Goal: Information Seeking & Learning: Learn about a topic

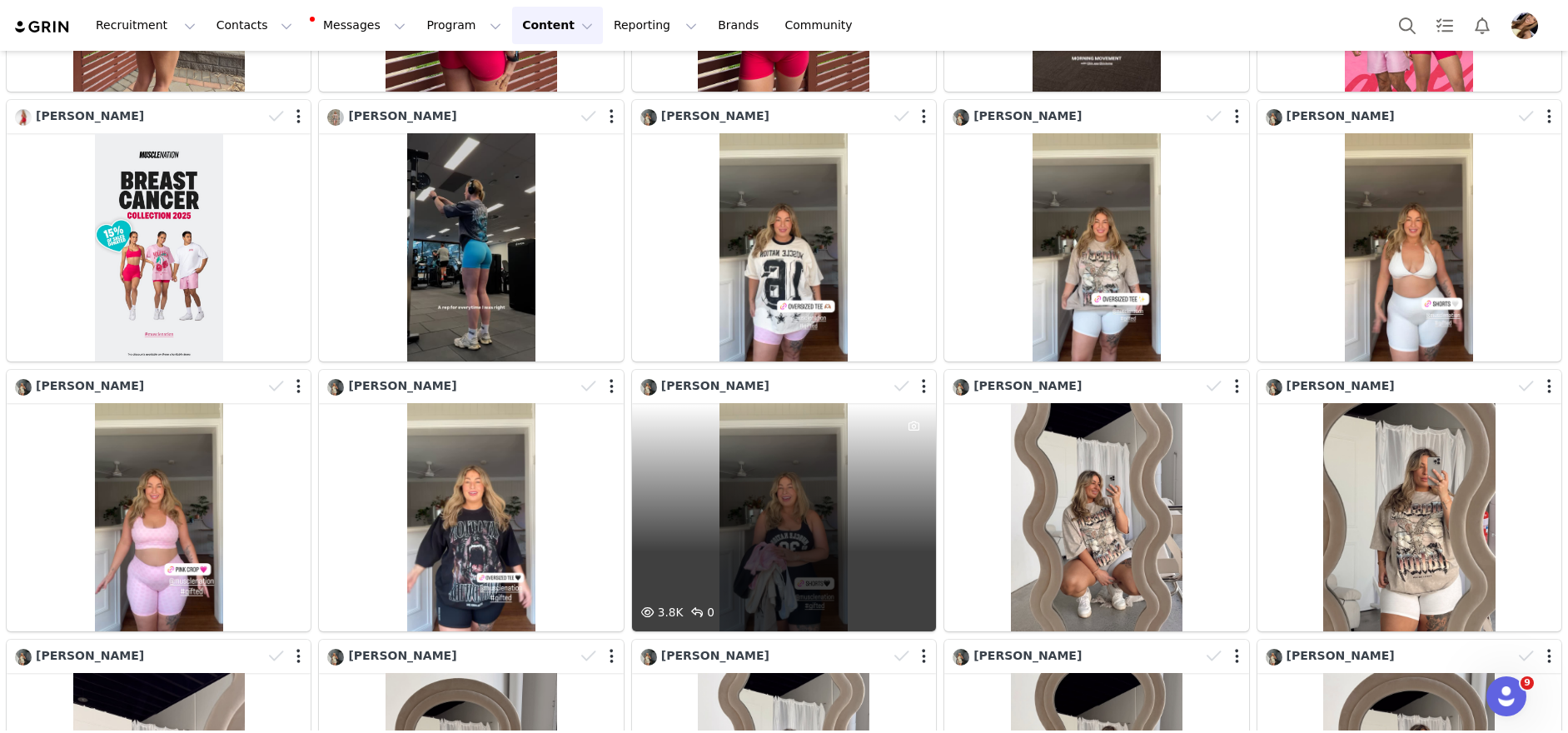
scroll to position [832, 0]
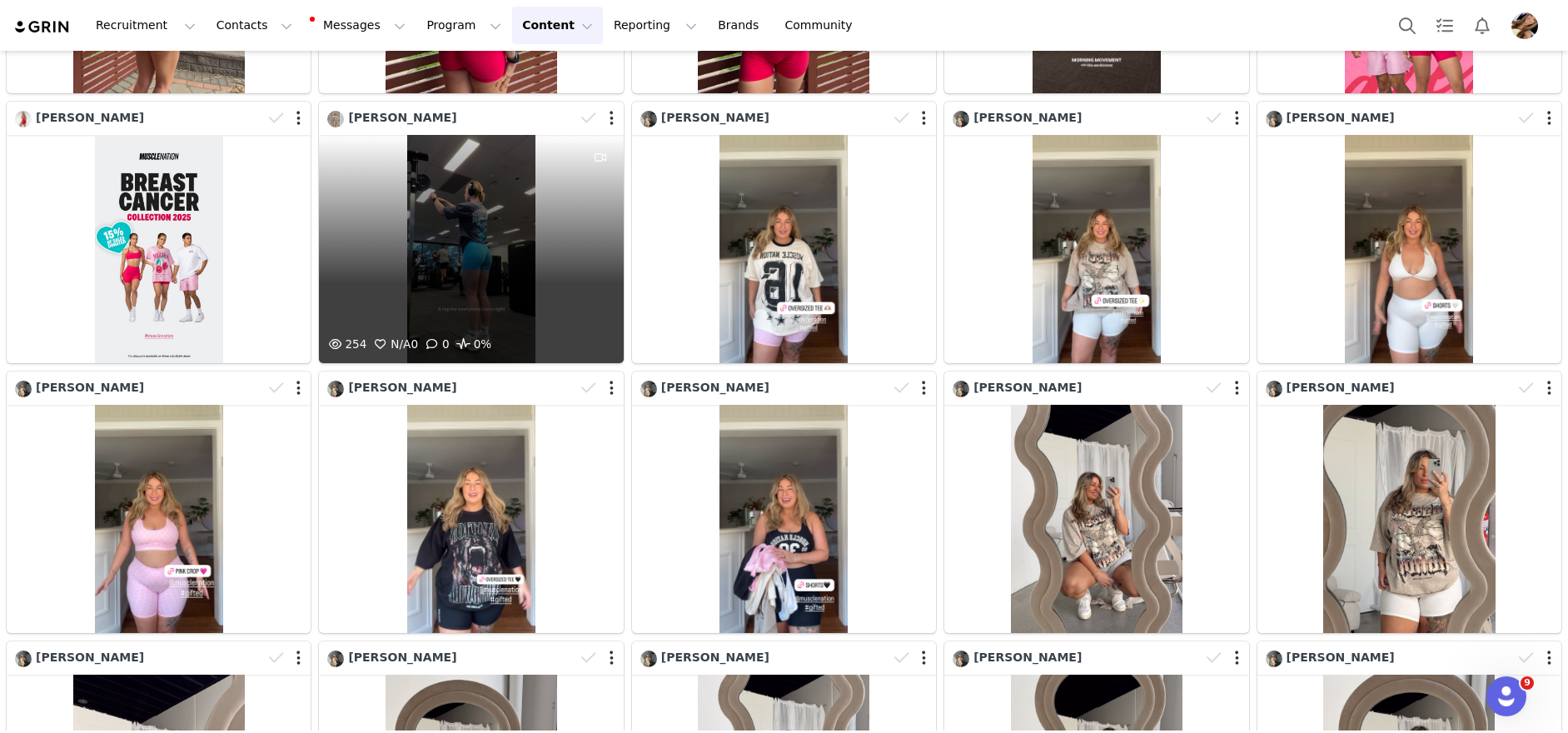
click at [445, 277] on div "254 N/A 0 0 0%" at bounding box center [471, 248] width 304 height 228
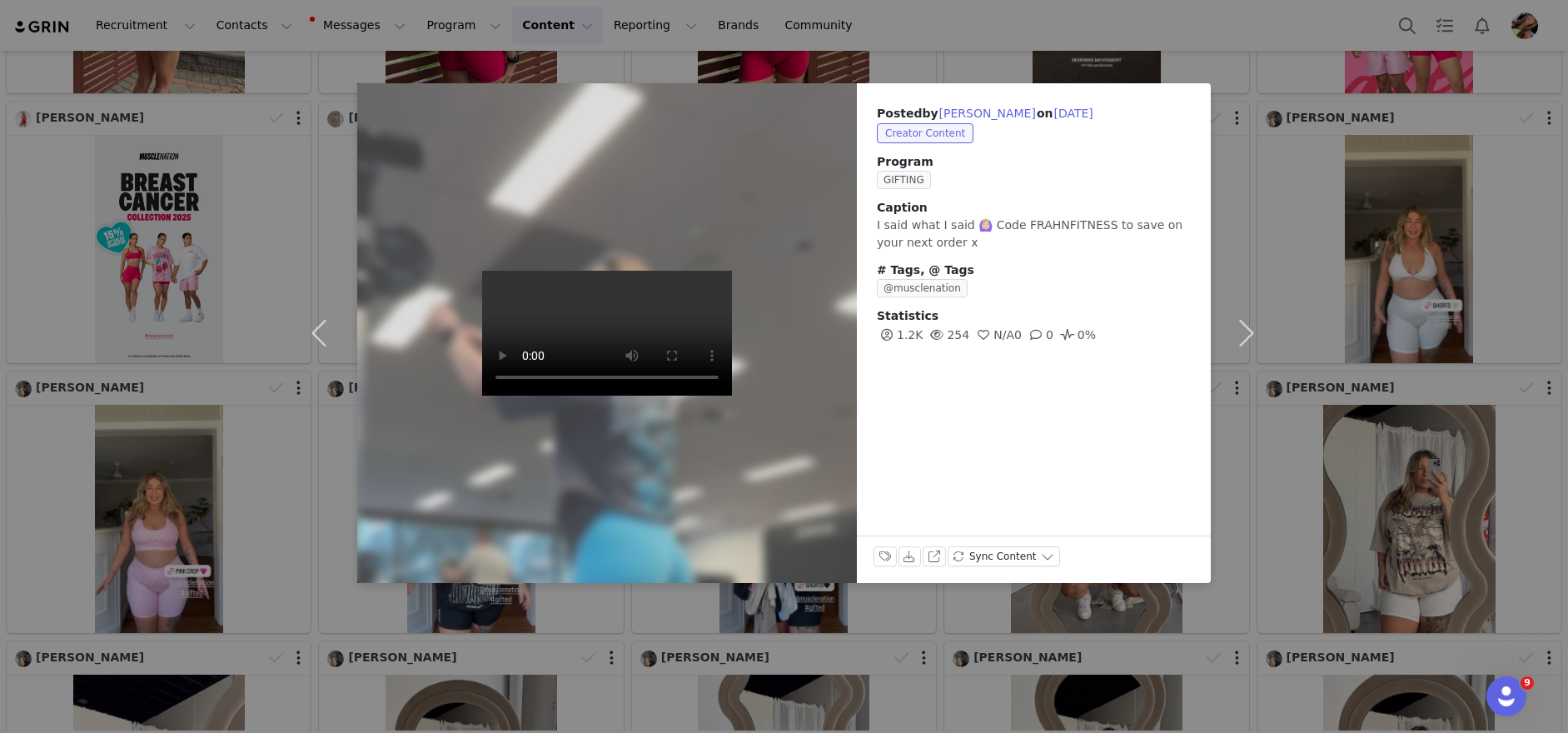
click at [1370, 448] on div "Posted by [PERSON_NAME] on [DATE] Creator Content Program GIFTING Caption I sai…" at bounding box center [784, 366] width 1568 height 733
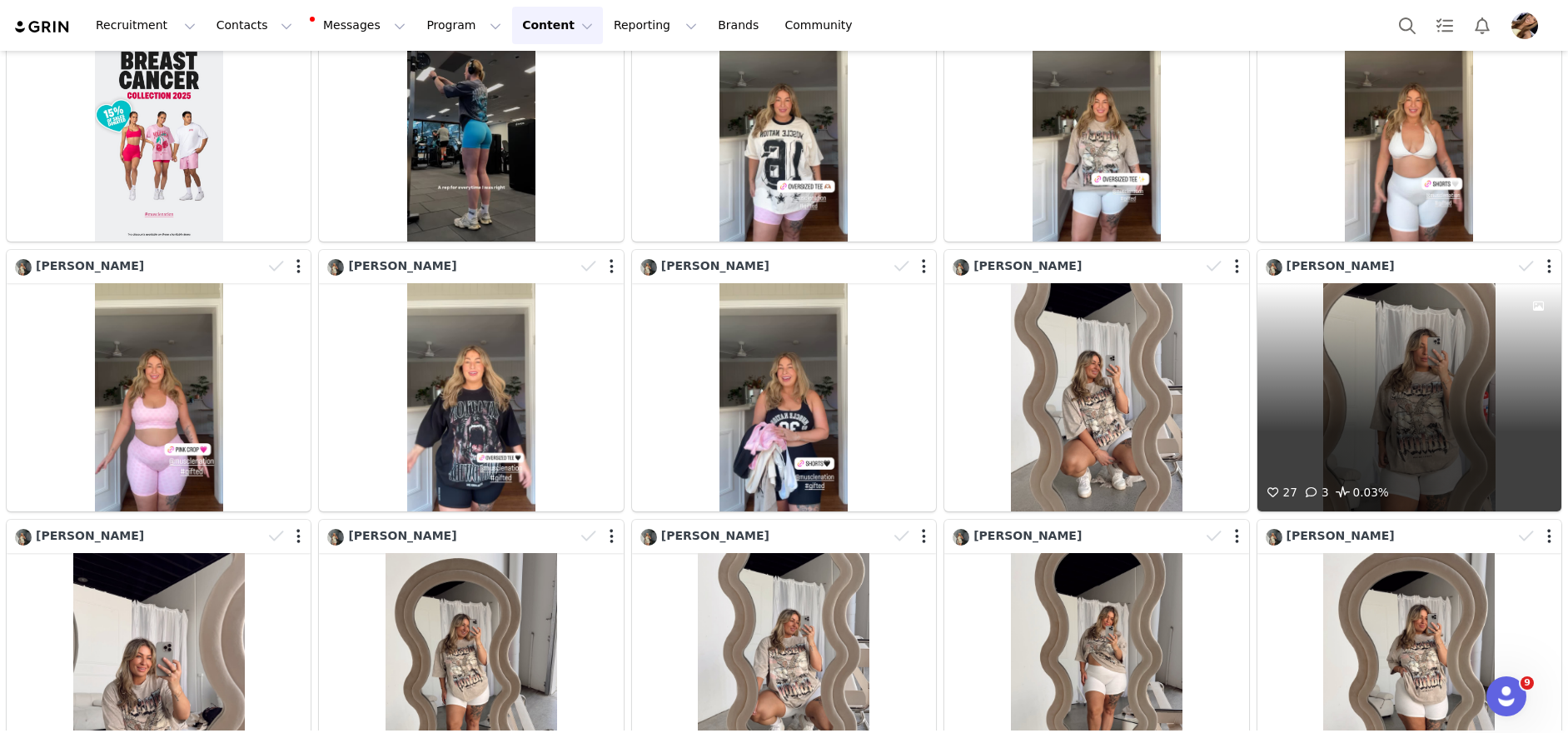
scroll to position [954, 0]
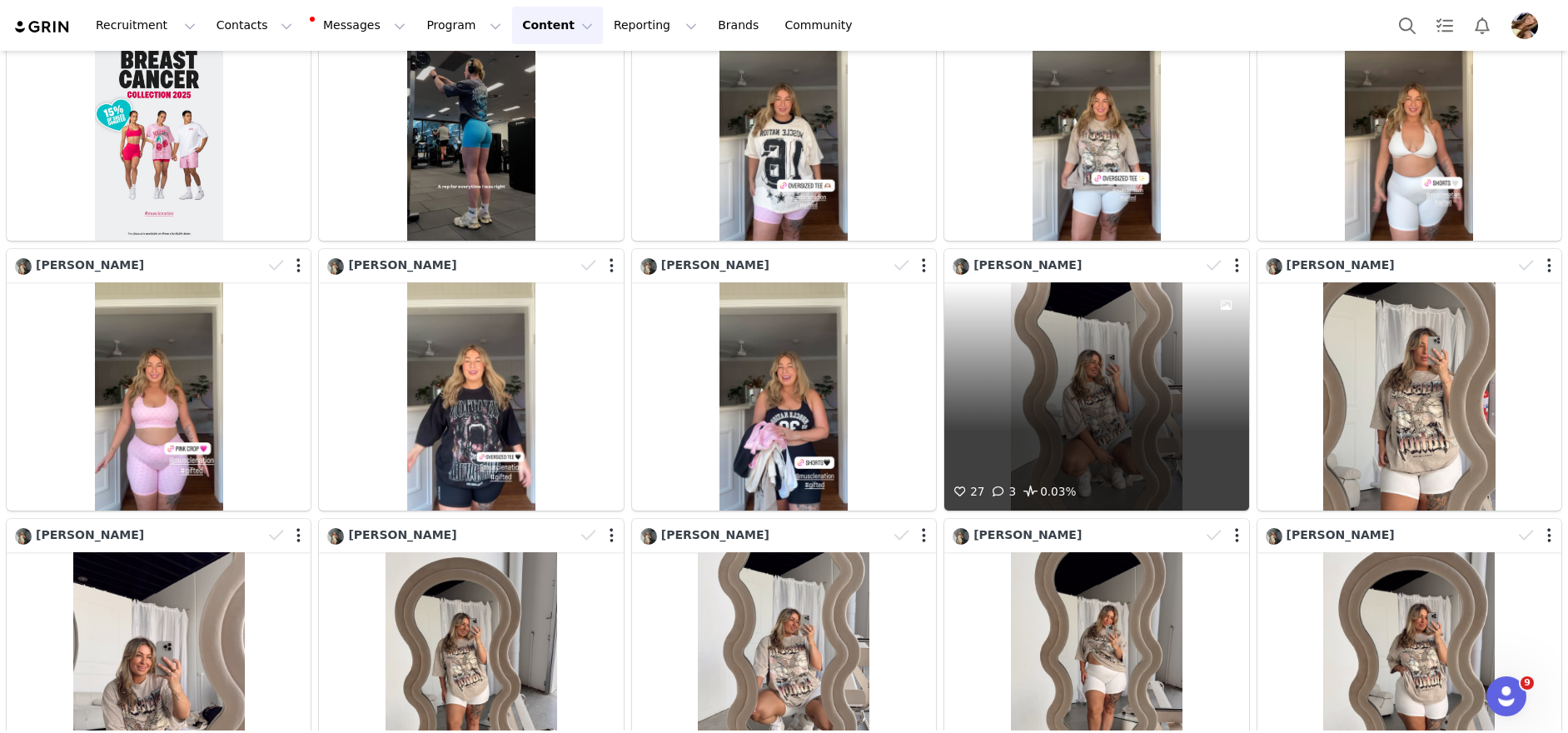
click at [1123, 413] on div "27 3 0.03%" at bounding box center [1096, 396] width 304 height 228
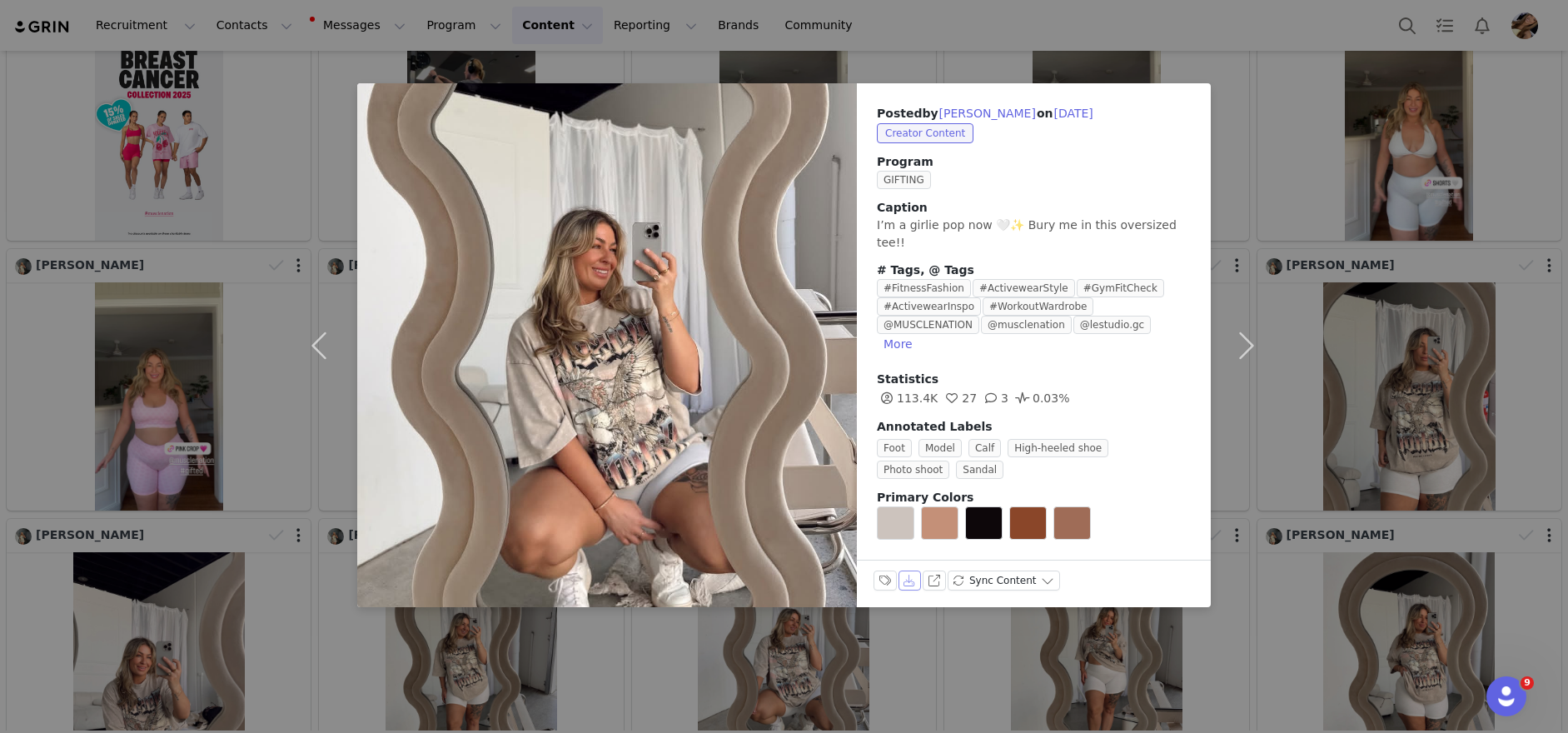
click at [905, 570] on button "Download" at bounding box center [910, 580] width 24 height 20
click at [1383, 450] on div "Posted by [PERSON_NAME] on [DATE] Creator Content Program GIFTING Caption I’m a…" at bounding box center [784, 366] width 1568 height 733
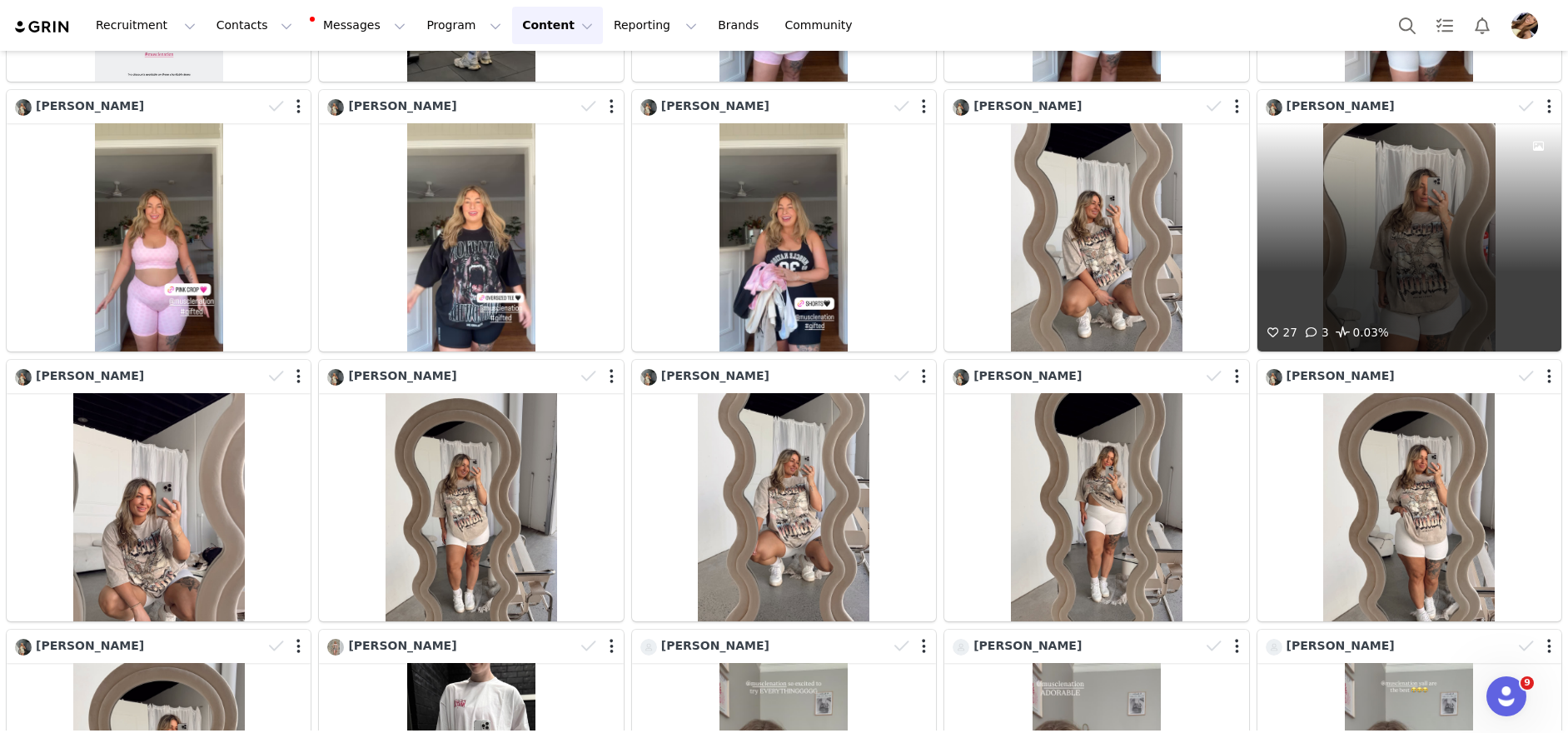
scroll to position [1111, 0]
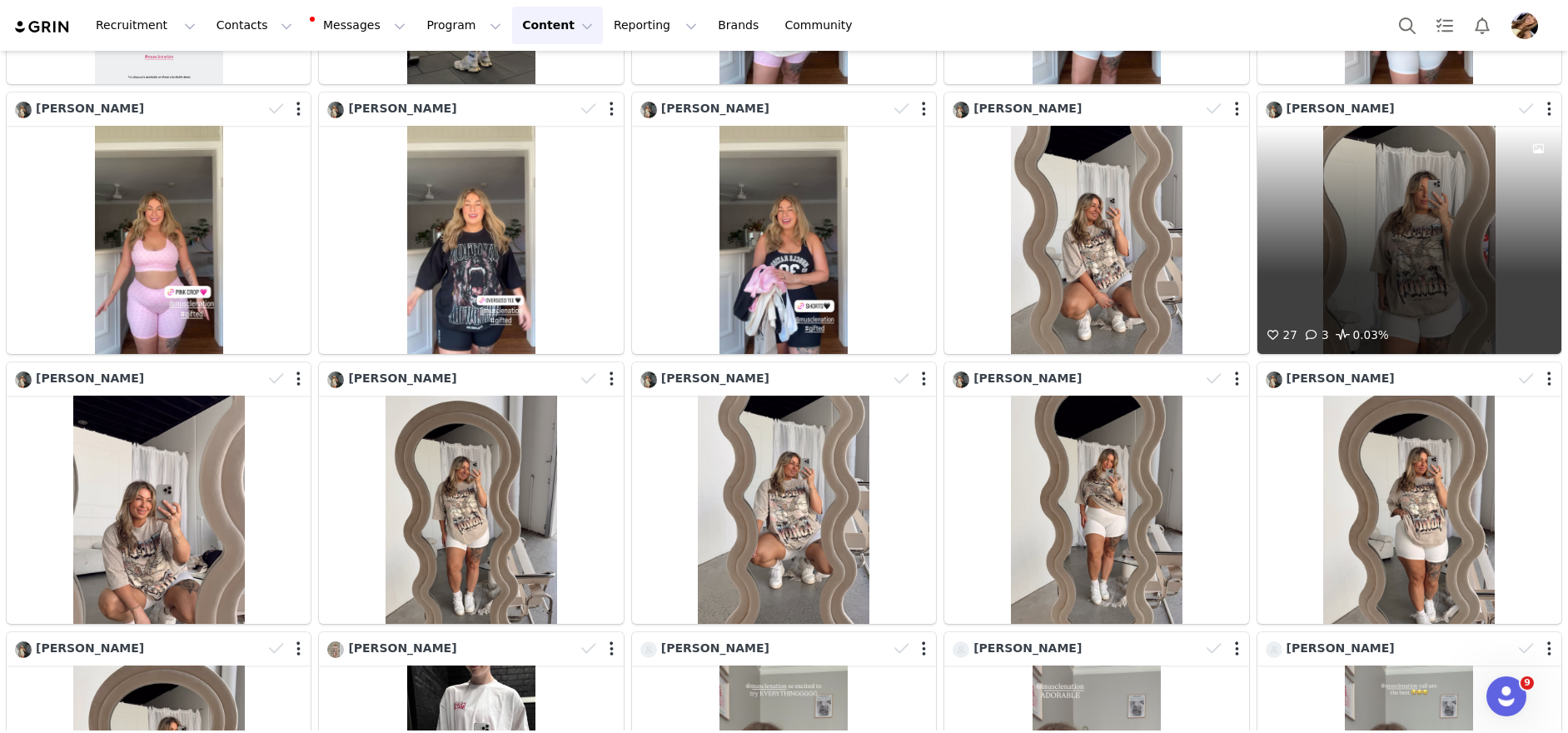
click at [1425, 264] on div "27 3 0.03%" at bounding box center [1409, 239] width 304 height 228
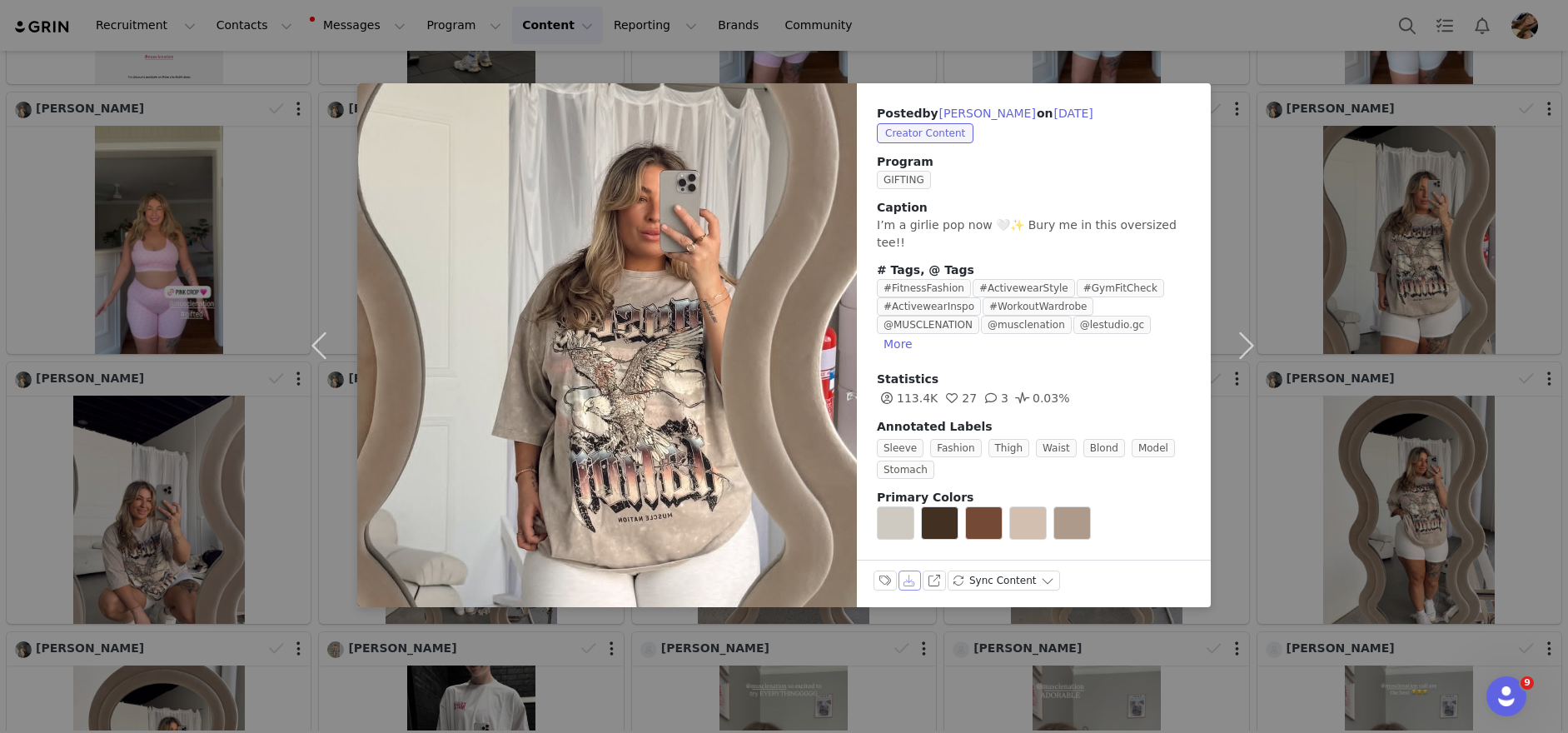
click at [914, 570] on button "Download" at bounding box center [910, 580] width 24 height 20
click at [1307, 524] on div "Posted by [PERSON_NAME] on [DATE] Creator Content Program GIFTING Caption I’m a…" at bounding box center [784, 366] width 1568 height 733
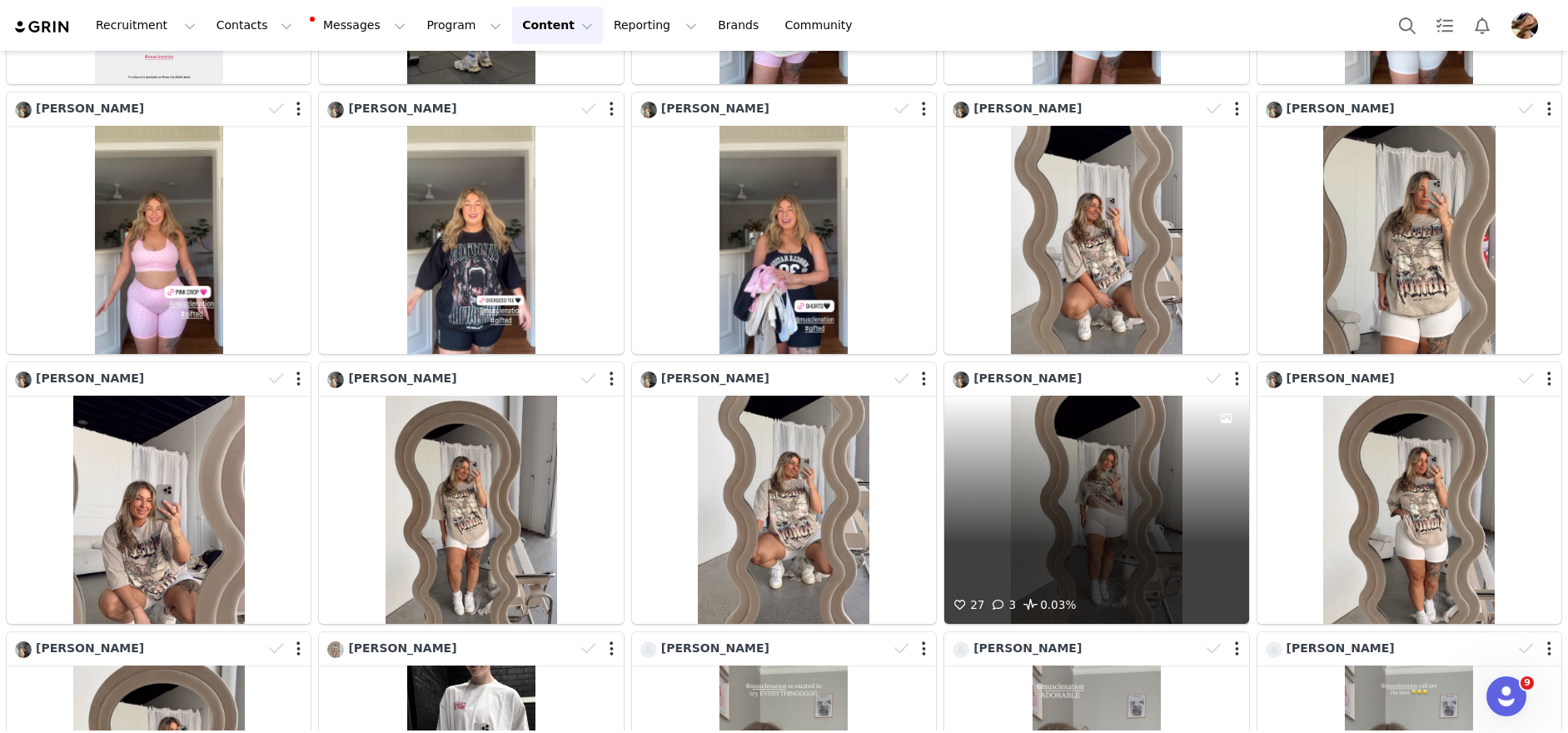
click at [1081, 543] on div "27 3 0.03%" at bounding box center [1096, 509] width 304 height 228
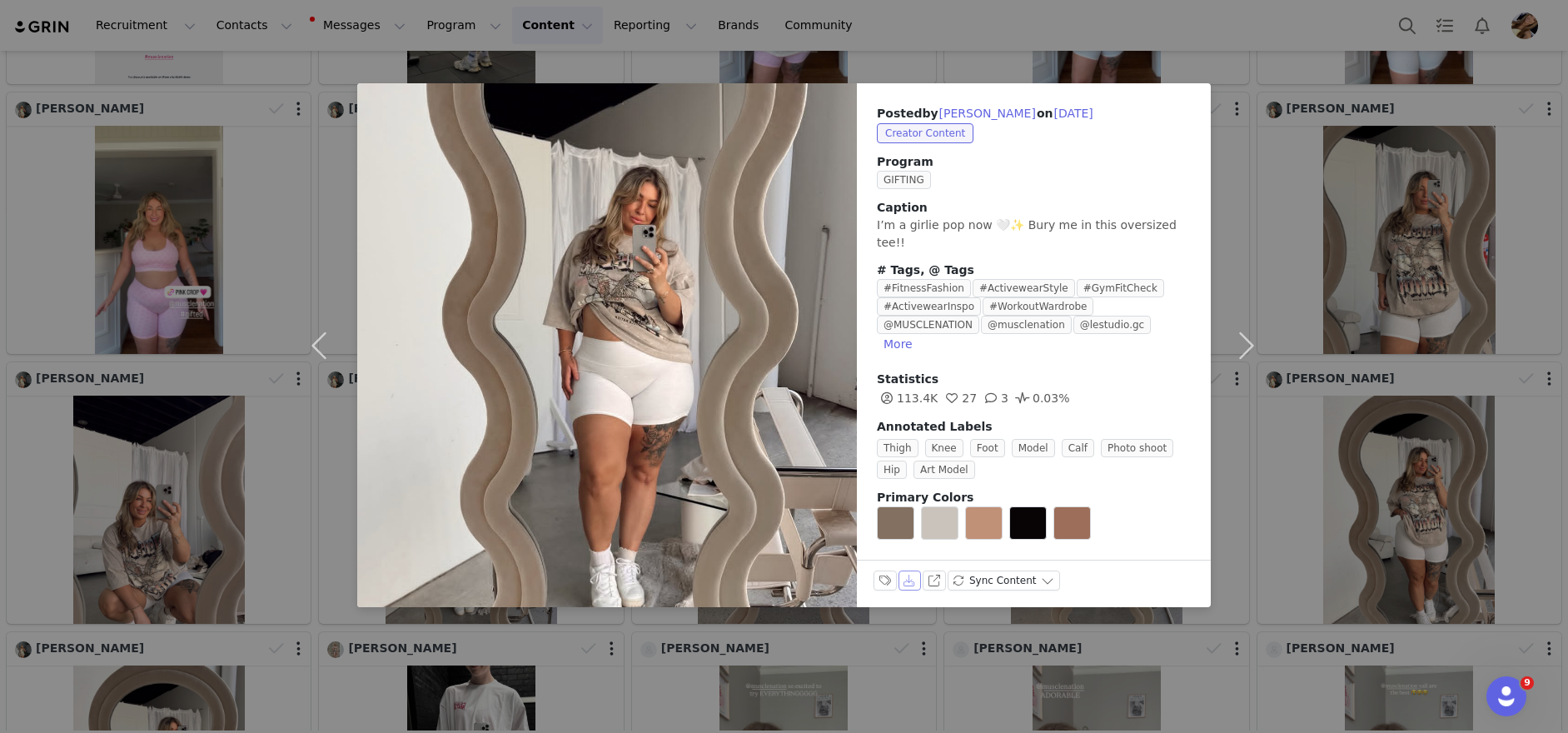
click at [908, 570] on button "Download" at bounding box center [910, 580] width 24 height 20
click at [1323, 474] on div "Posted by [PERSON_NAME] on [DATE] Creator Content Program GIFTING Caption I’m a…" at bounding box center [784, 366] width 1568 height 733
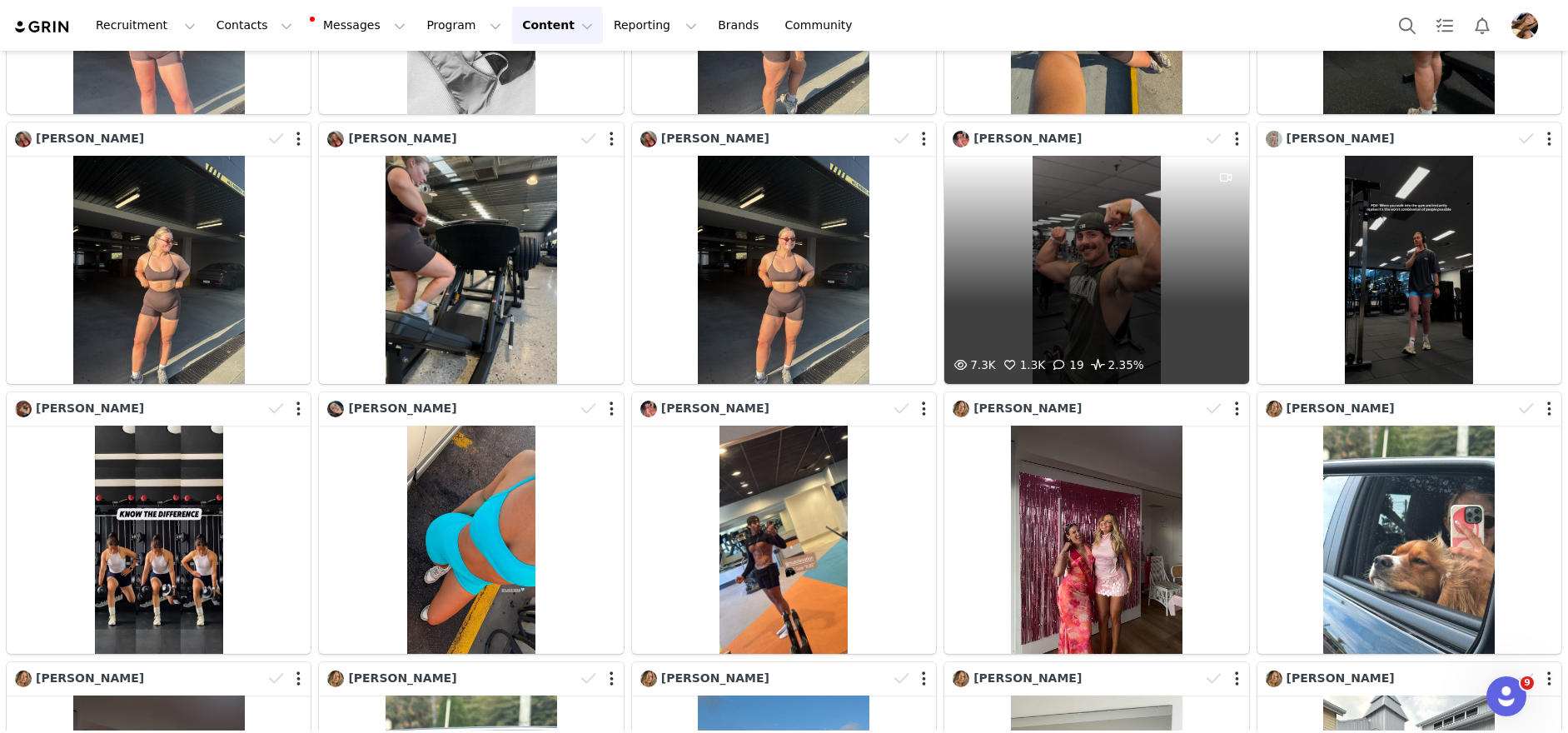
scroll to position [5126, 0]
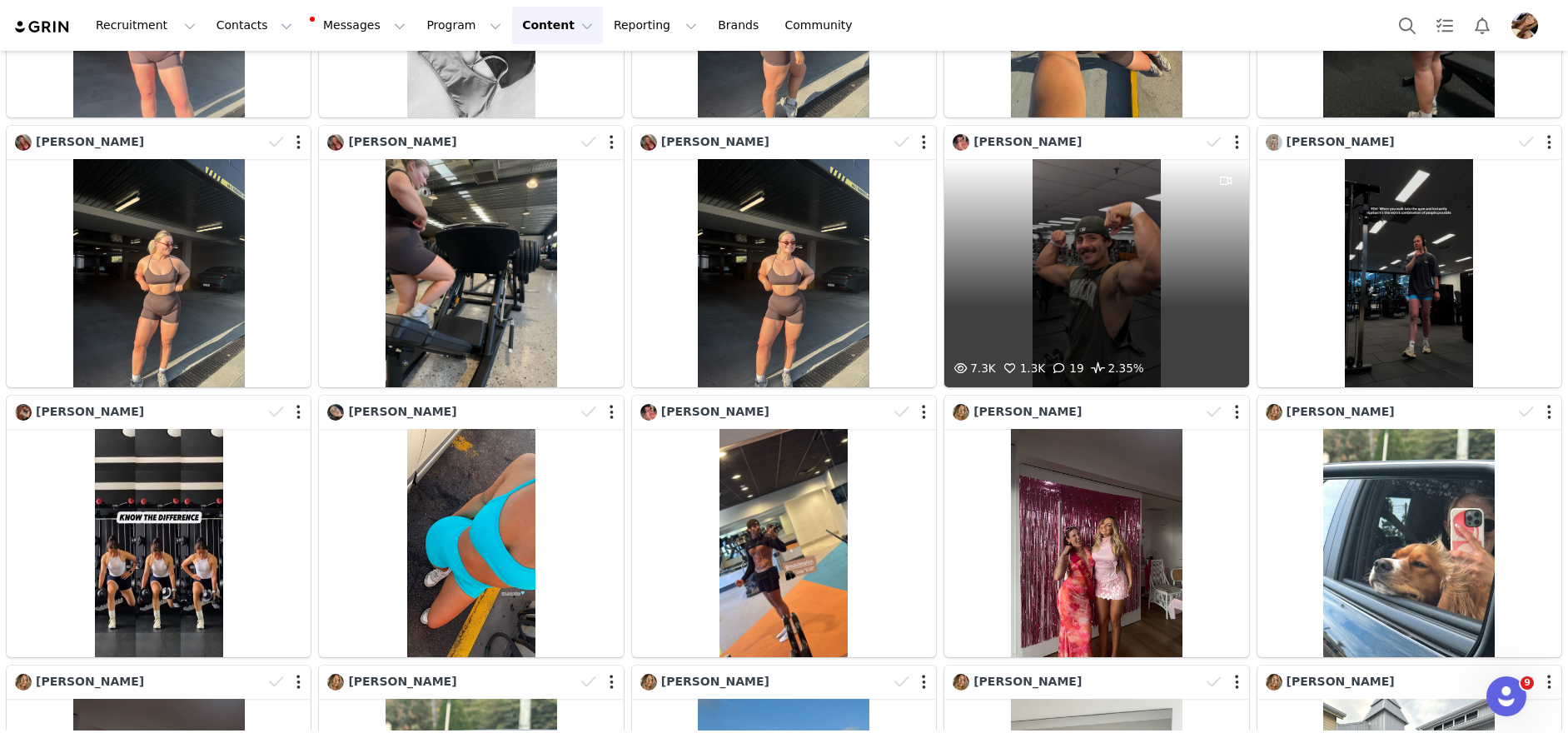
click at [1142, 287] on div "7.3K 1.3K 19 2.35%" at bounding box center [1096, 273] width 304 height 228
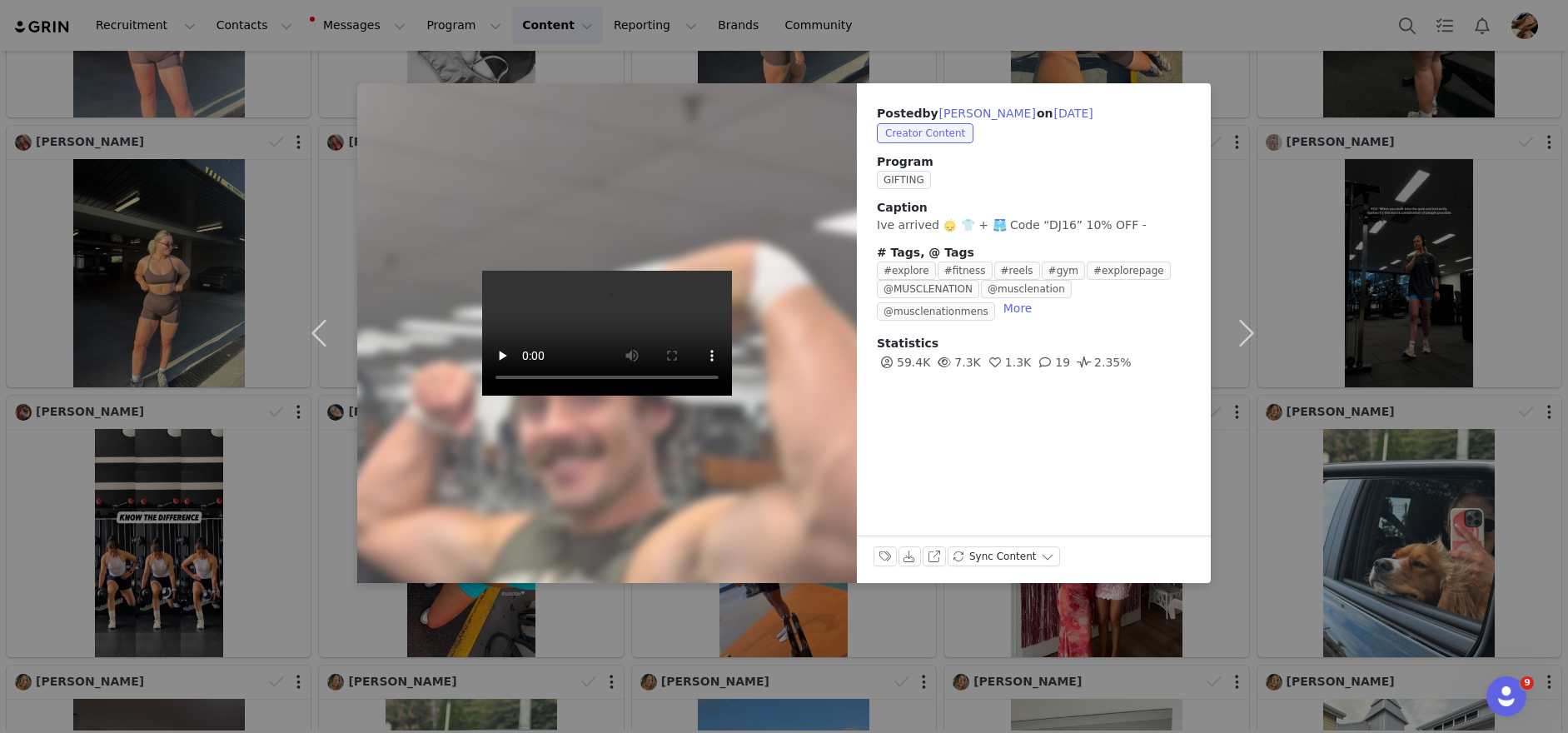
scroll to position [5127, 0]
click at [913, 553] on button "Download" at bounding box center [910, 556] width 24 height 20
click at [1428, 291] on div "Posted by [PERSON_NAME] on [DATE] Creator Content Program GIFTING Caption Ive a…" at bounding box center [784, 366] width 1568 height 733
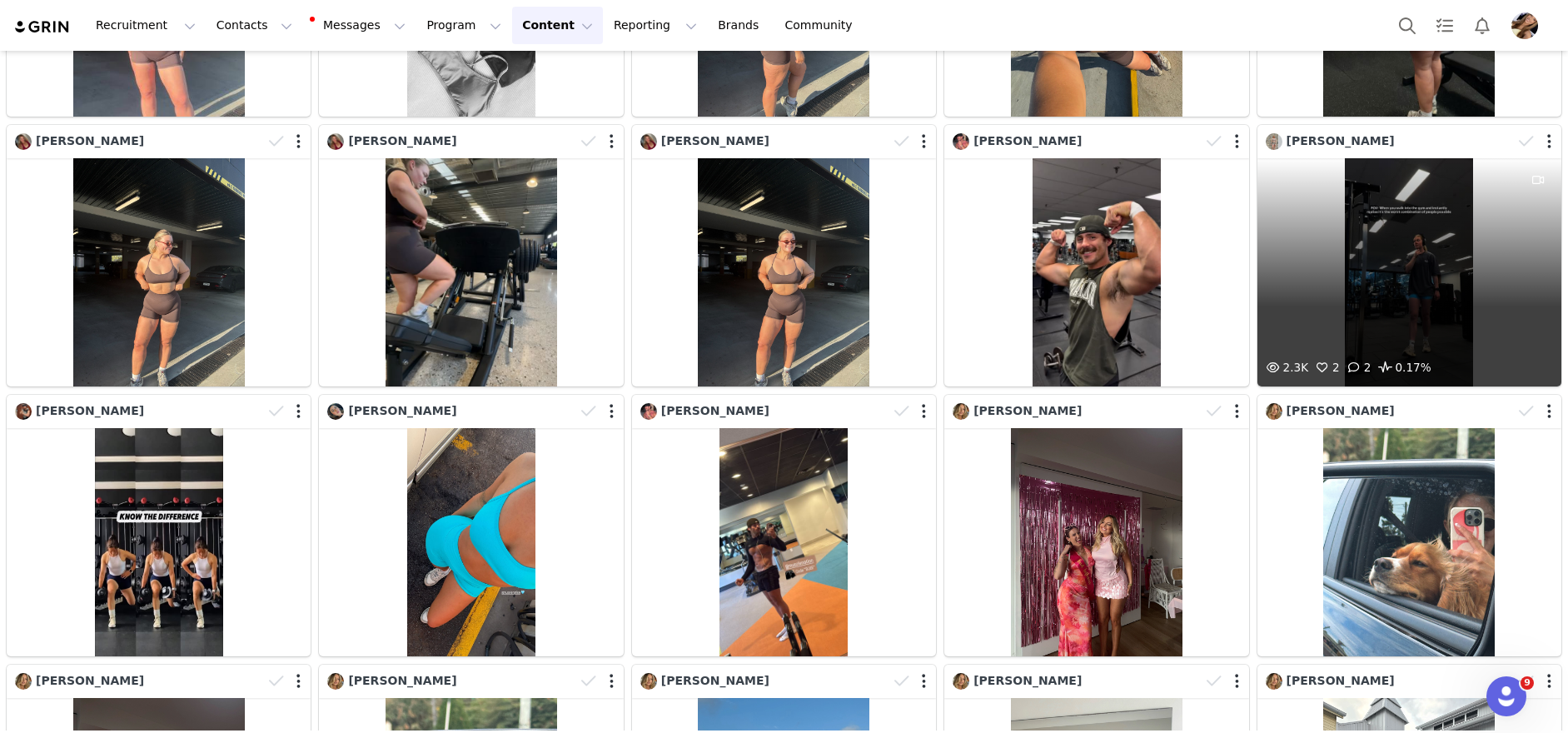
click at [1417, 297] on div "2.3K 2 2 0.17%" at bounding box center [1409, 272] width 304 height 228
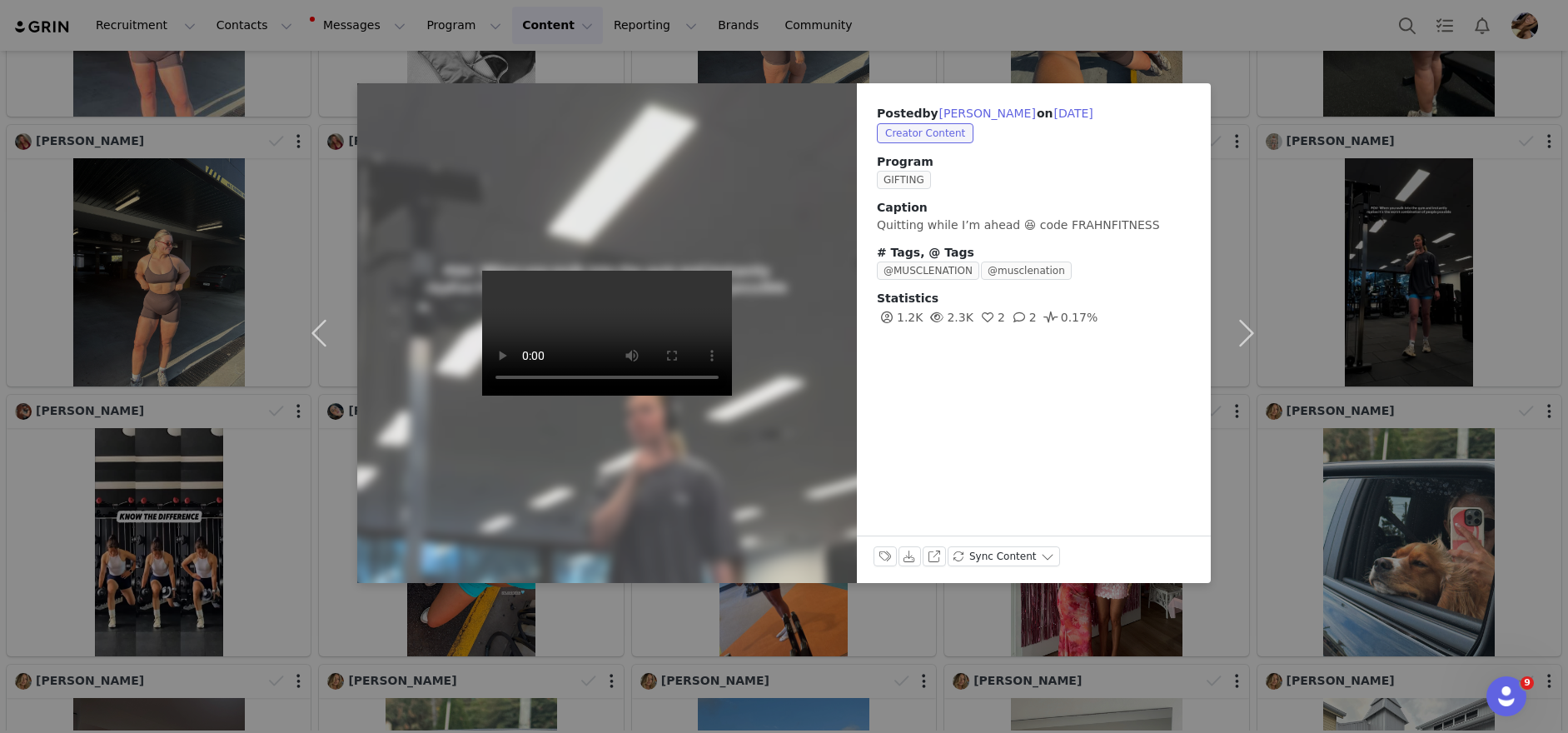
click at [1311, 332] on div "Posted by [PERSON_NAME] on [DATE] Creator Content Program GIFTING Caption Quitt…" at bounding box center [784, 366] width 1568 height 733
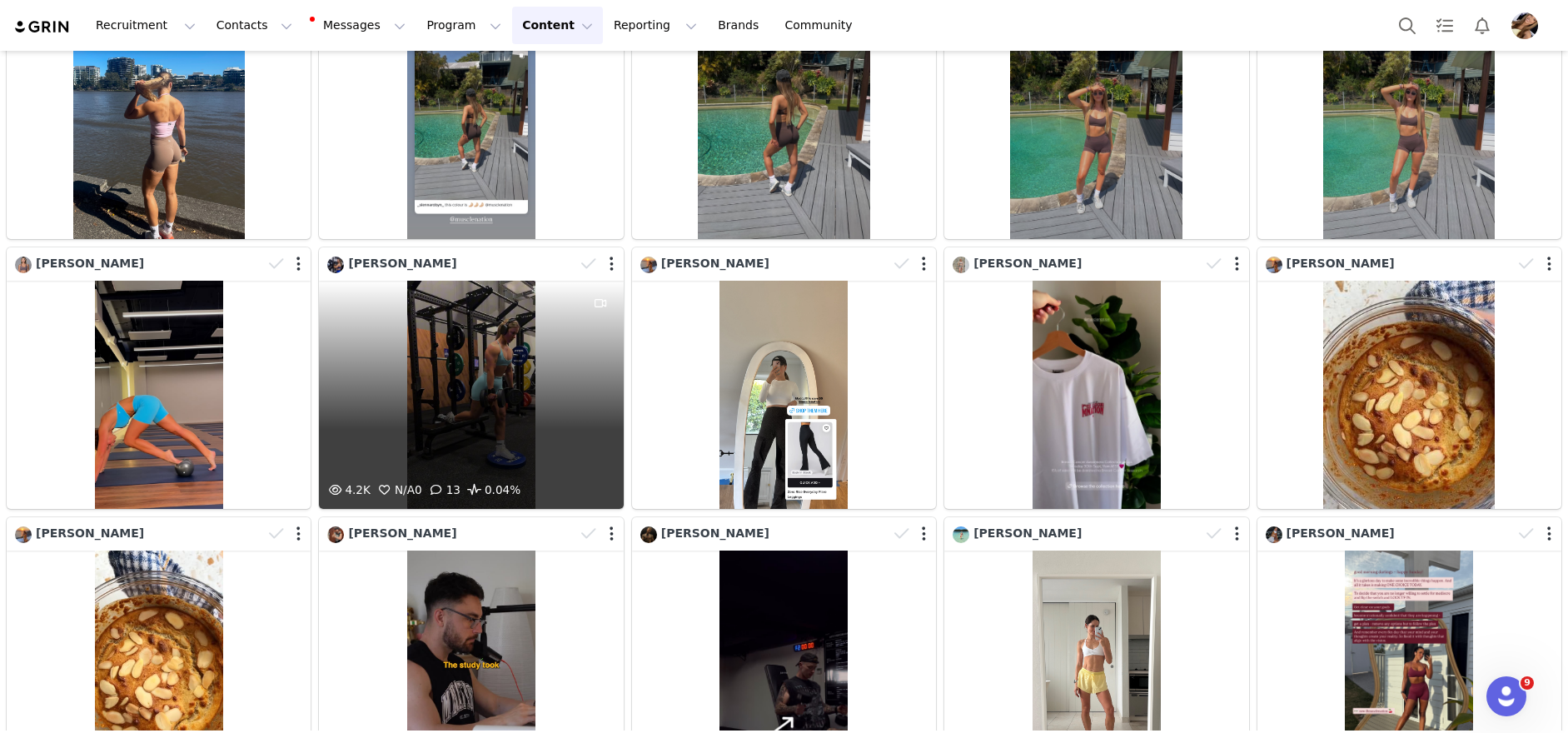
scroll to position [8783, 0]
click at [498, 404] on div "4.2K N/A 0 13 0.04%" at bounding box center [471, 393] width 304 height 228
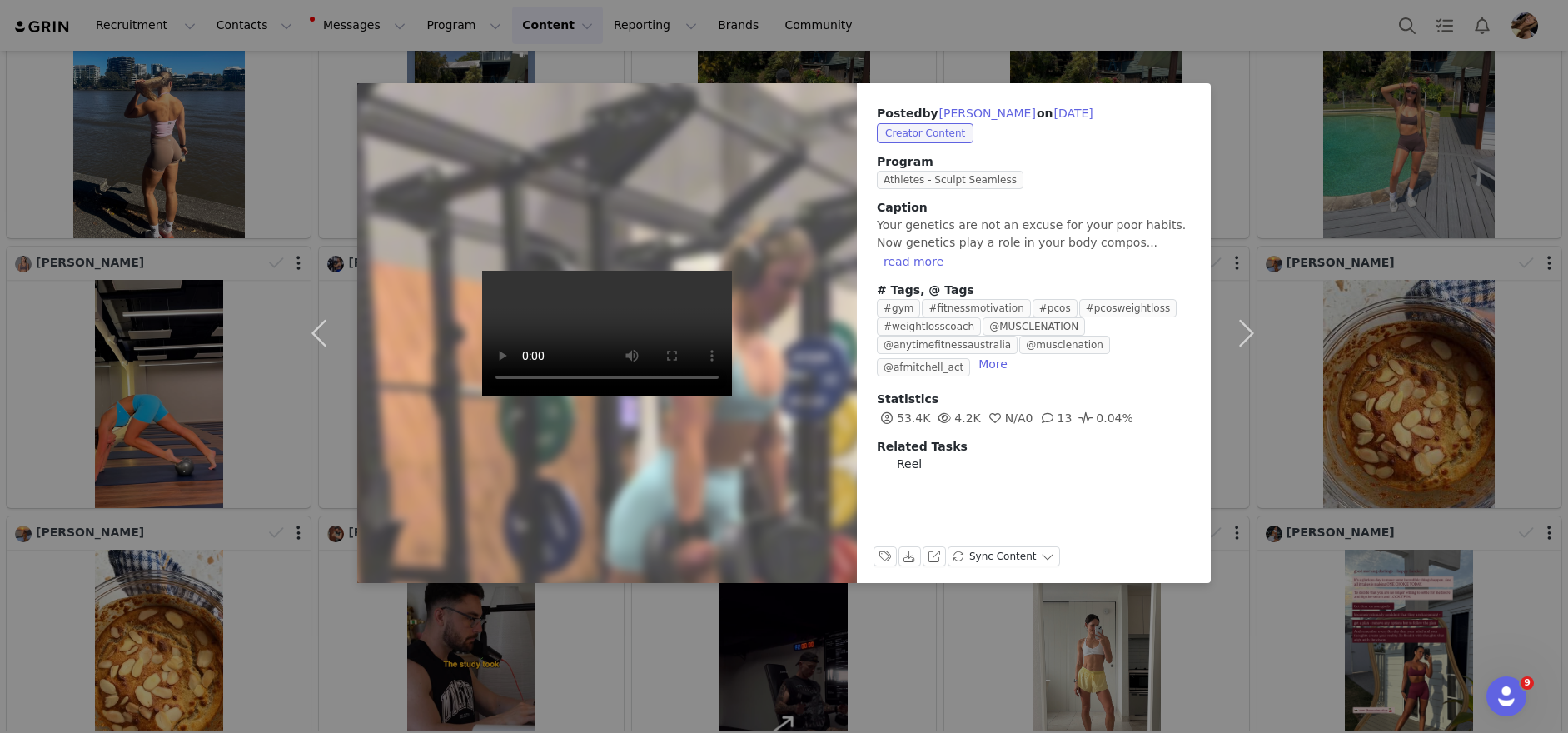
click at [504, 643] on div "Posted by [PERSON_NAME] on [DATE] Creator Content Program Athletes - Sculpt Sea…" at bounding box center [784, 366] width 1568 height 733
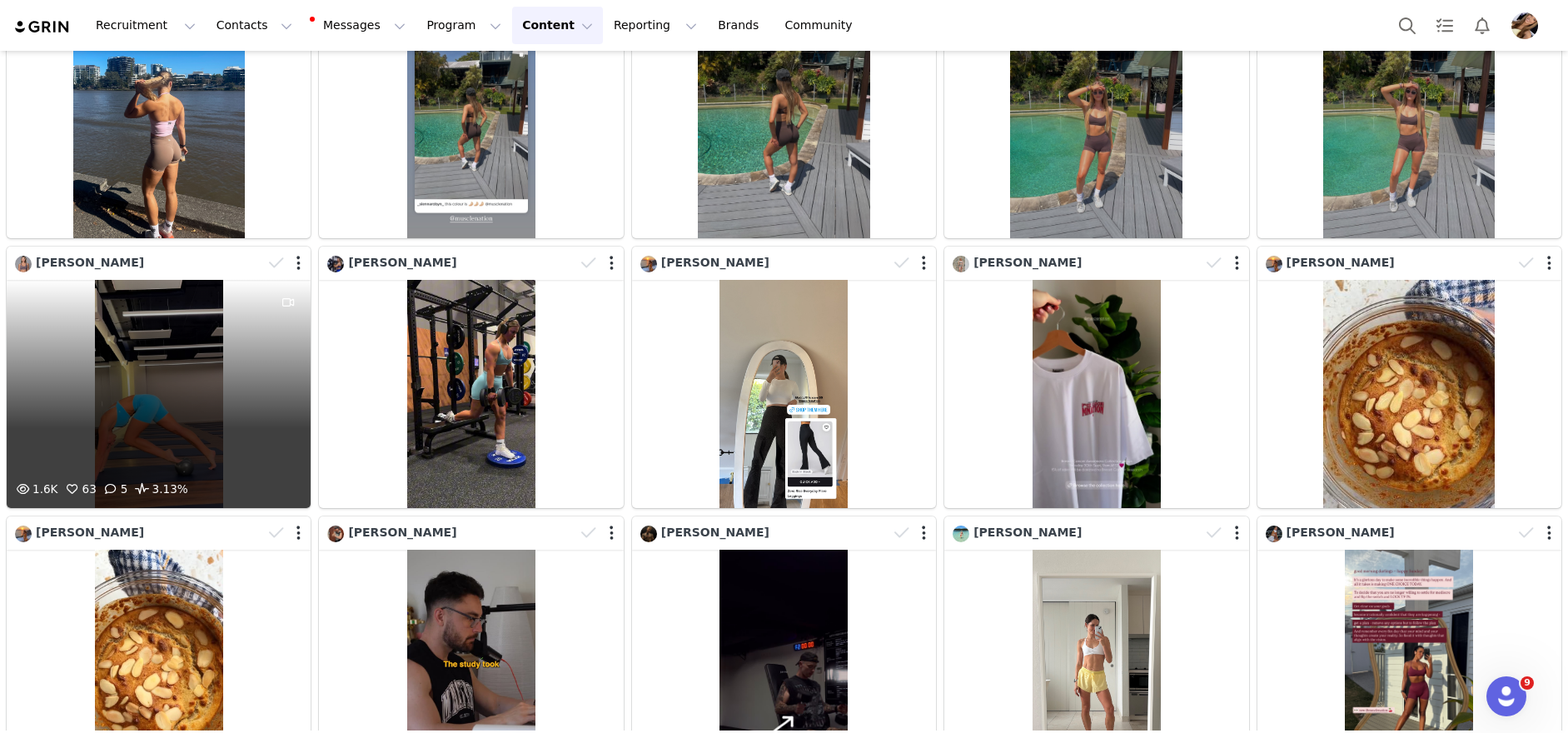
click at [187, 441] on div "1.6K 63 5 3.13%" at bounding box center [159, 393] width 304 height 228
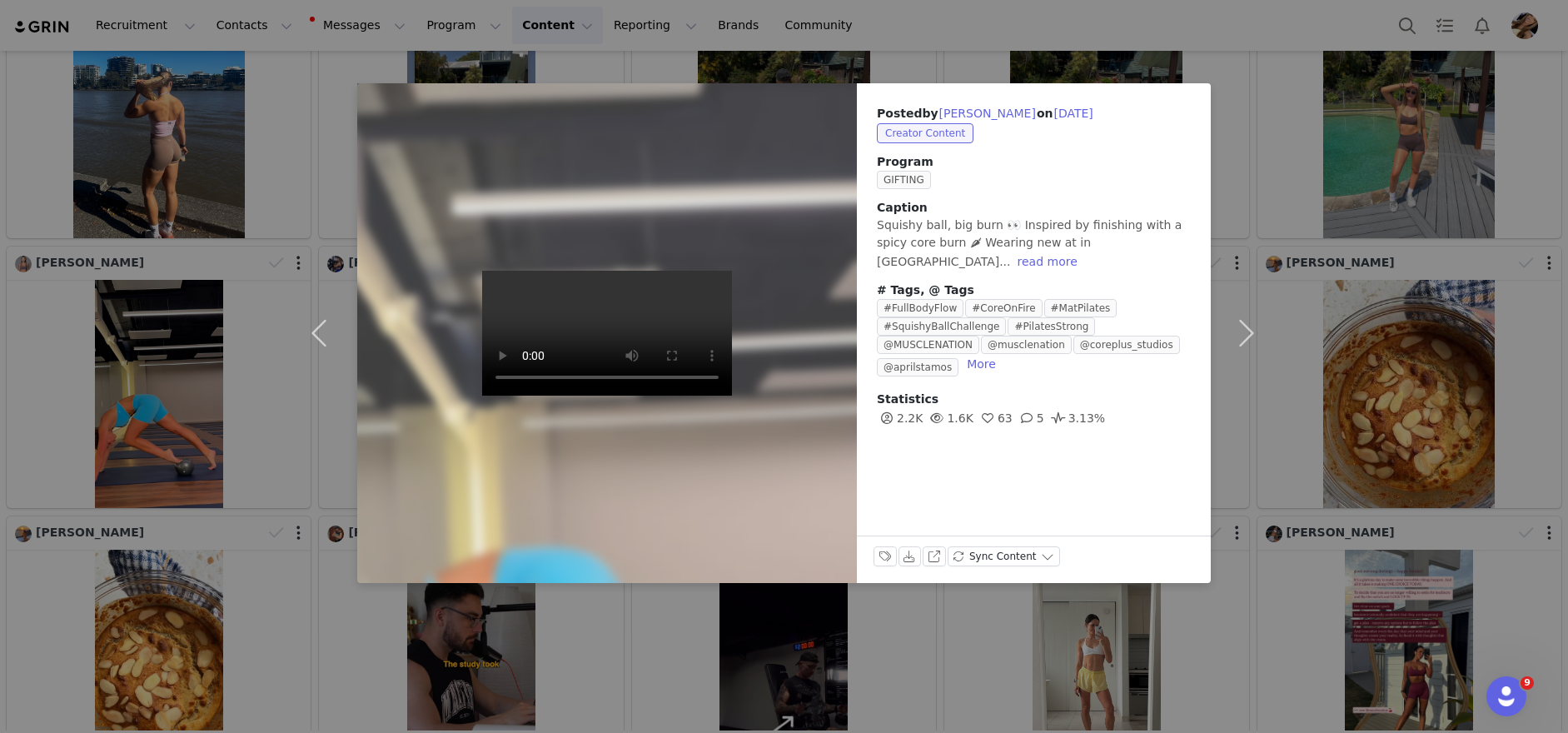
click at [1424, 433] on div "Posted by [PERSON_NAME] on [DATE] Creator Content Program GIFTING Caption Squis…" at bounding box center [784, 366] width 1568 height 733
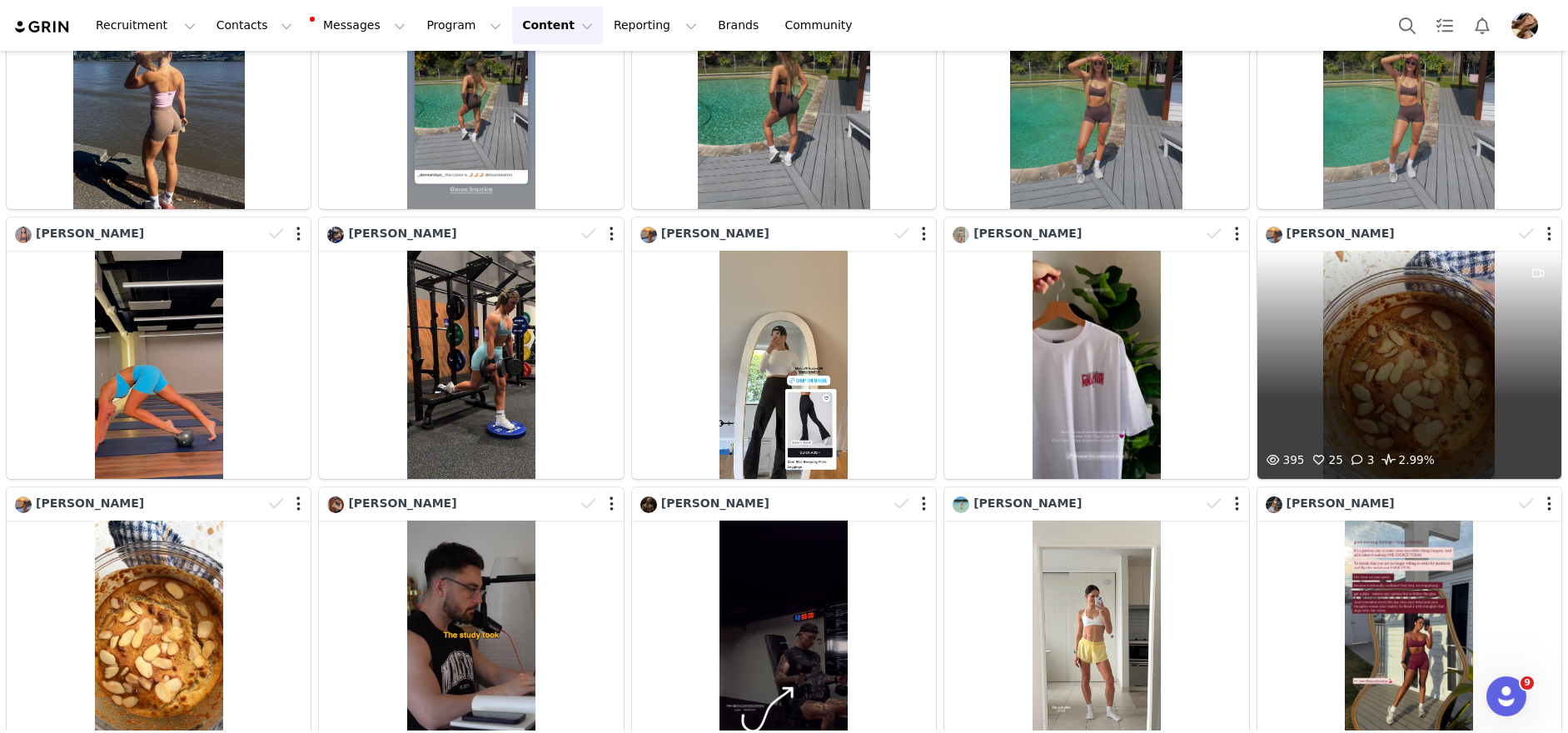
scroll to position [8816, 0]
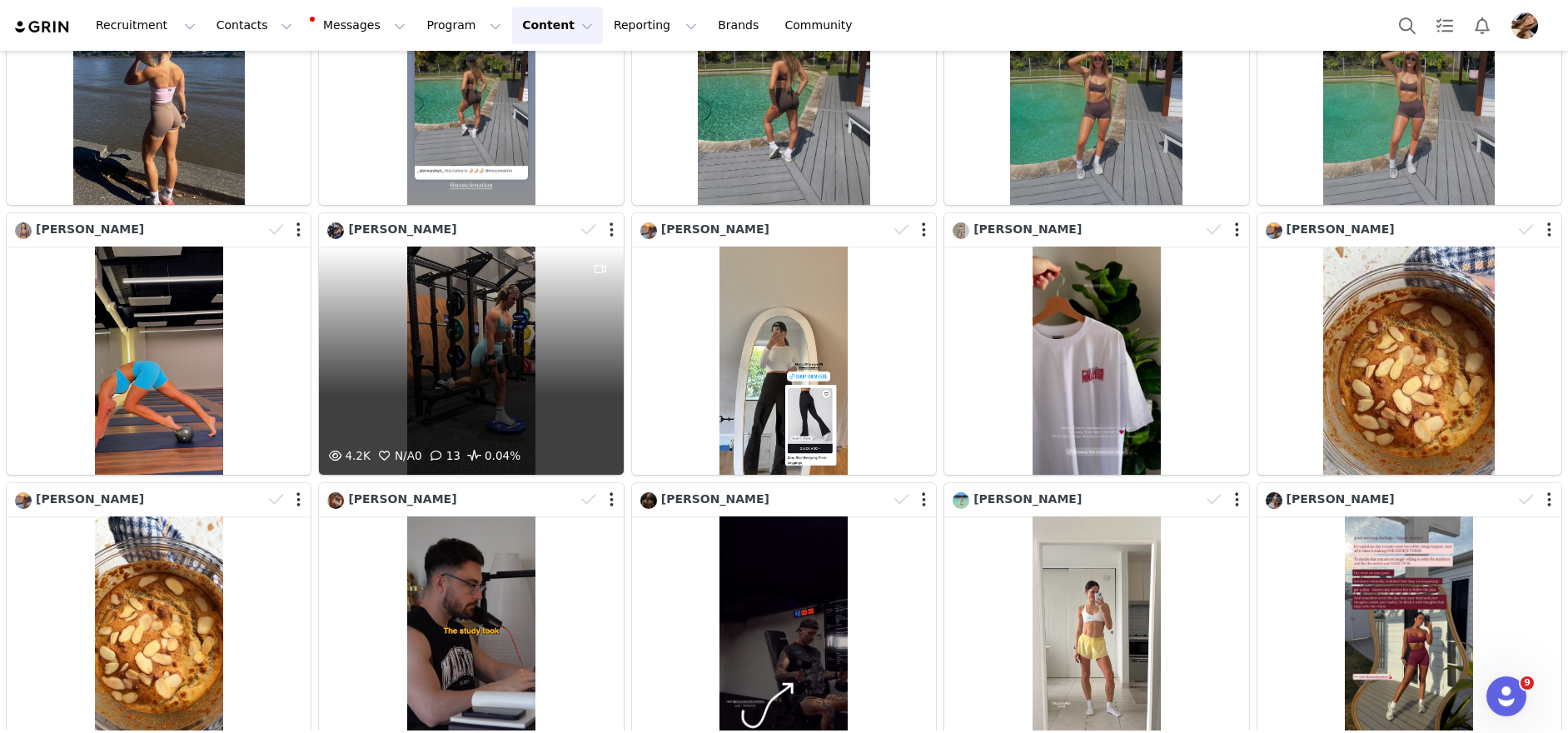
click at [543, 333] on div "4.2K N/A 0 13 0.04%" at bounding box center [471, 360] width 304 height 228
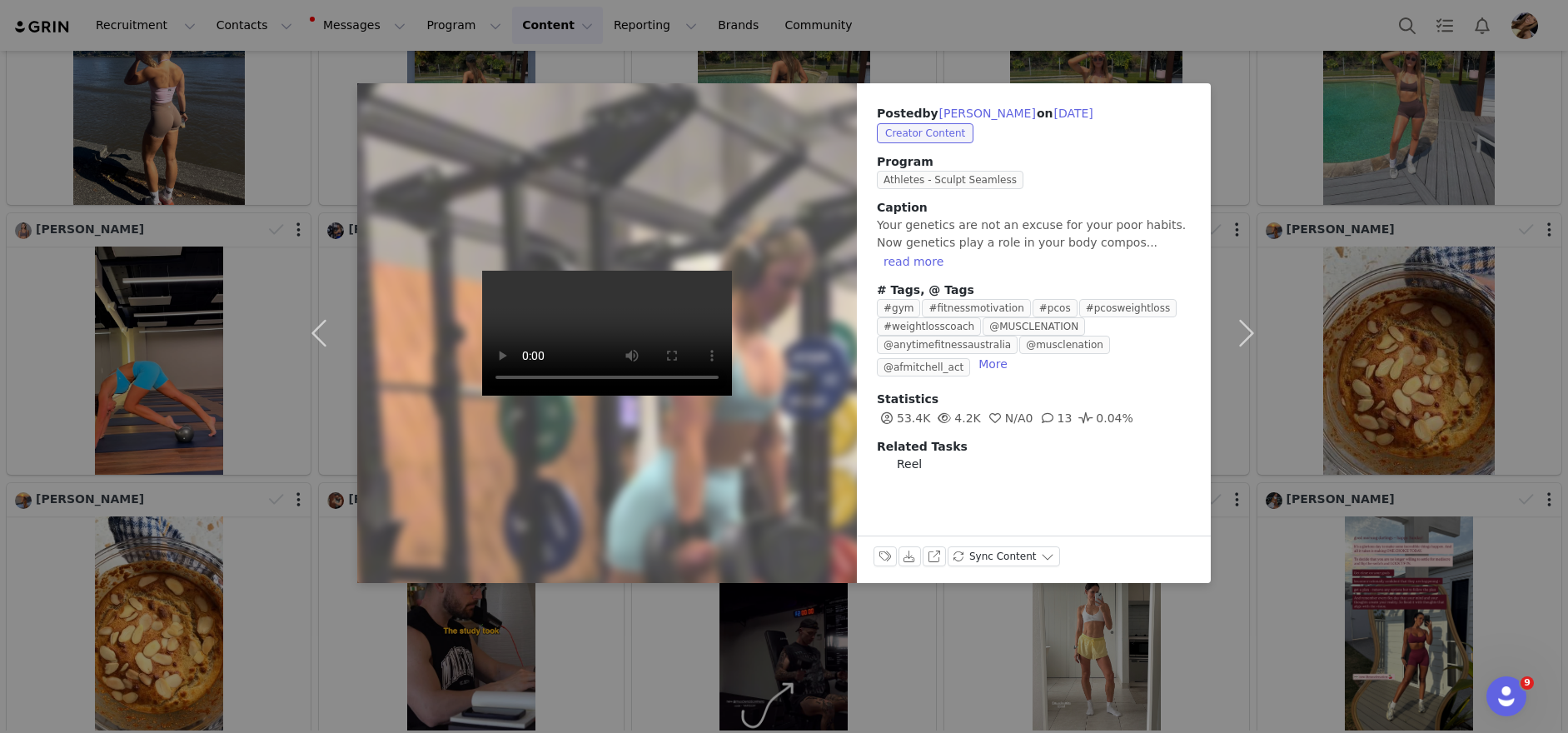
click at [1371, 330] on div "Posted by [PERSON_NAME] on [DATE] Creator Content Program Athletes - Sculpt Sea…" at bounding box center [784, 366] width 1568 height 733
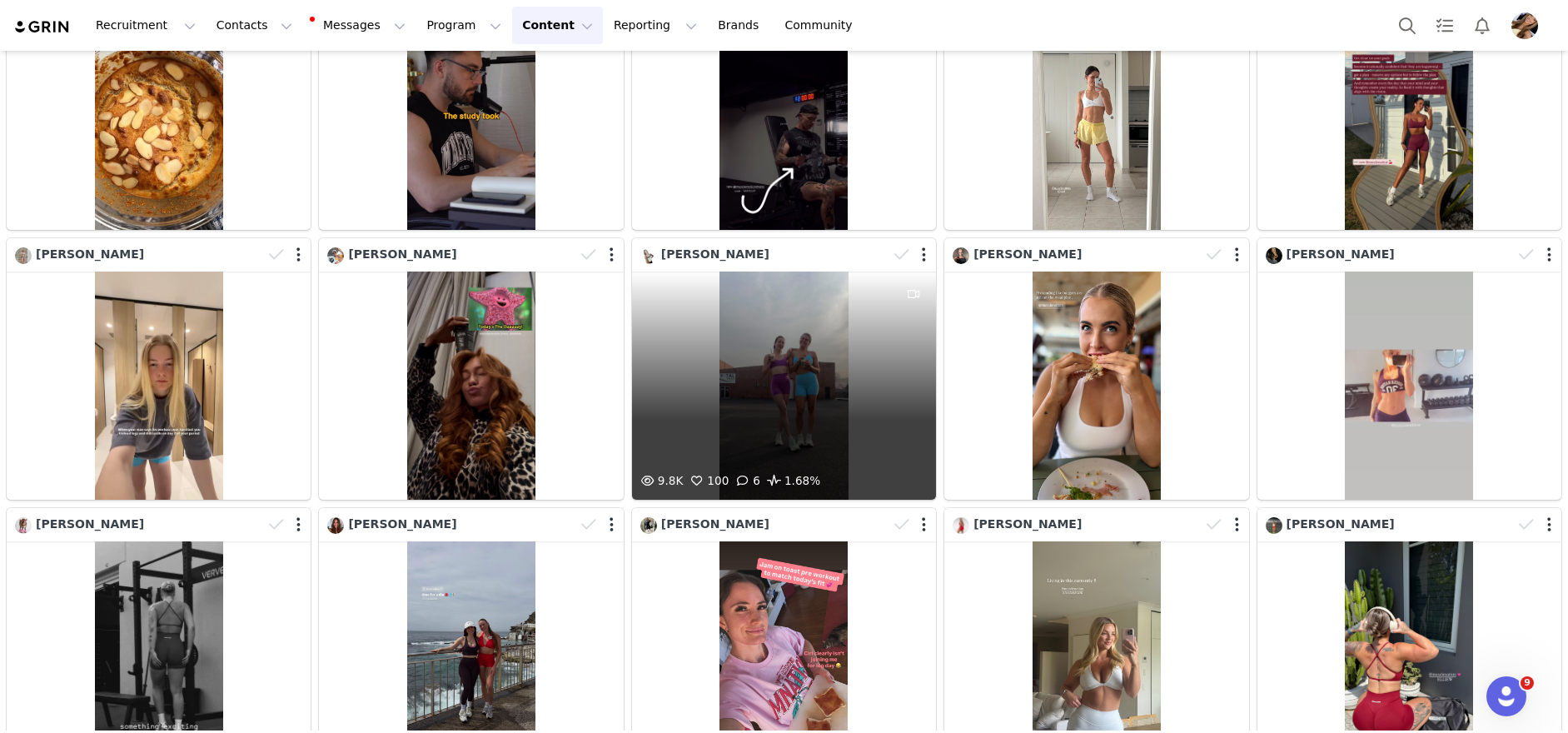
scroll to position [9364, 0]
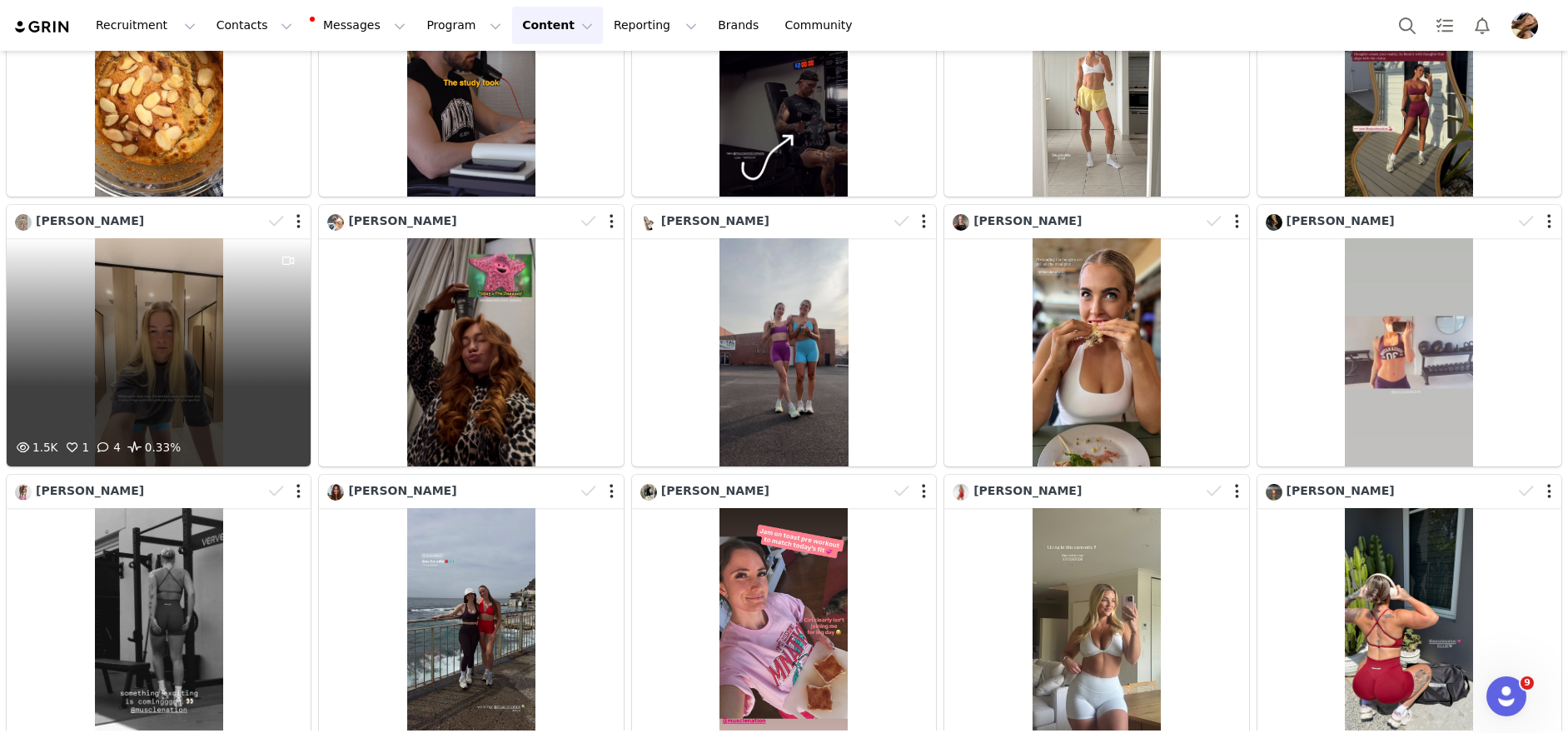
click at [128, 350] on div "1.5K 1 4 0.33%" at bounding box center [159, 352] width 304 height 228
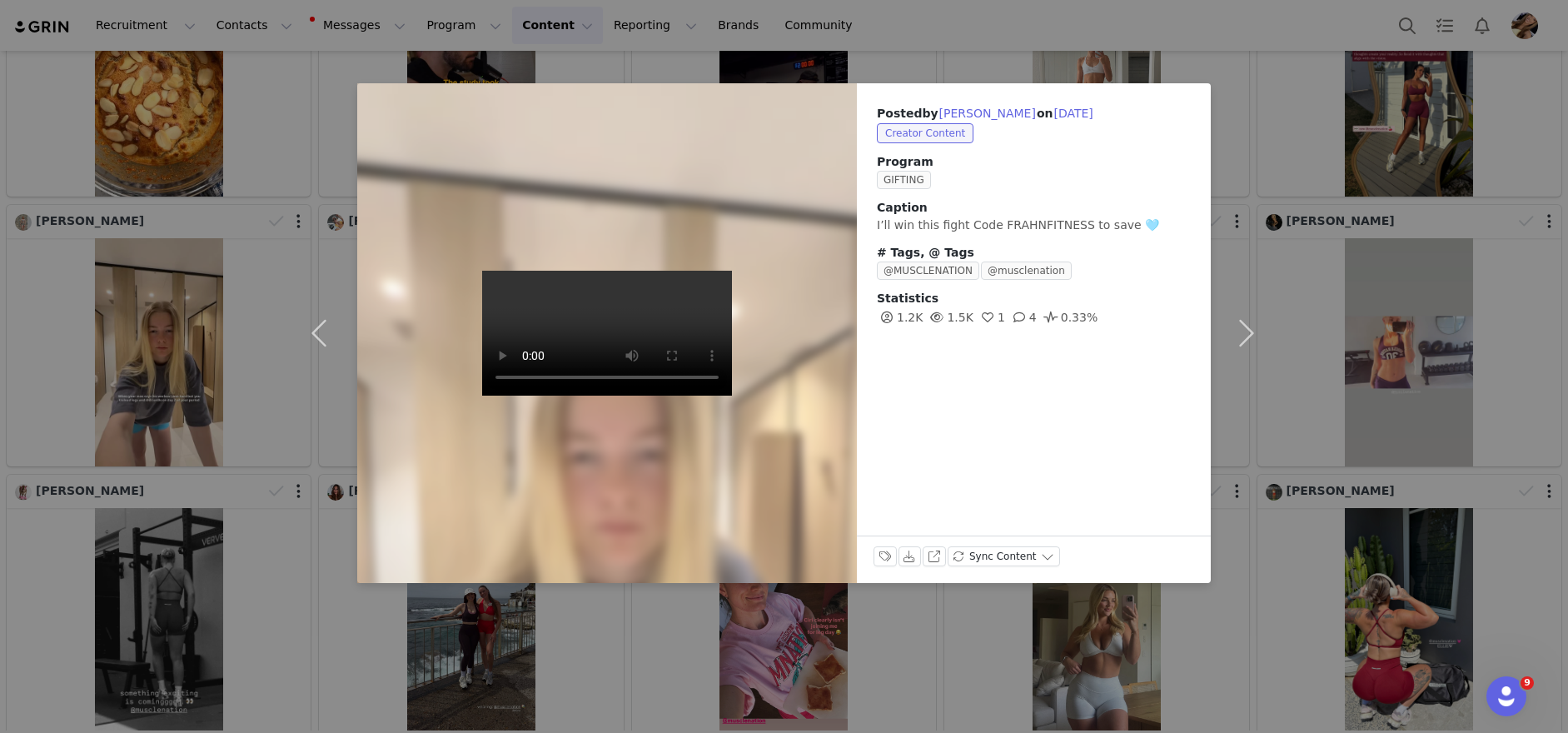
click at [1381, 259] on div "Posted by [PERSON_NAME] on [DATE] Creator Content Program GIFTING Caption I’ll …" at bounding box center [784, 366] width 1568 height 733
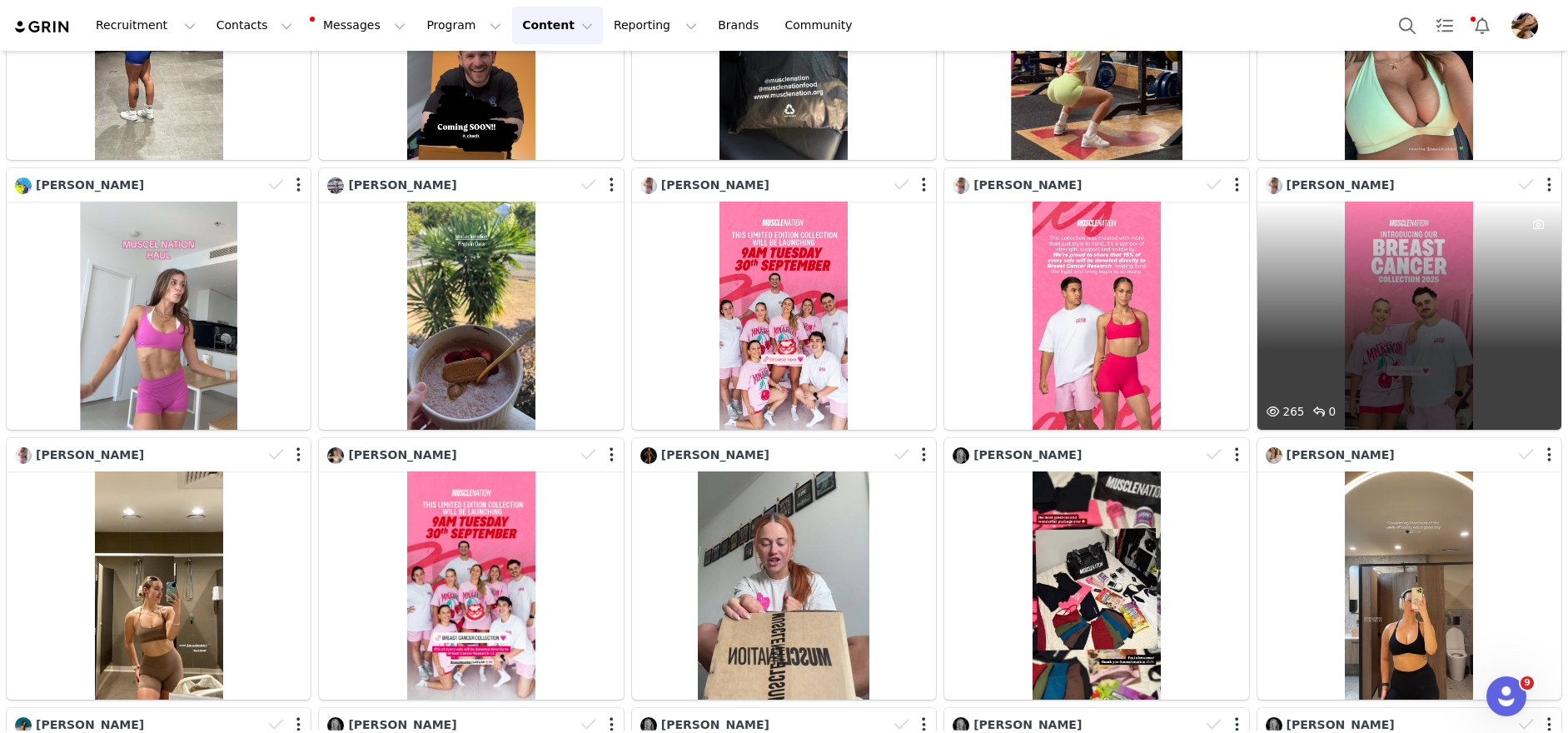
scroll to position [12087, 0]
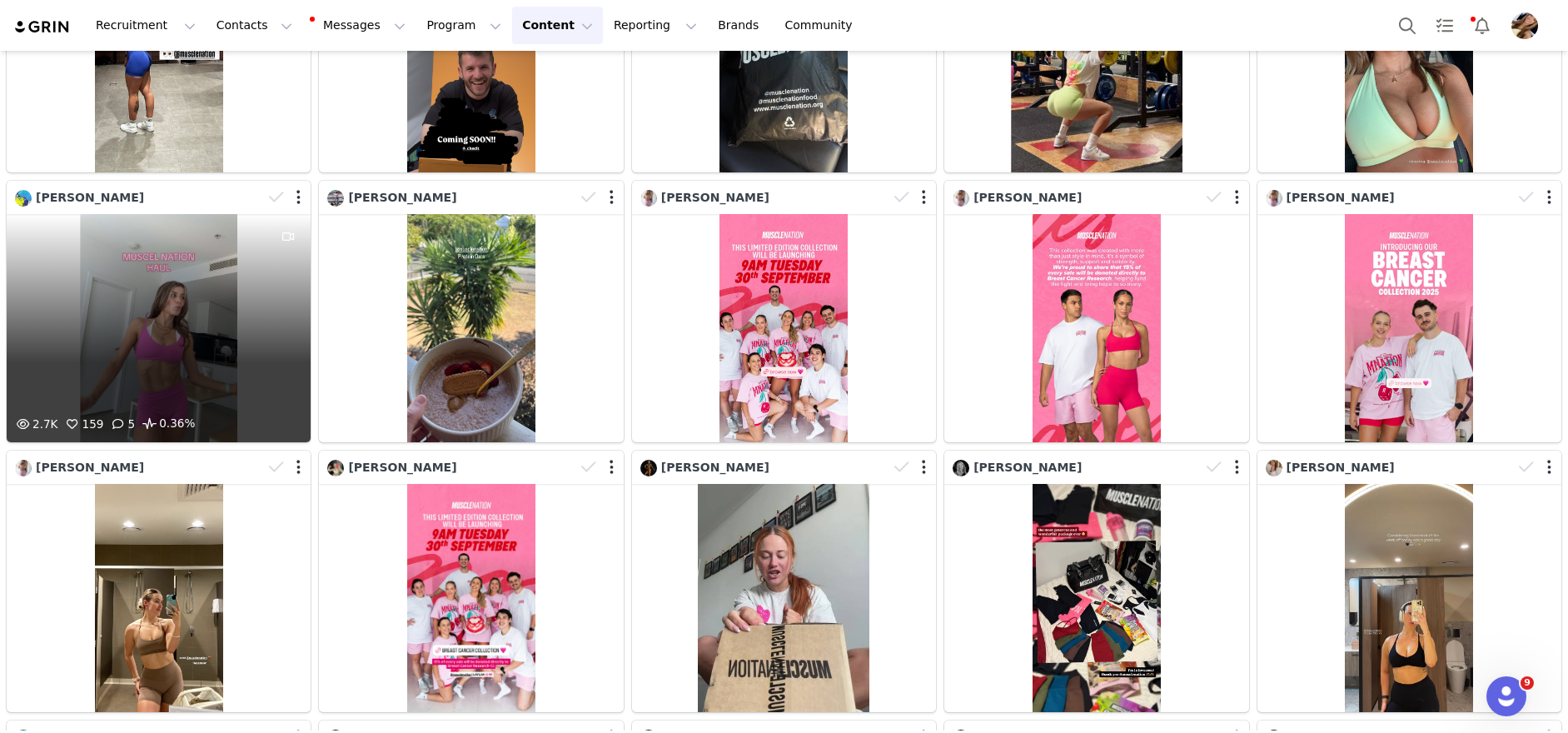
click at [198, 301] on div "2.7K 159 5 0.36%" at bounding box center [159, 328] width 304 height 228
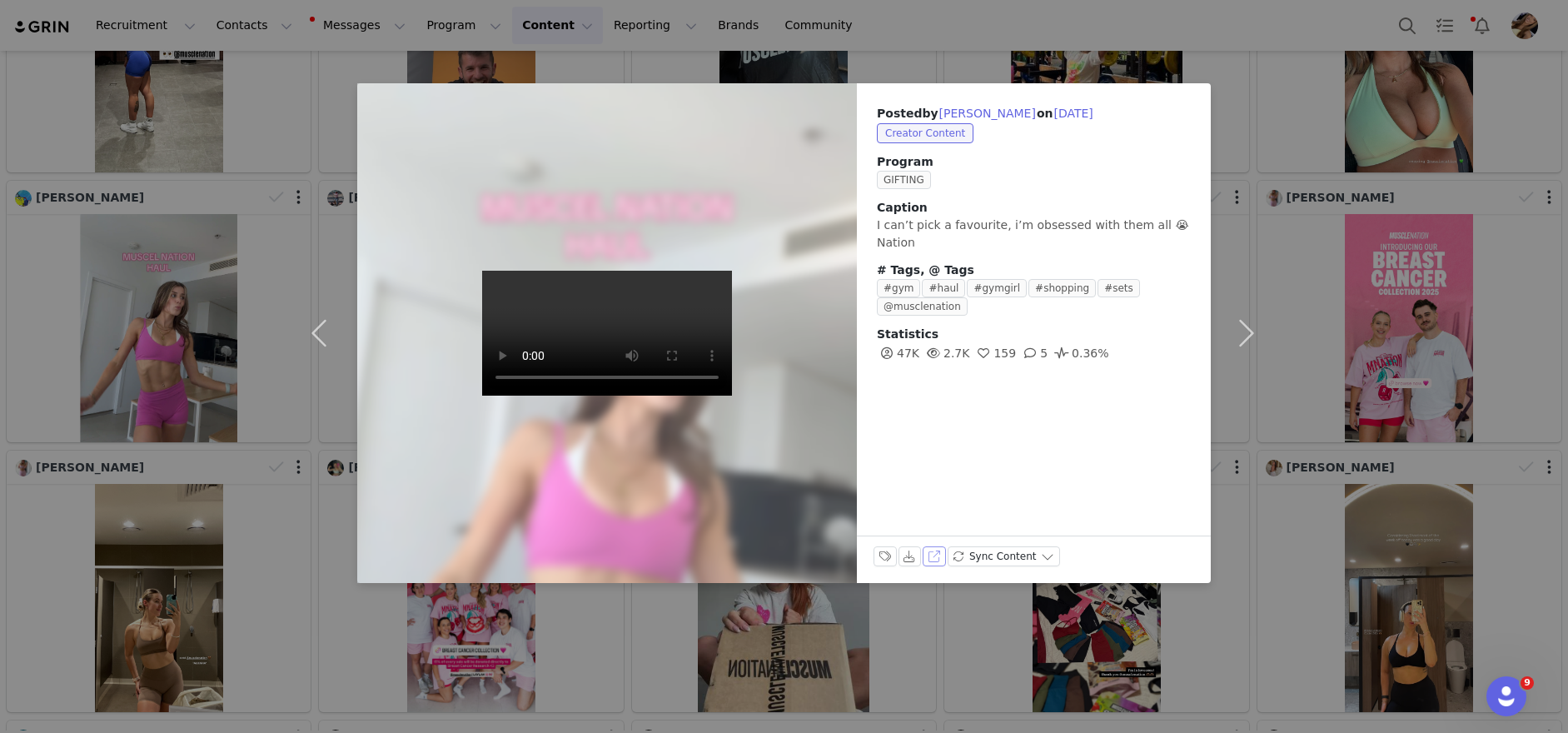
click at [936, 546] on button "View on TikTok" at bounding box center [934, 556] width 24 height 20
click at [1425, 273] on div "Posted by [PERSON_NAME] on [DATE] Creator Content Program GIFTING Caption I can…" at bounding box center [784, 366] width 1568 height 733
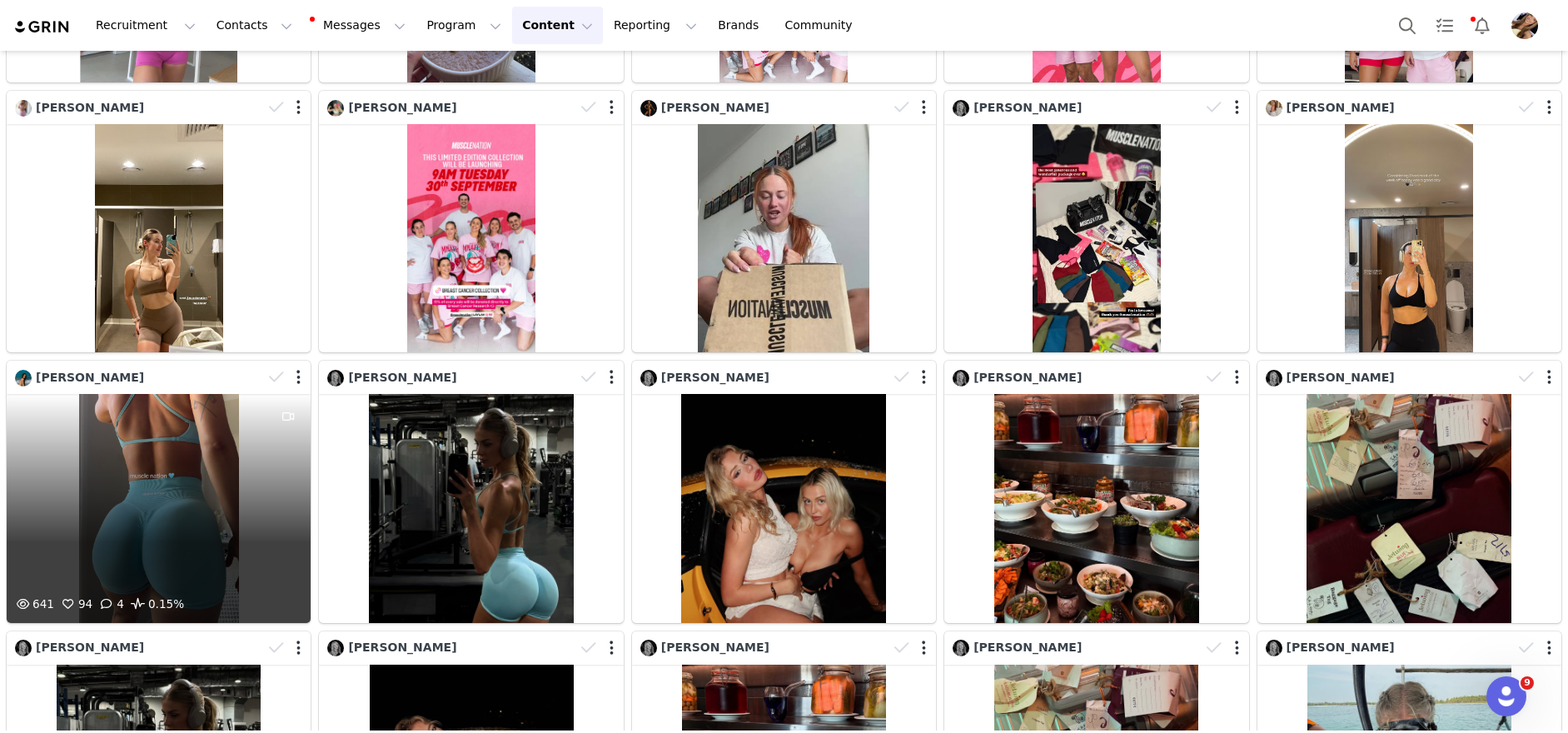
scroll to position [12541, 0]
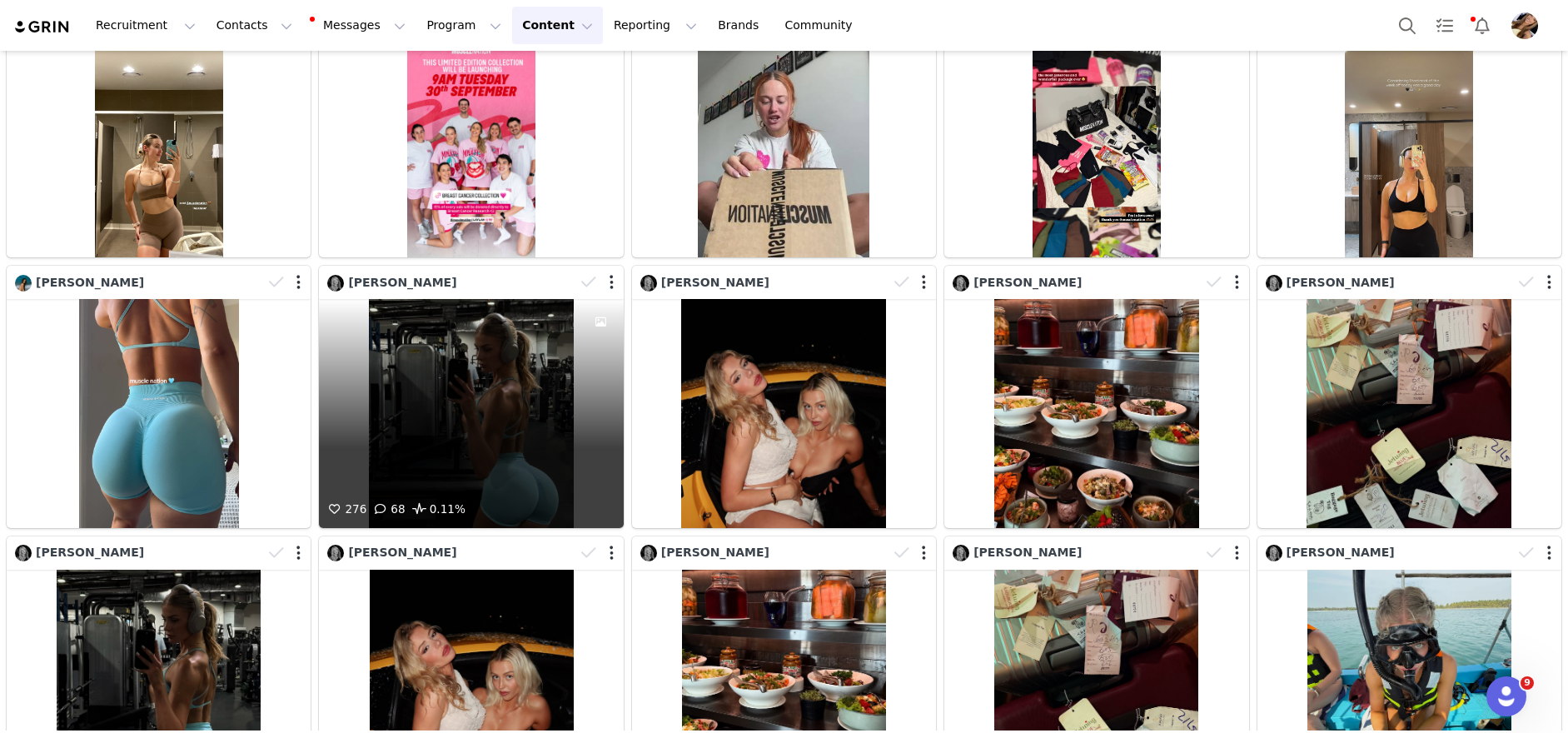
click at [456, 438] on div "276 68 0.11%" at bounding box center [471, 412] width 304 height 228
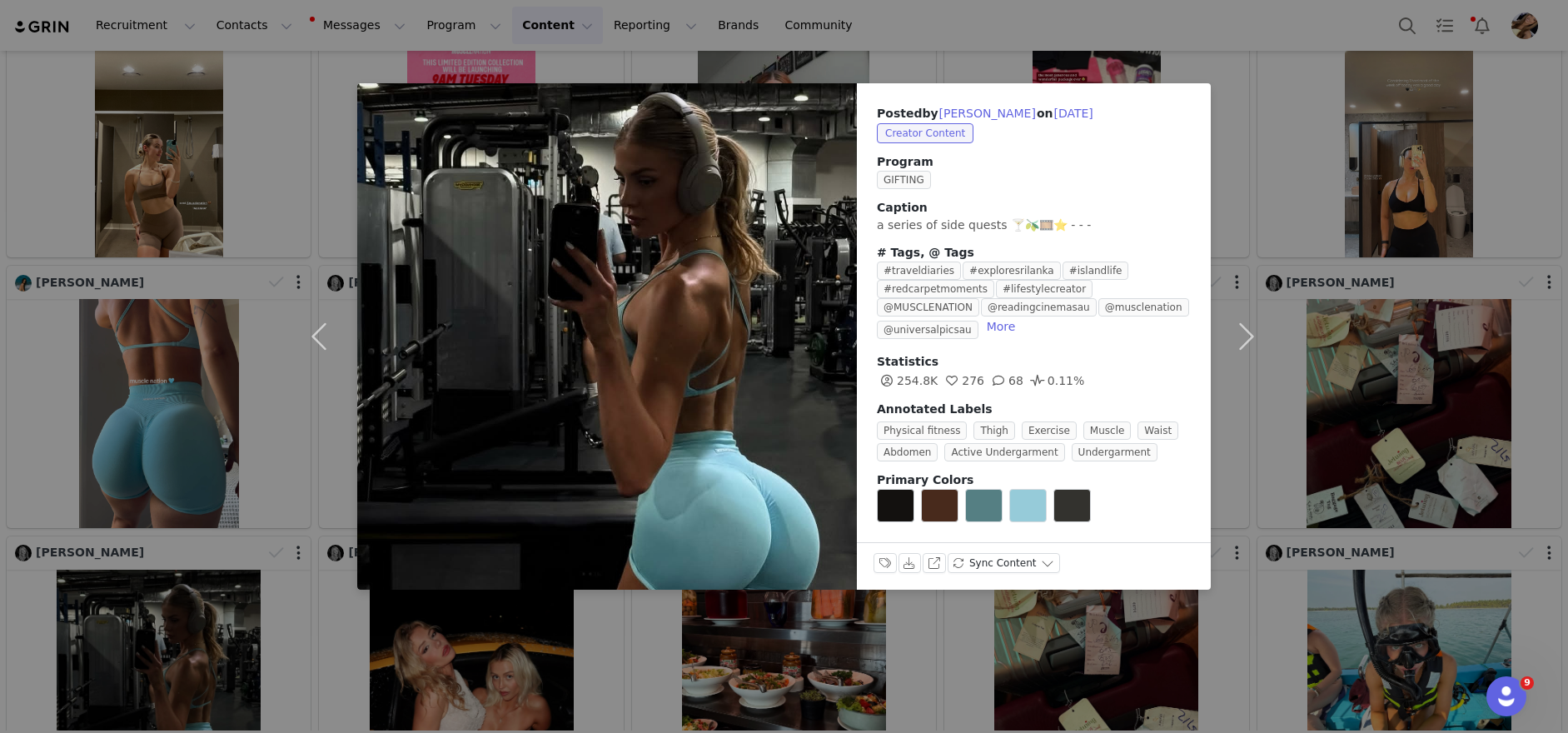
click at [1446, 422] on div "Posted by [PERSON_NAME] on [DATE] Creator Content Program GIFTING Caption a ser…" at bounding box center [784, 366] width 1568 height 733
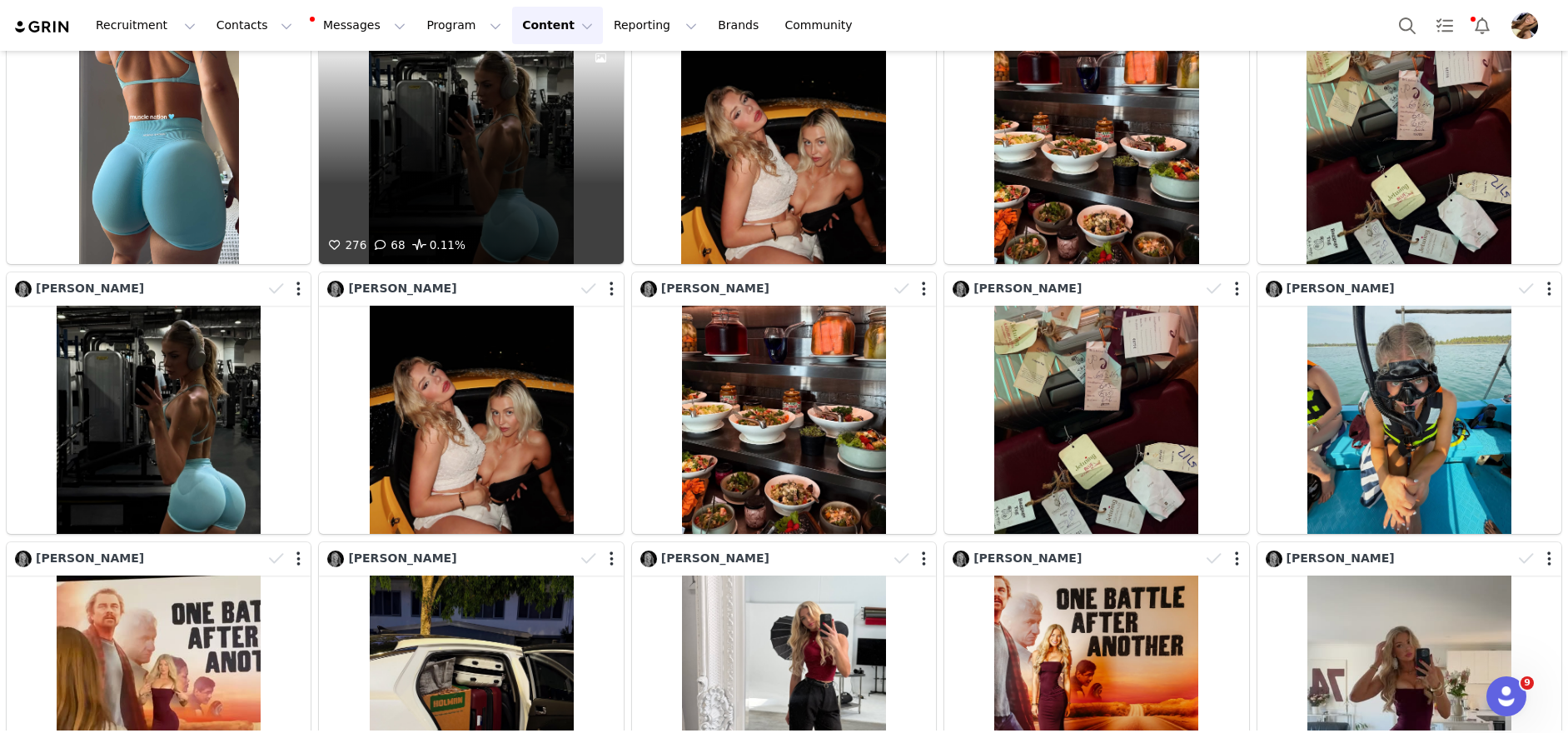
scroll to position [12804, 0]
click at [507, 207] on div "276 68 0.11%" at bounding box center [471, 149] width 304 height 228
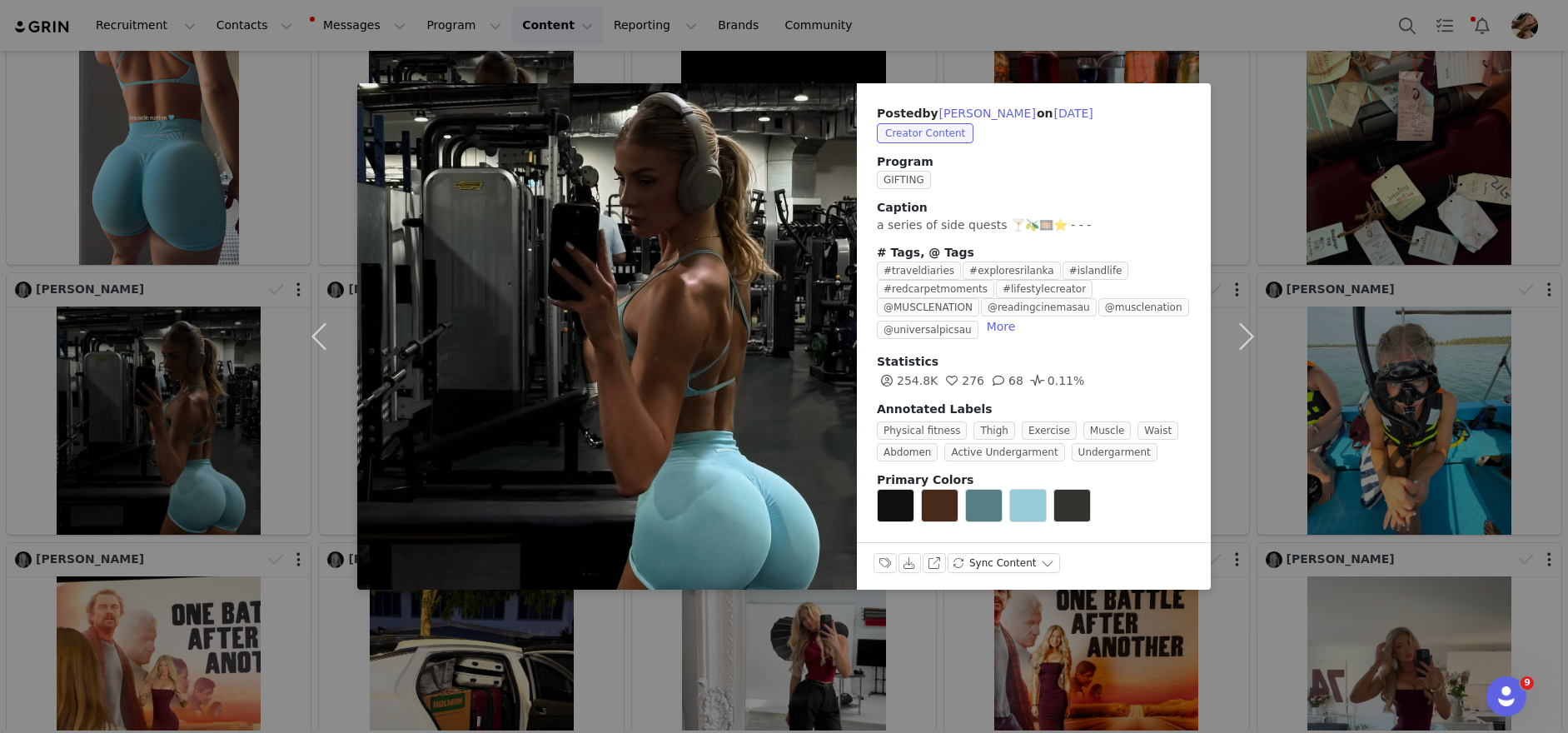
click at [1453, 264] on div "Posted by [PERSON_NAME] on [DATE] Creator Content Program GIFTING Caption a ser…" at bounding box center [784, 366] width 1568 height 733
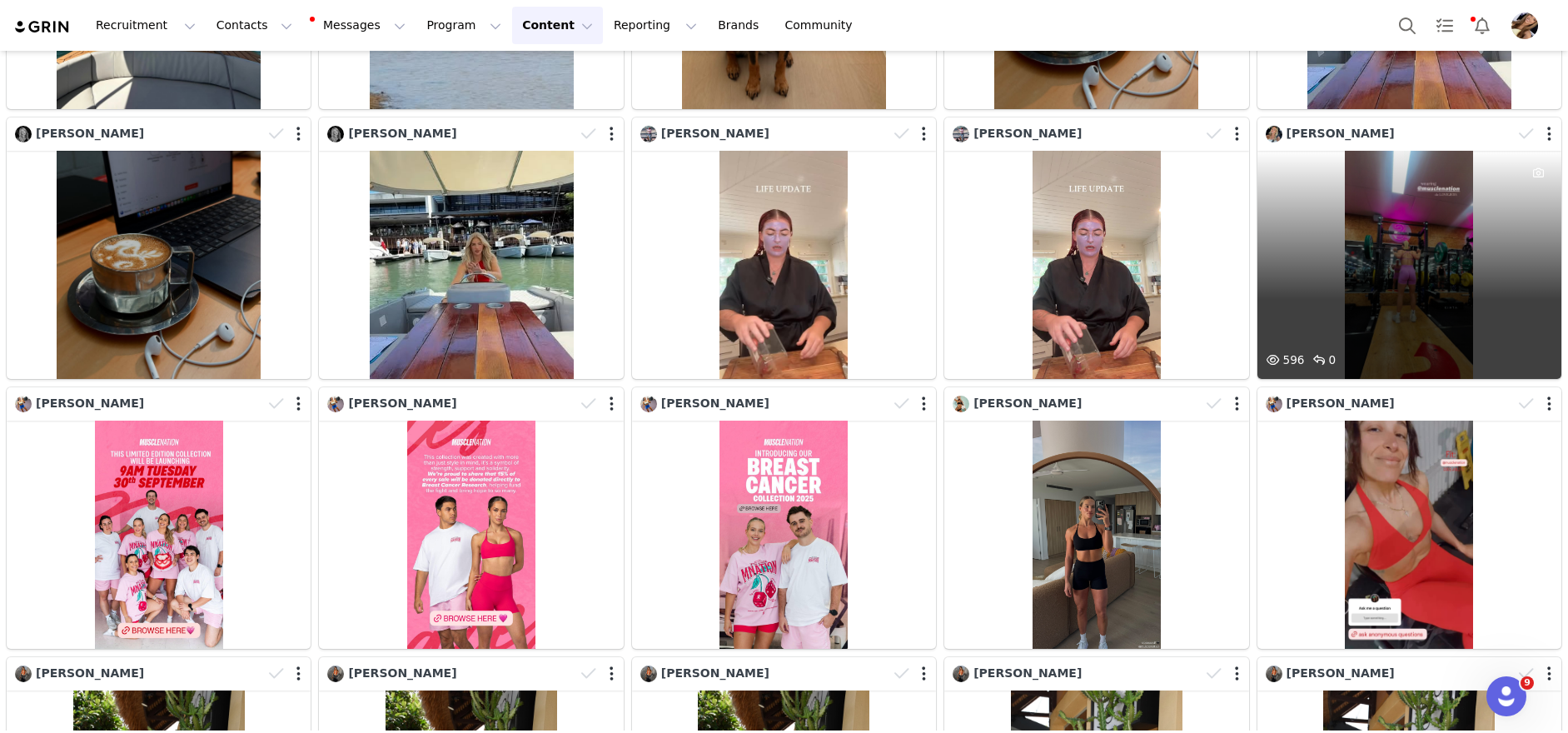
scroll to position [13924, 0]
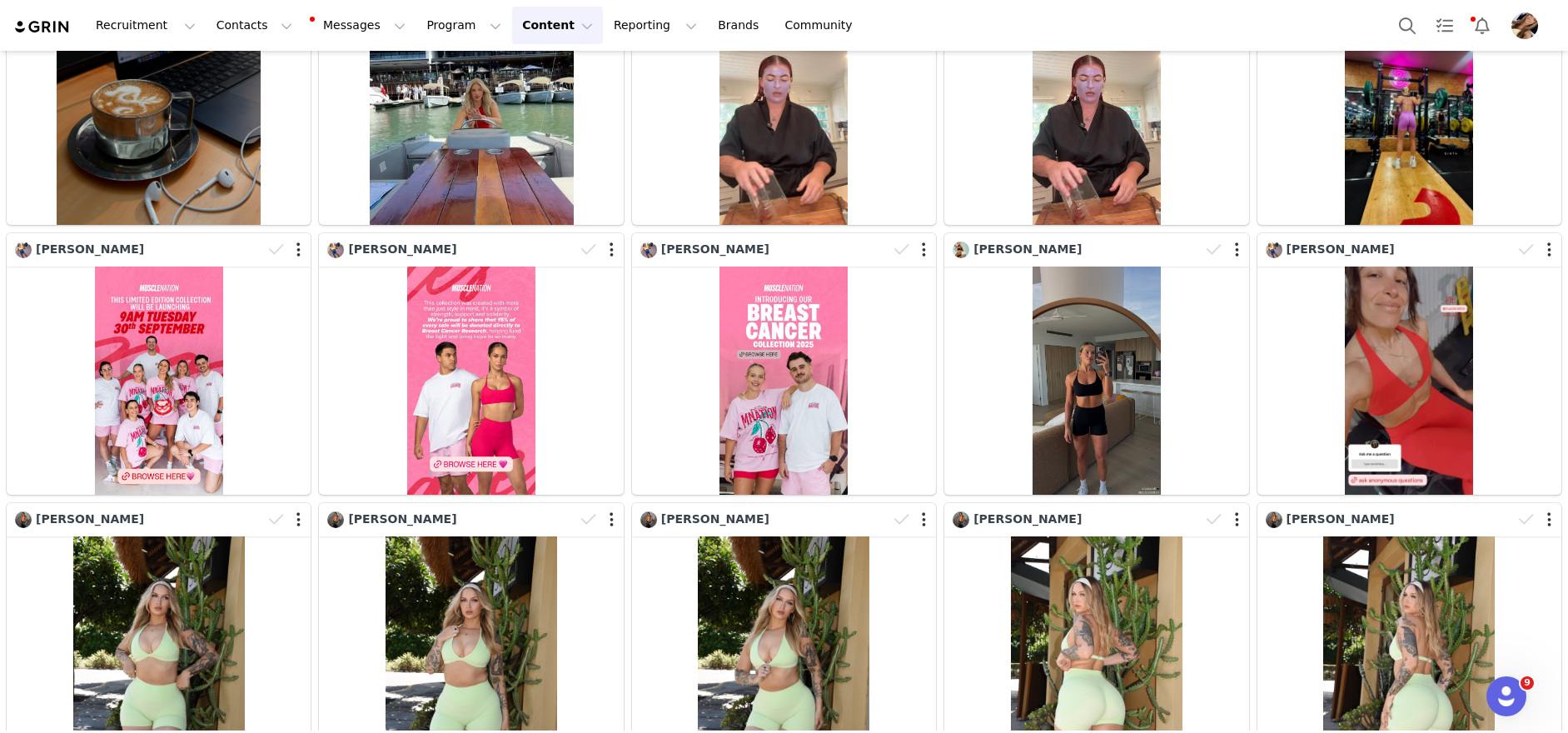
click at [628, 276] on div "[PERSON_NAME]" at bounding box center [784, 363] width 312 height 270
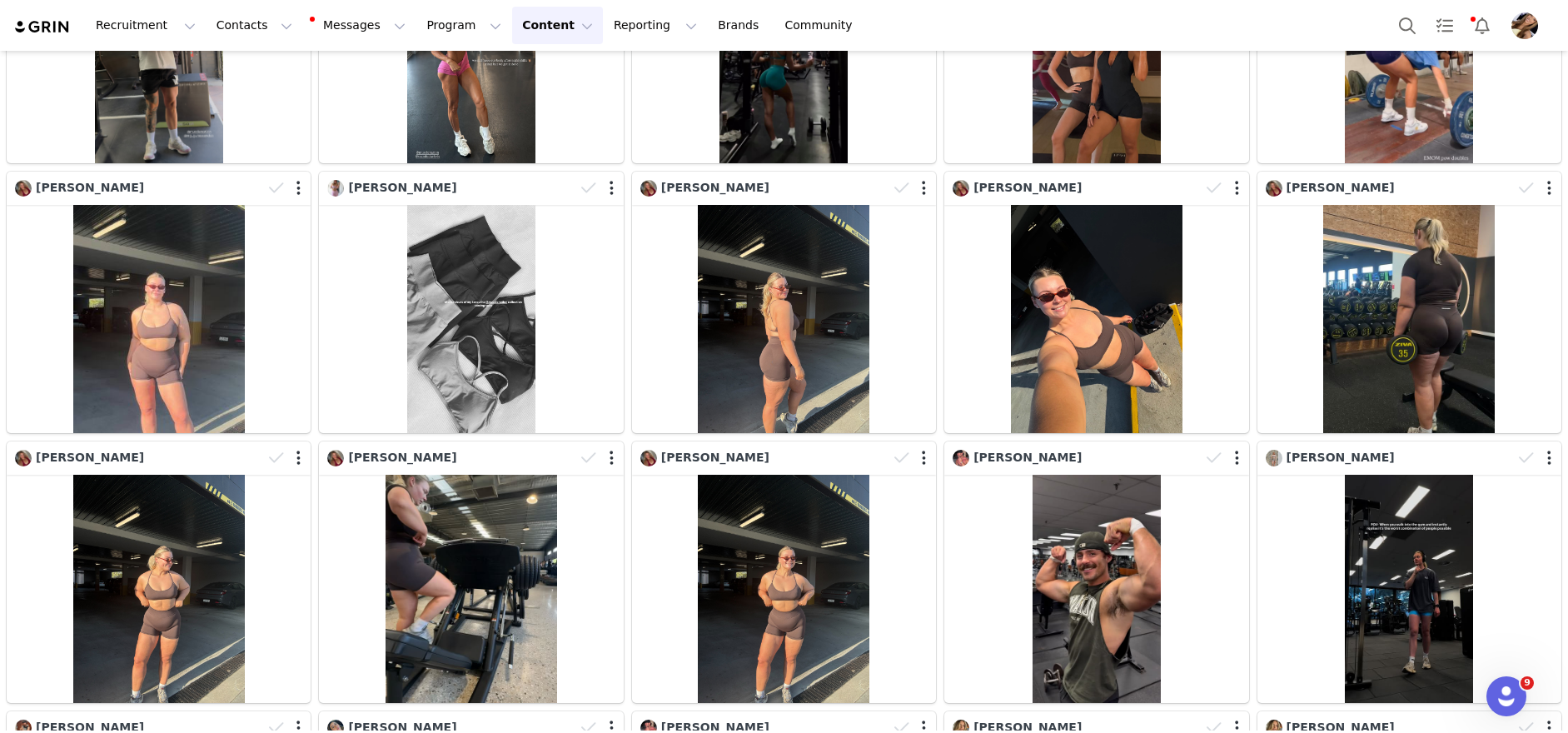
scroll to position [0, 0]
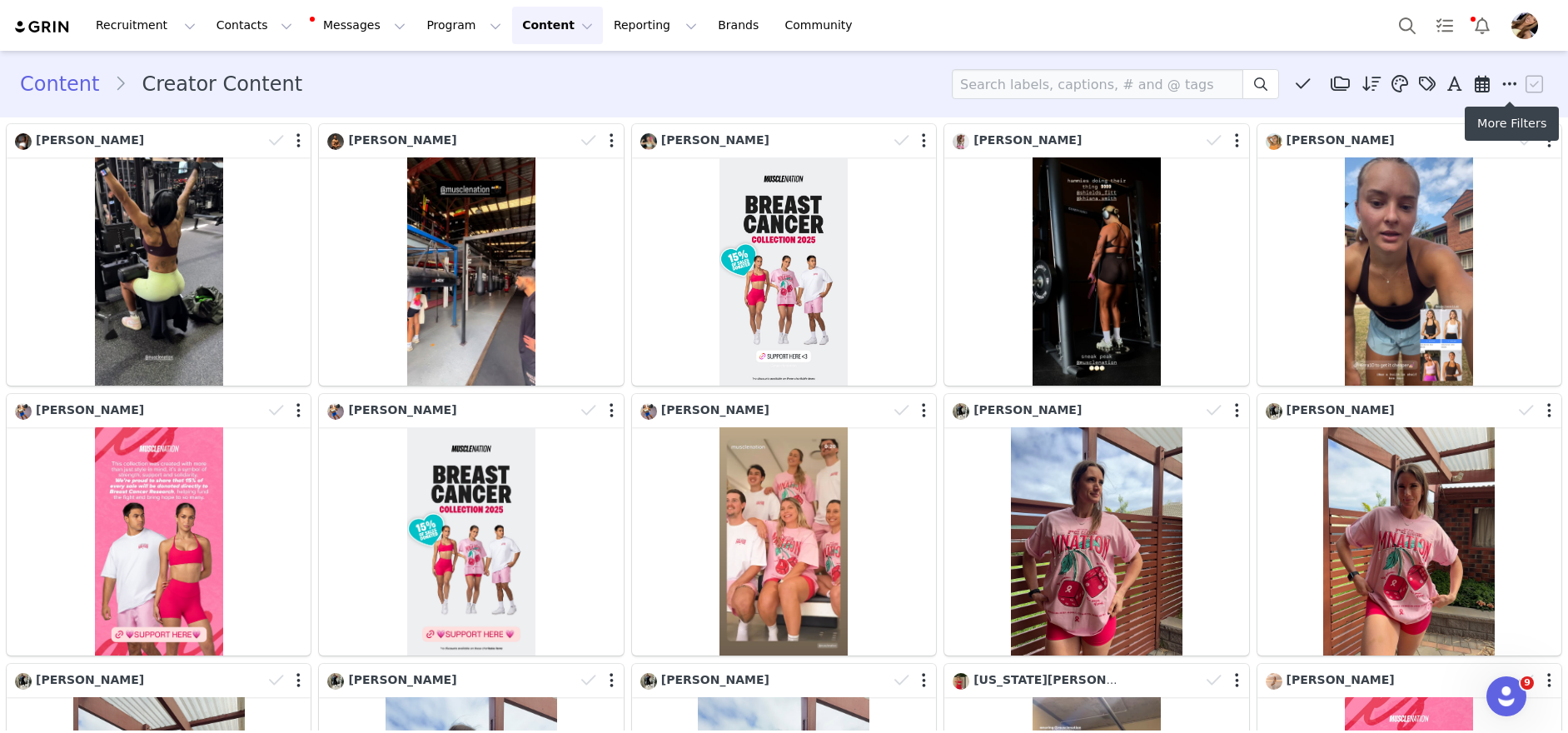
click at [1517, 82] on span at bounding box center [1509, 84] width 25 height 25
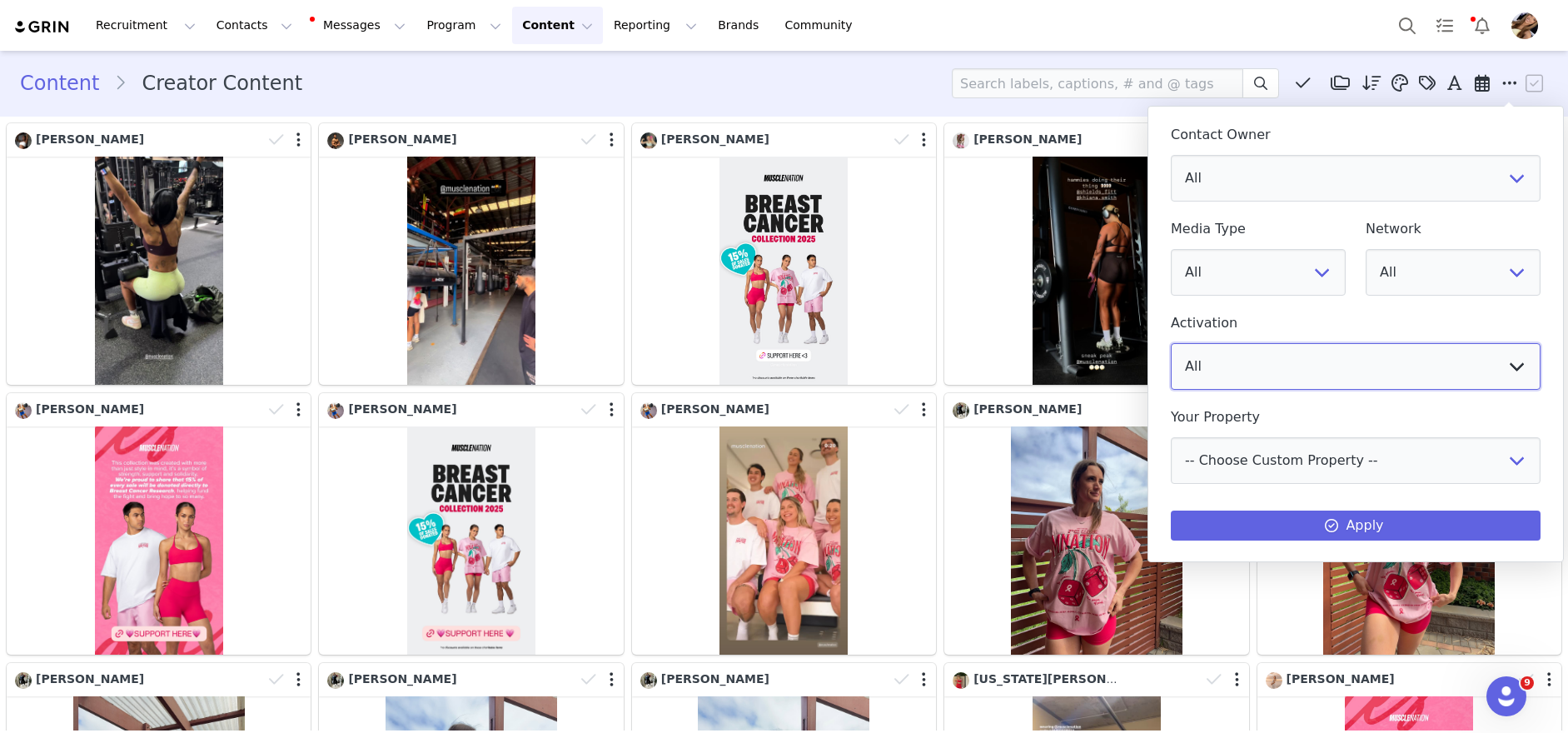
click at [1319, 388] on select "All Womens Off Season Muscle Nation Ambassador Program LOSERFRUIT PR Core Focus…" at bounding box center [1355, 366] width 370 height 46
select select "50348eca-474b-4b0a-b3b5-cd0df4263e23"
click at [1171, 343] on select "All Womens Off Season Muscle Nation Ambassador Program LOSERFRUIT PR Core Focus…" at bounding box center [1355, 366] width 370 height 46
click at [1293, 529] on button "Apply" at bounding box center [1355, 525] width 370 height 30
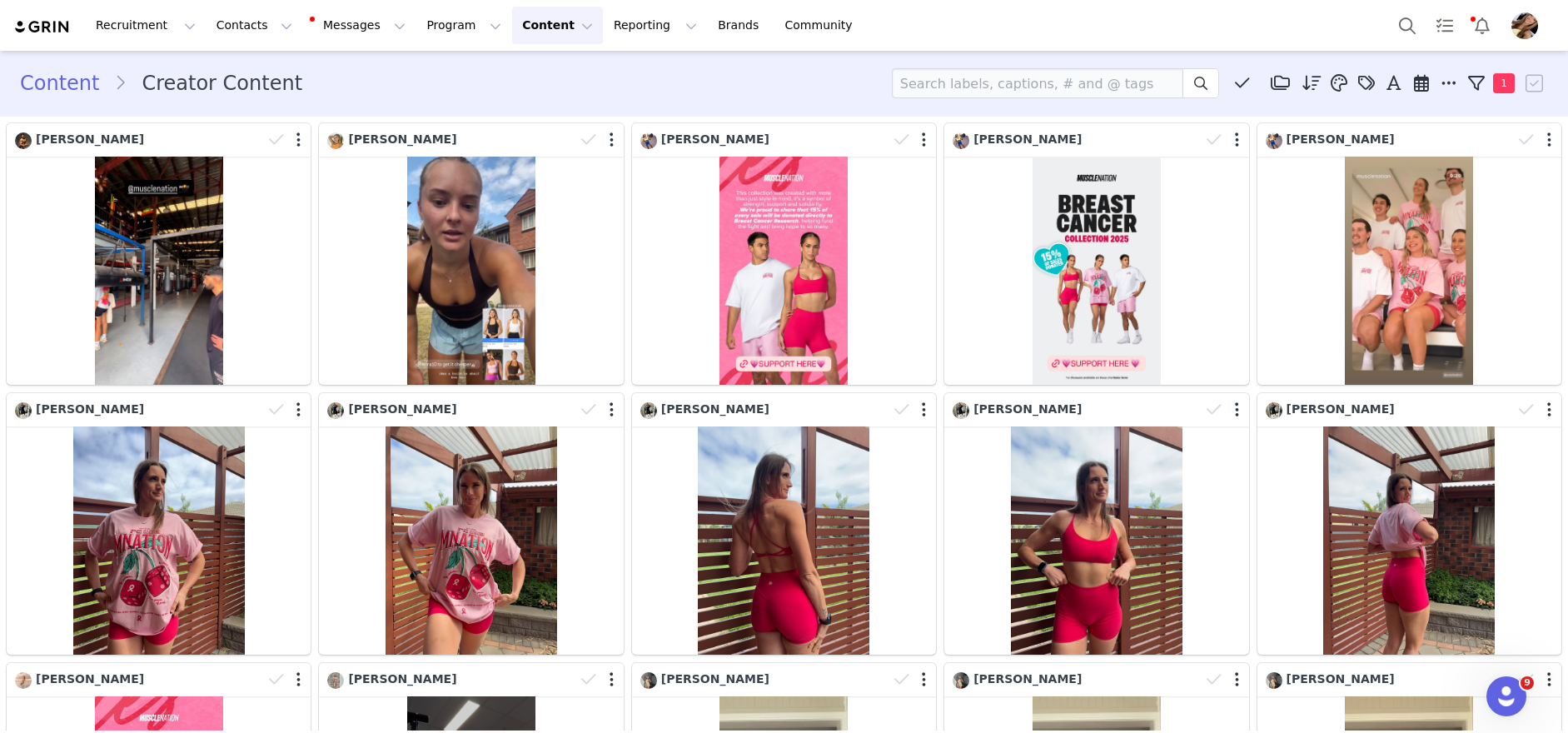
click at [936, 385] on div "[PERSON_NAME]" at bounding box center [784, 253] width 312 height 270
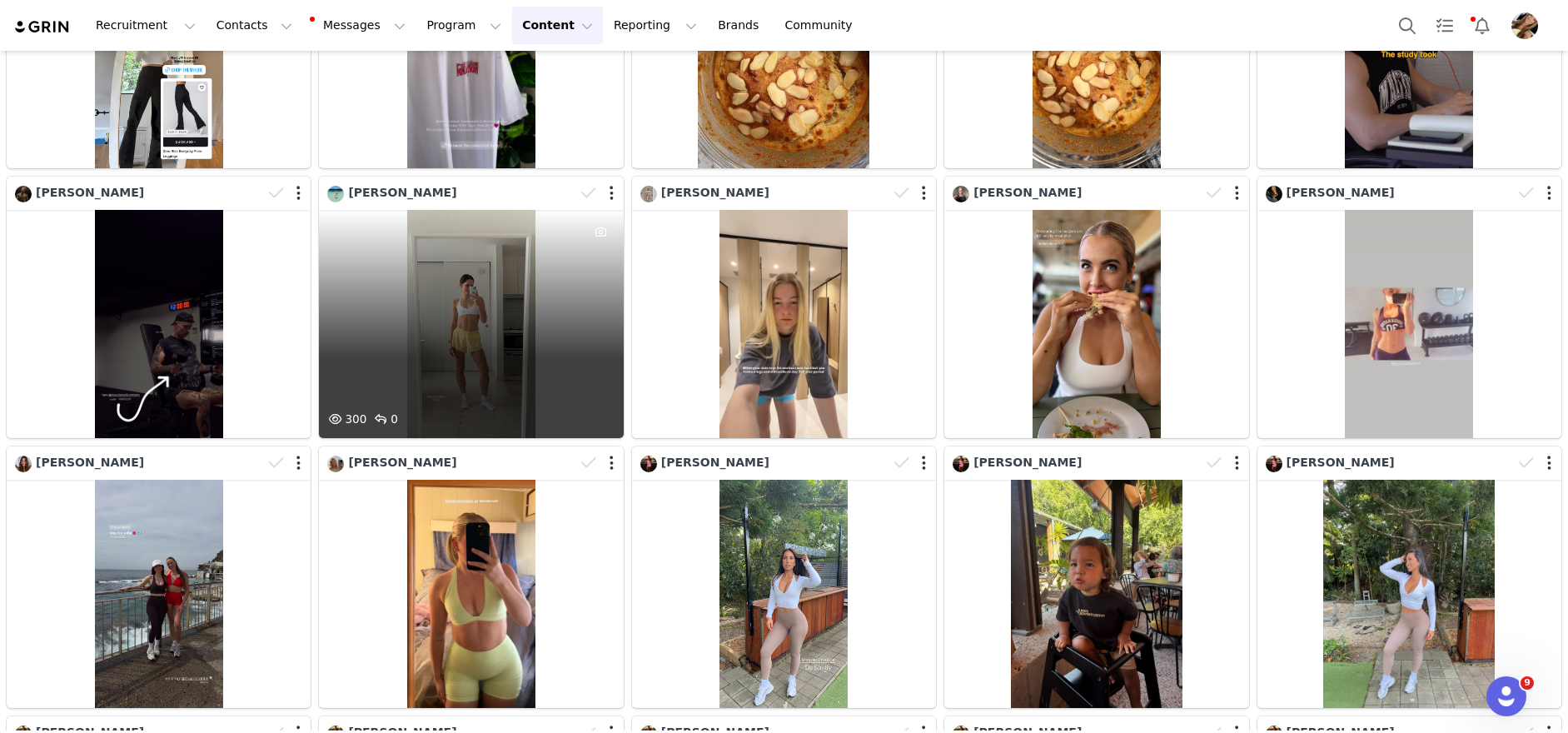
scroll to position [8045, 0]
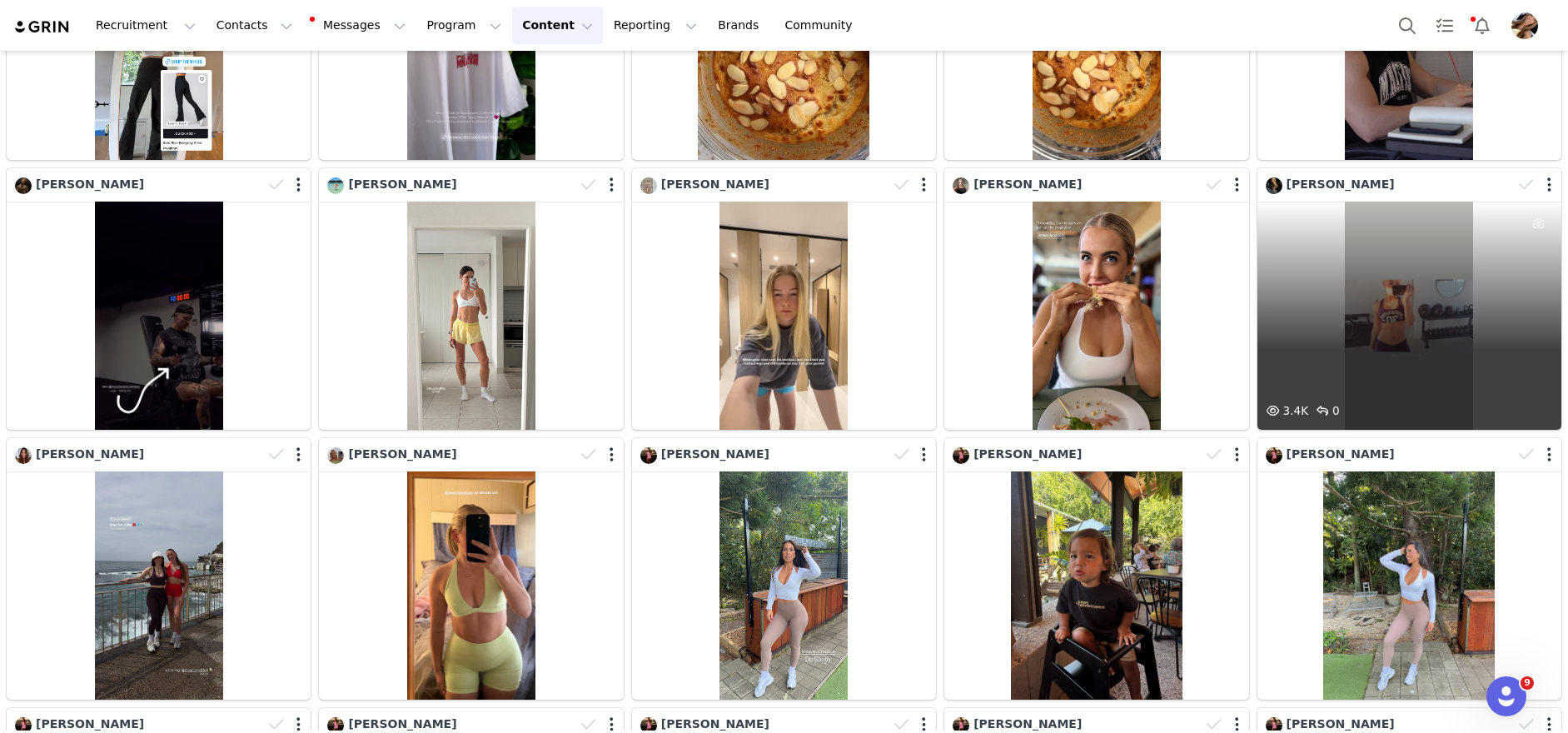
click at [1406, 304] on div "3.4K 0" at bounding box center [1409, 315] width 304 height 228
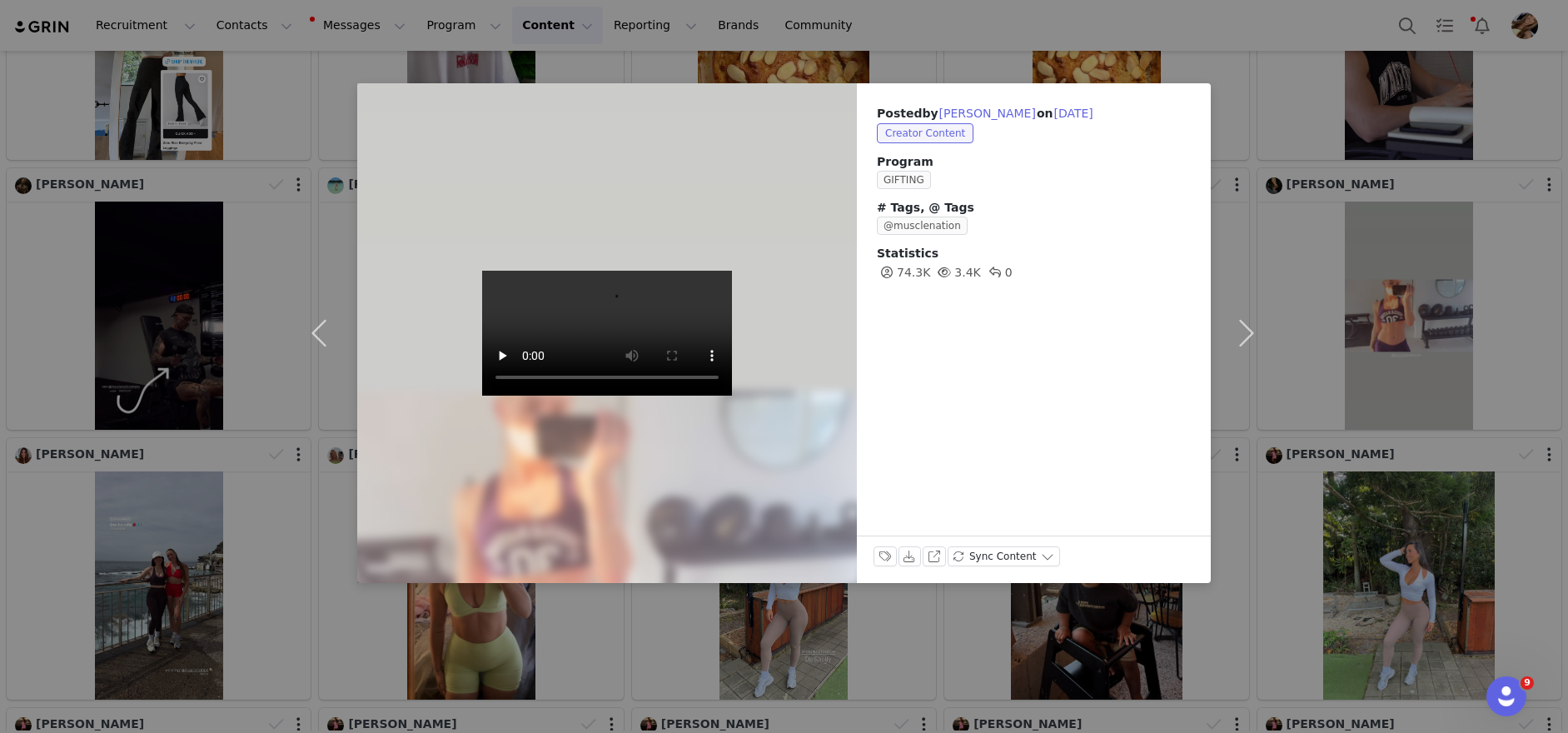
scroll to position [8056, 0]
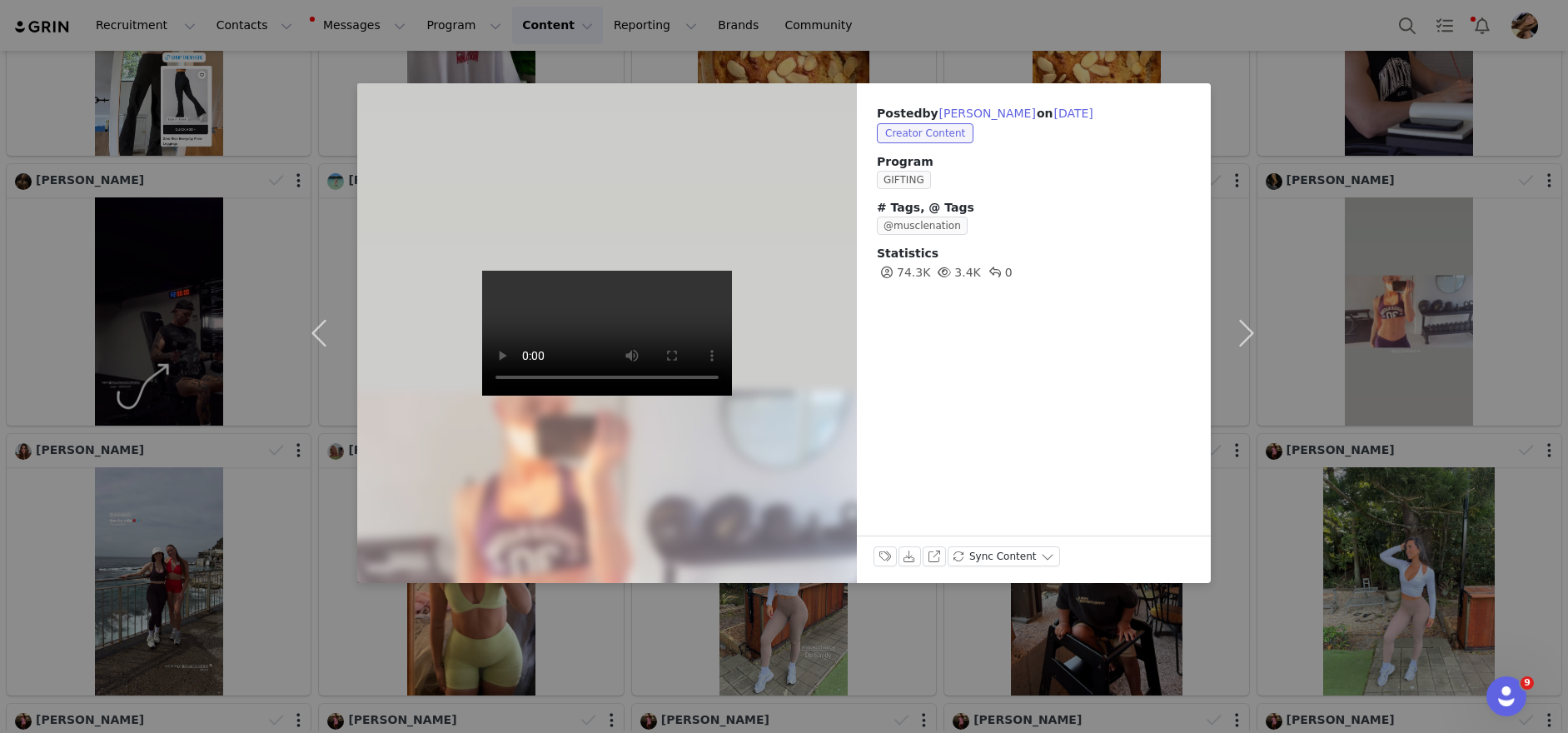
click at [1292, 300] on div "Posted by [PERSON_NAME] on [DATE] Creator Content Program GIFTING # Tags, @ Tag…" at bounding box center [784, 366] width 1568 height 733
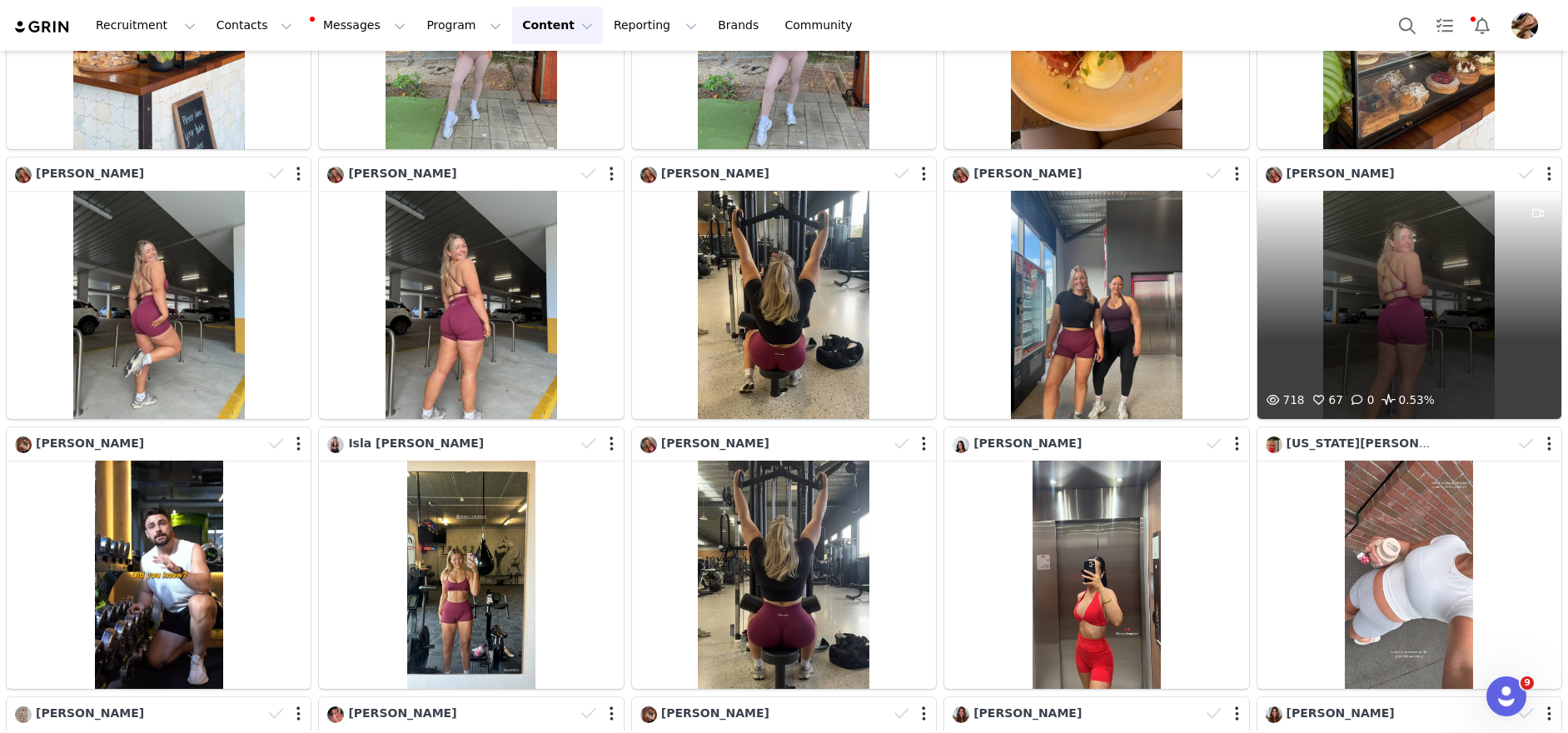
scroll to position [9698, 0]
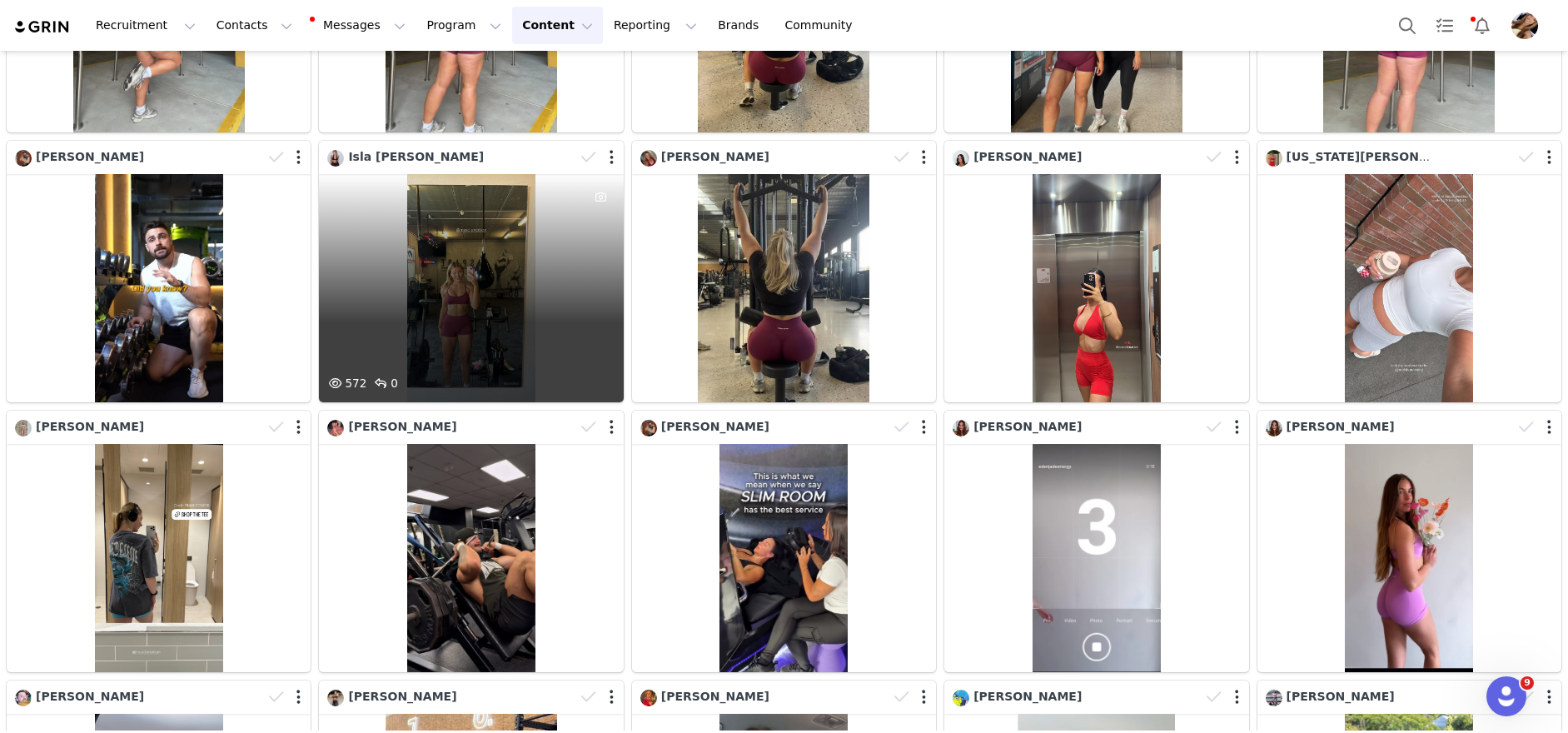
click at [508, 329] on div "572 0" at bounding box center [471, 287] width 304 height 228
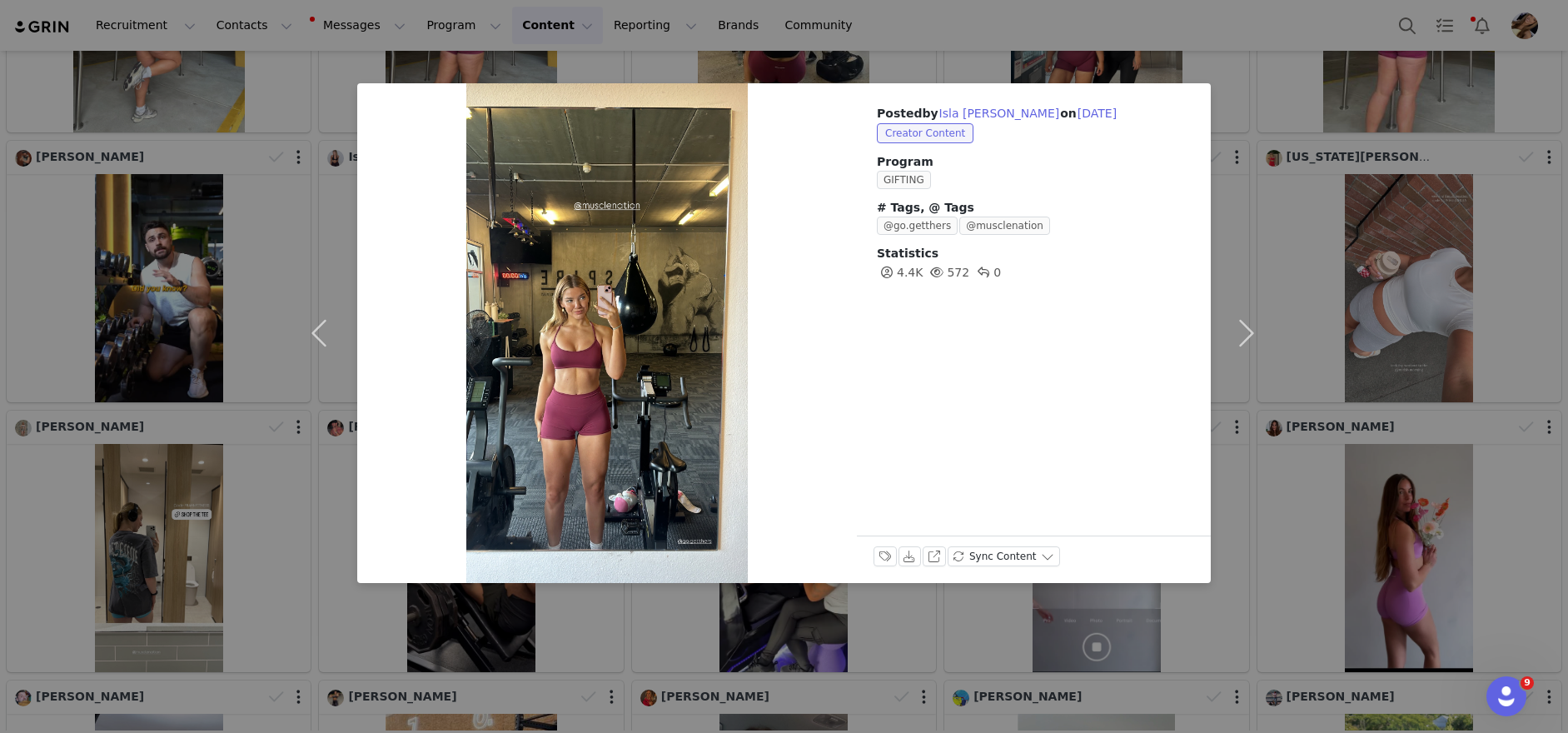
click at [1433, 249] on div "Posted by [PERSON_NAME] on [DATE] Creator Content Program GIFTING # Tags, @ Tag…" at bounding box center [784, 366] width 1568 height 733
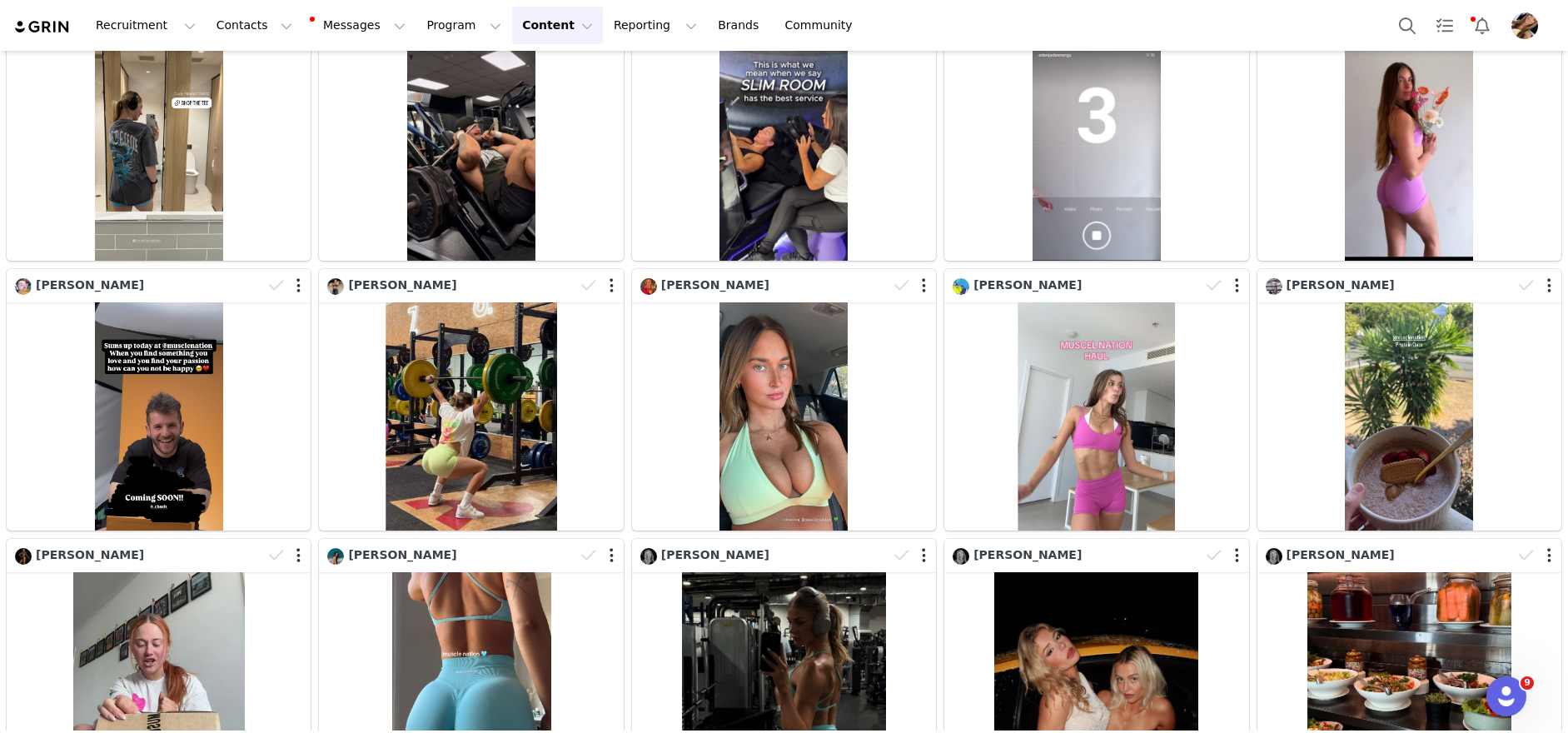
scroll to position [10111, 0]
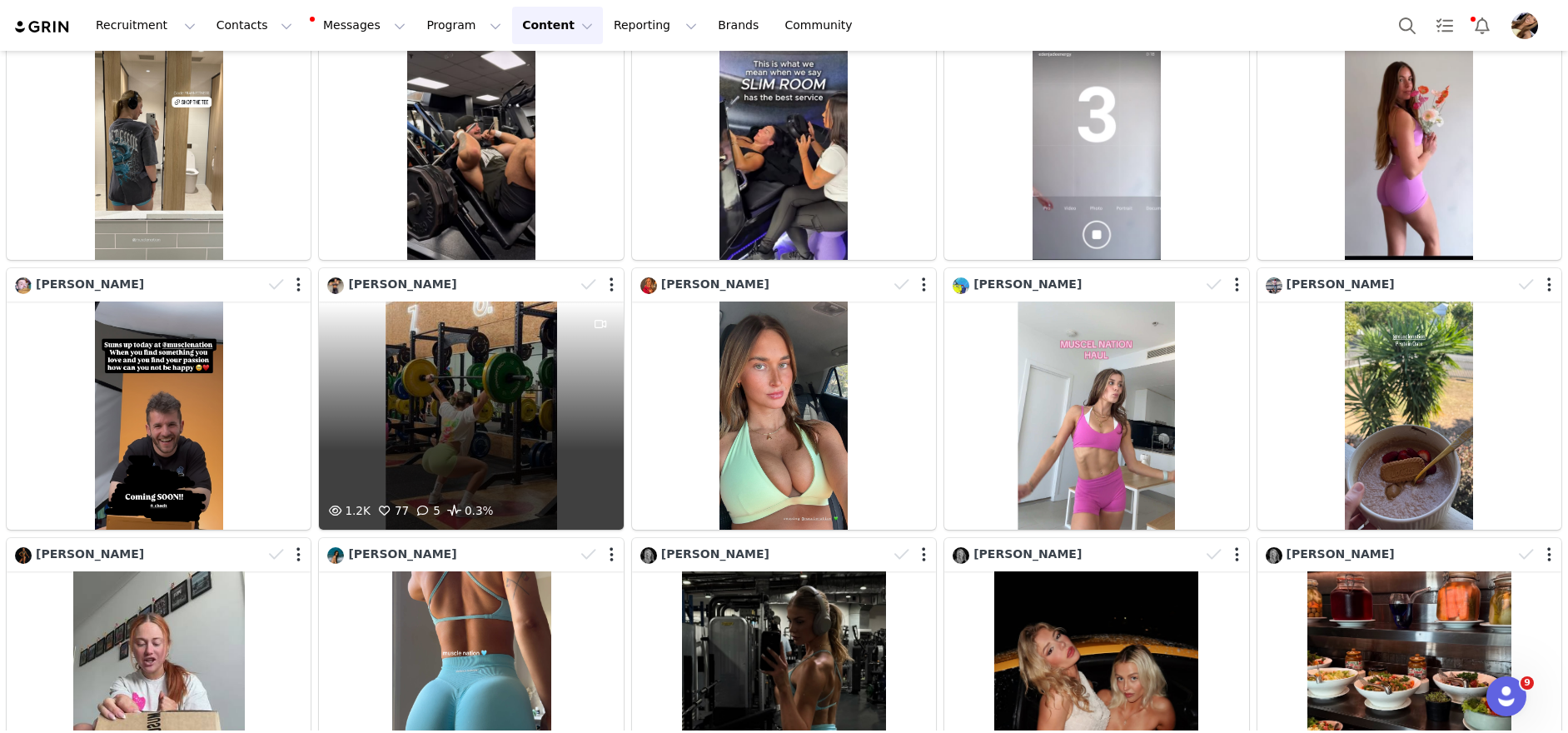
click at [507, 444] on div "1.2K 77 5 0.3%" at bounding box center [471, 415] width 304 height 228
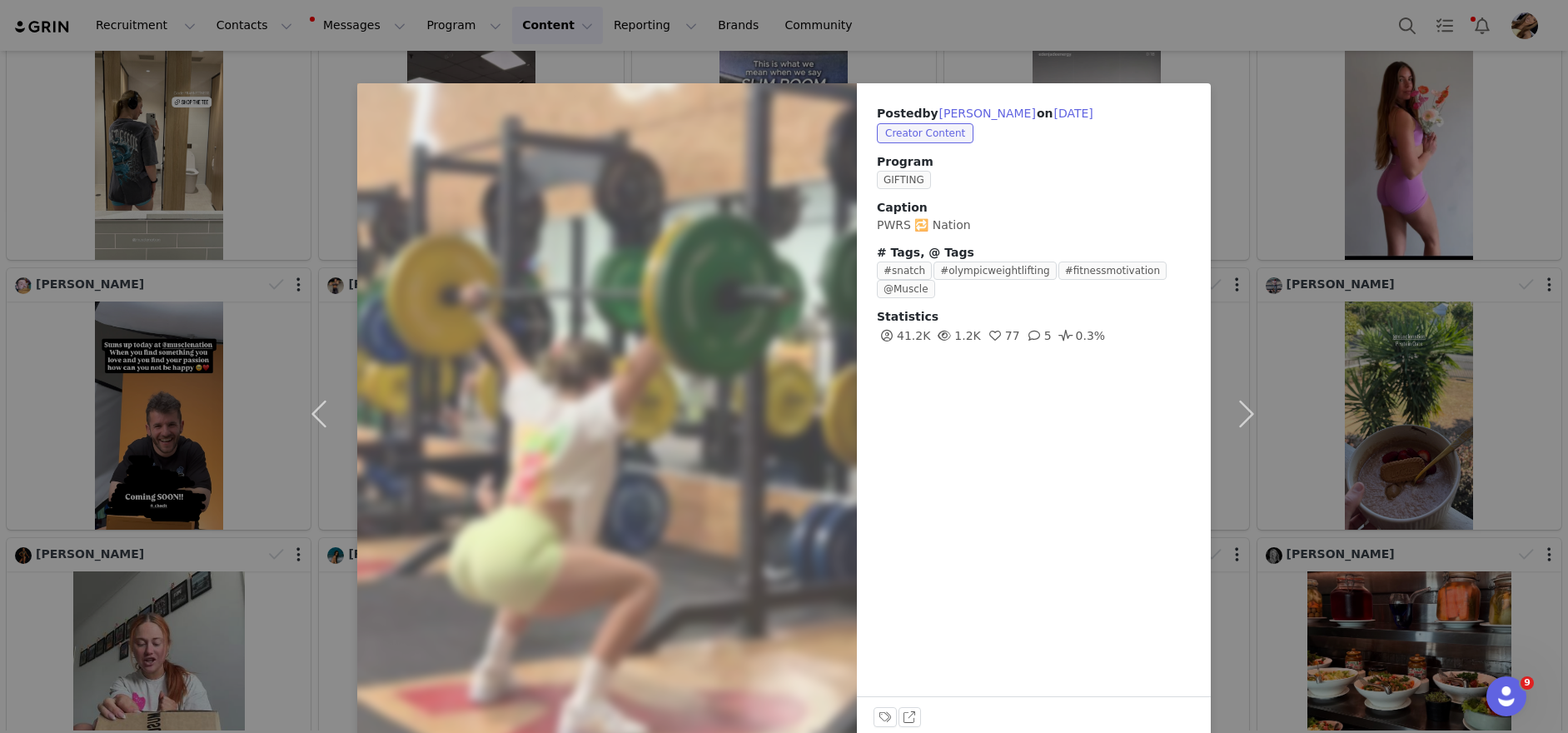
click at [1416, 408] on div "Posted by [PERSON_NAME] on [DATE] Creator Content Program GIFTING Caption PWRS …" at bounding box center [784, 366] width 1568 height 733
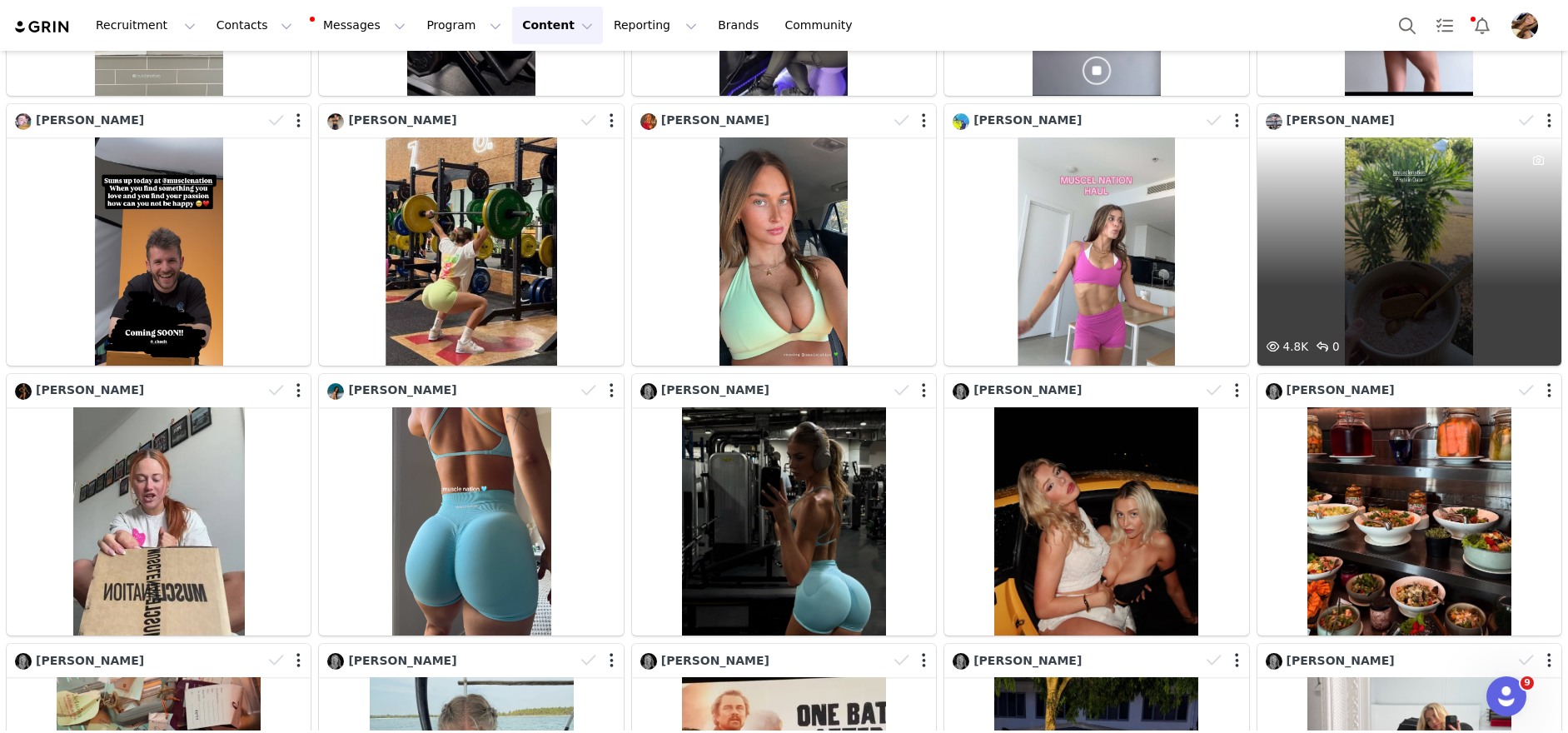
scroll to position [10272, 0]
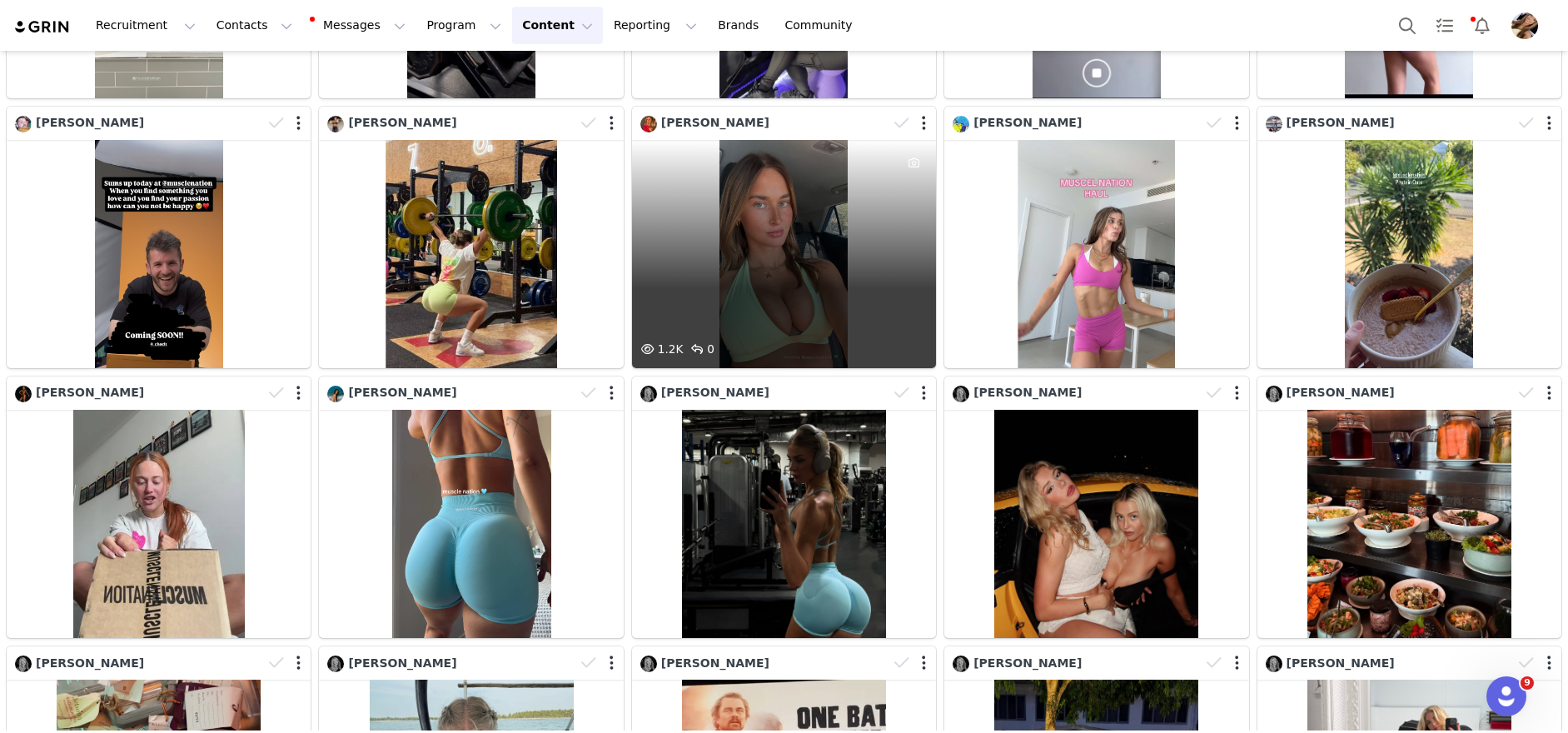
click at [852, 296] on div "1.2K 0" at bounding box center [784, 253] width 304 height 228
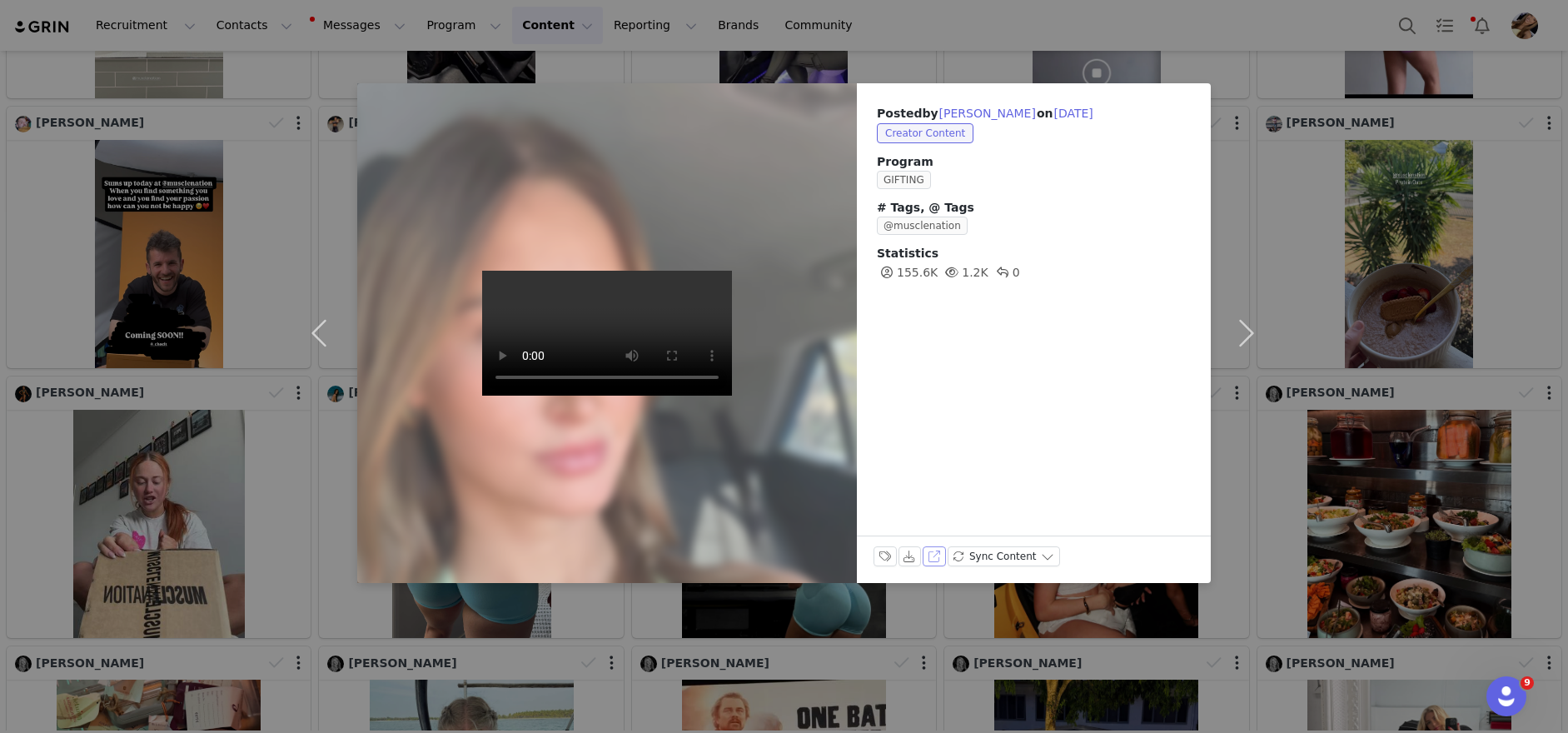
click at [925, 554] on button "View on Instagram" at bounding box center [934, 556] width 24 height 20
click at [1332, 256] on div "Posted by [PERSON_NAME] on [DATE] Creator Content Program GIFTING # Tags, @ Tag…" at bounding box center [784, 366] width 1568 height 733
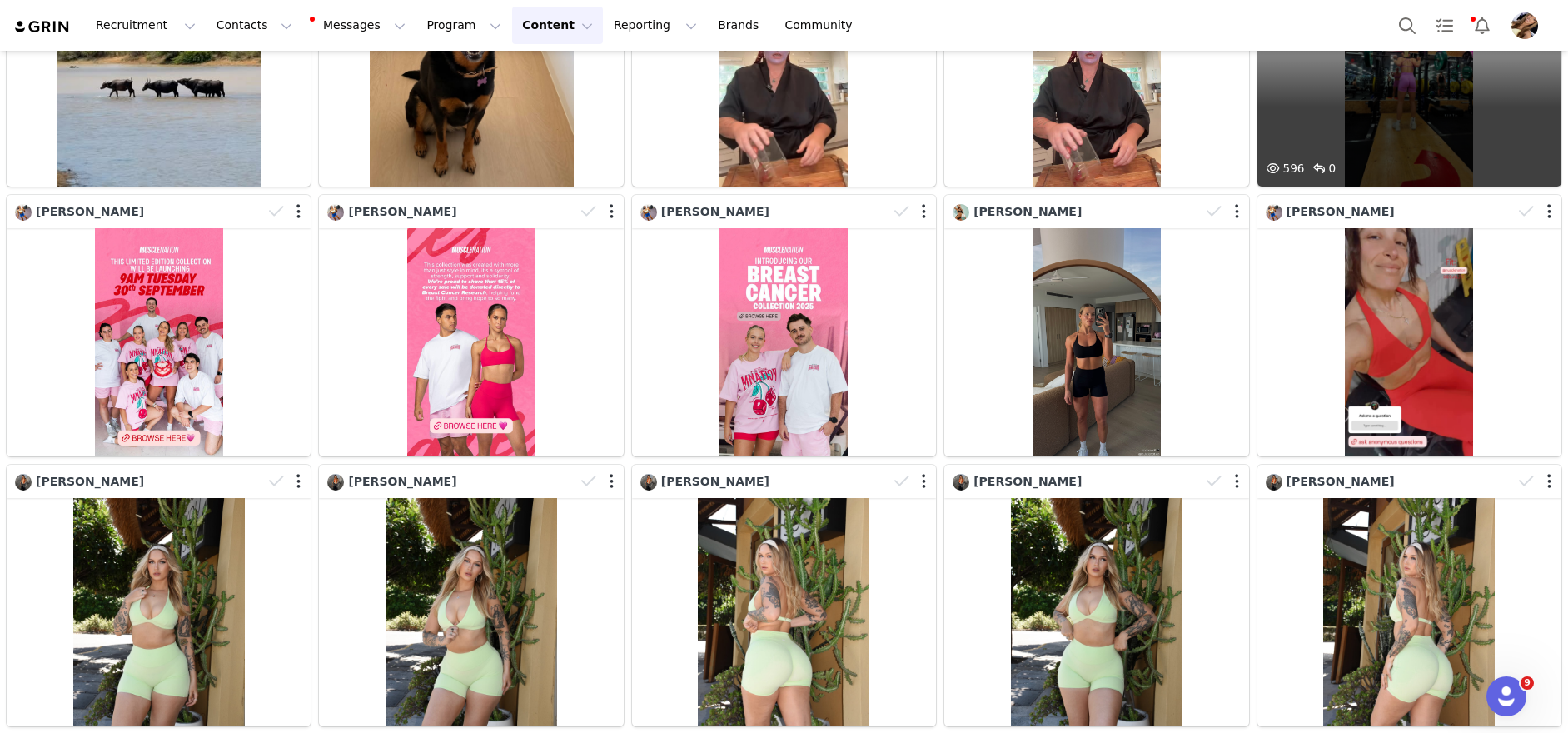
scroll to position [11615, 0]
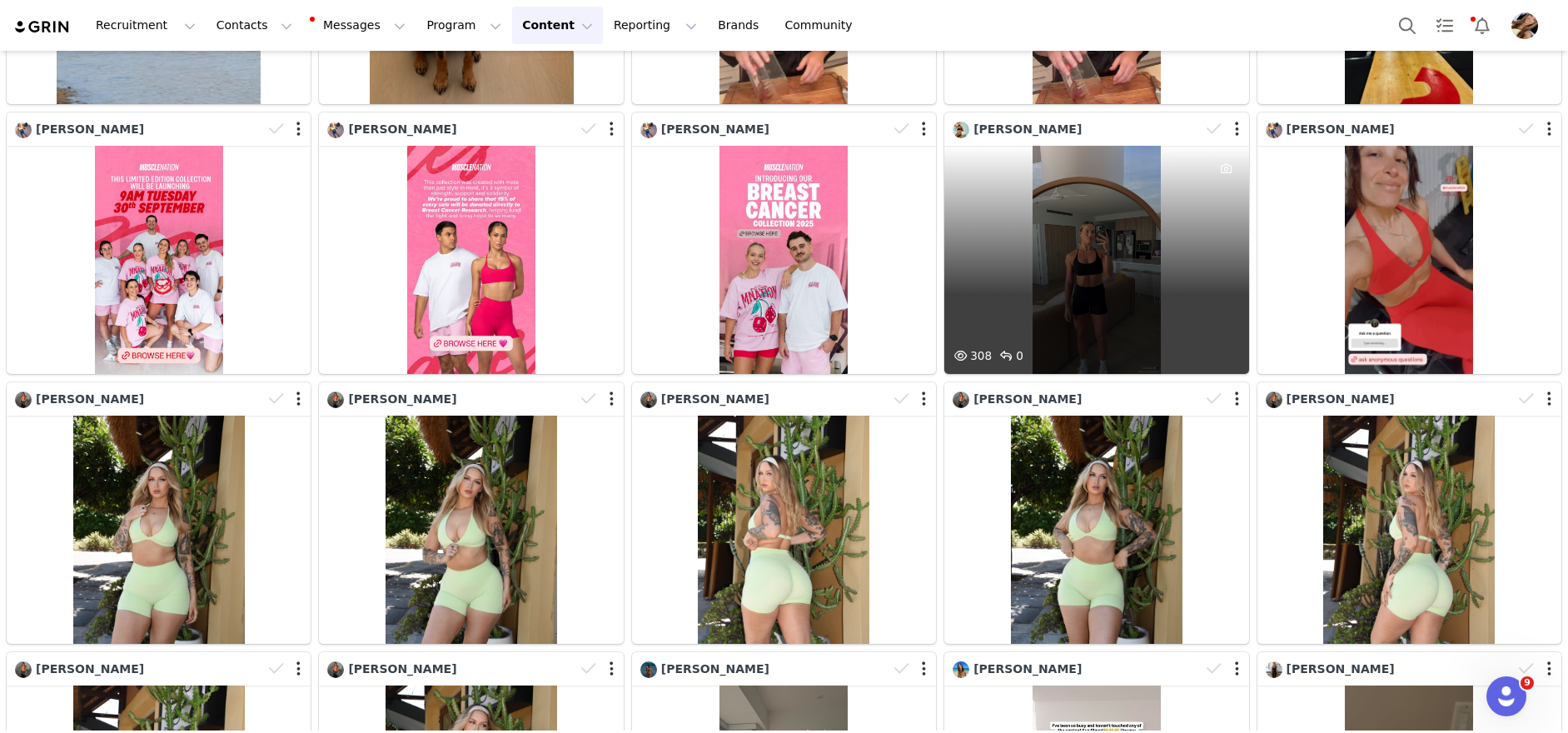
click at [1102, 278] on div "308 0" at bounding box center [1096, 259] width 304 height 228
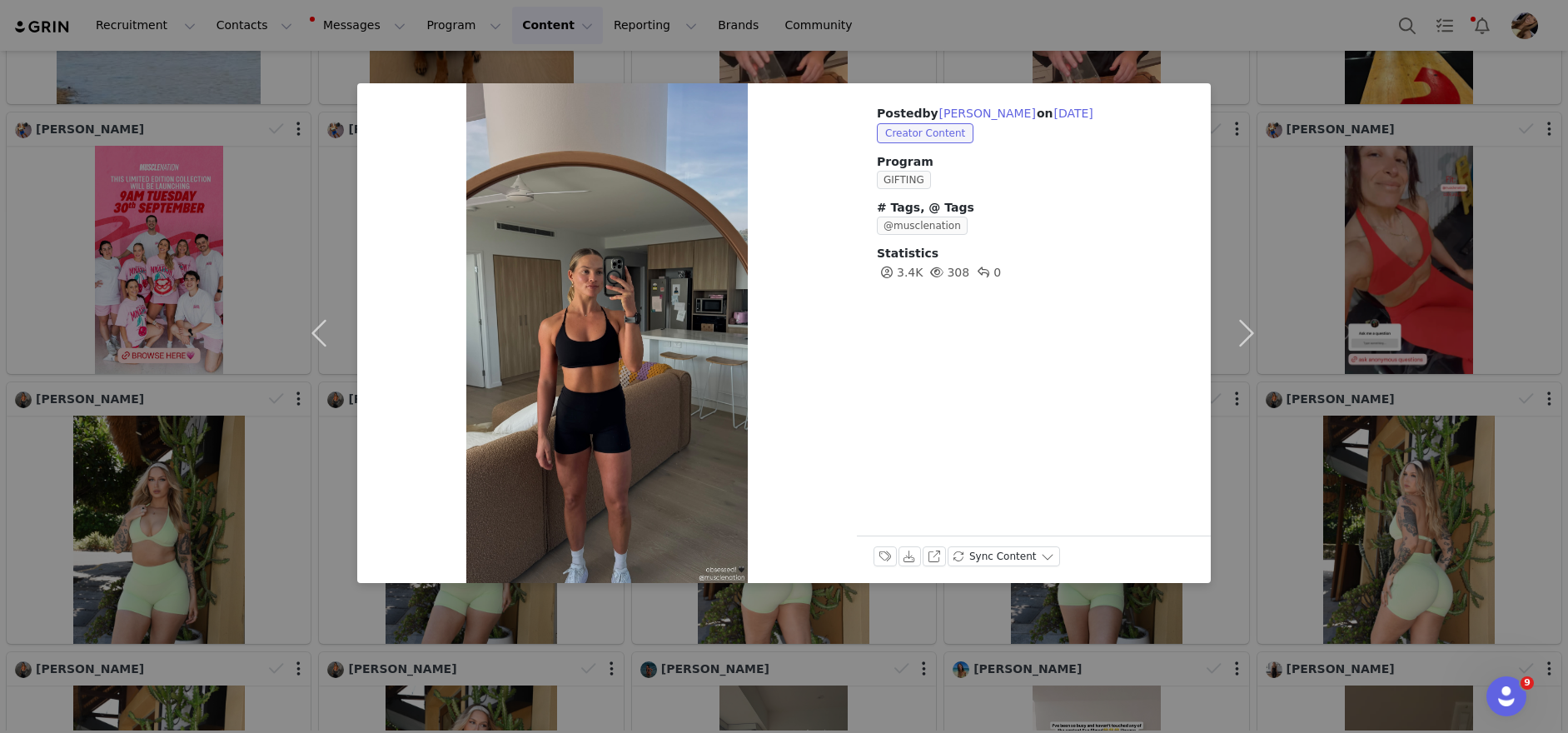
click at [1328, 271] on div "Posted by [PERSON_NAME] on [DATE] Creator Content Program GIFTING # Tags, @ Tag…" at bounding box center [784, 366] width 1568 height 733
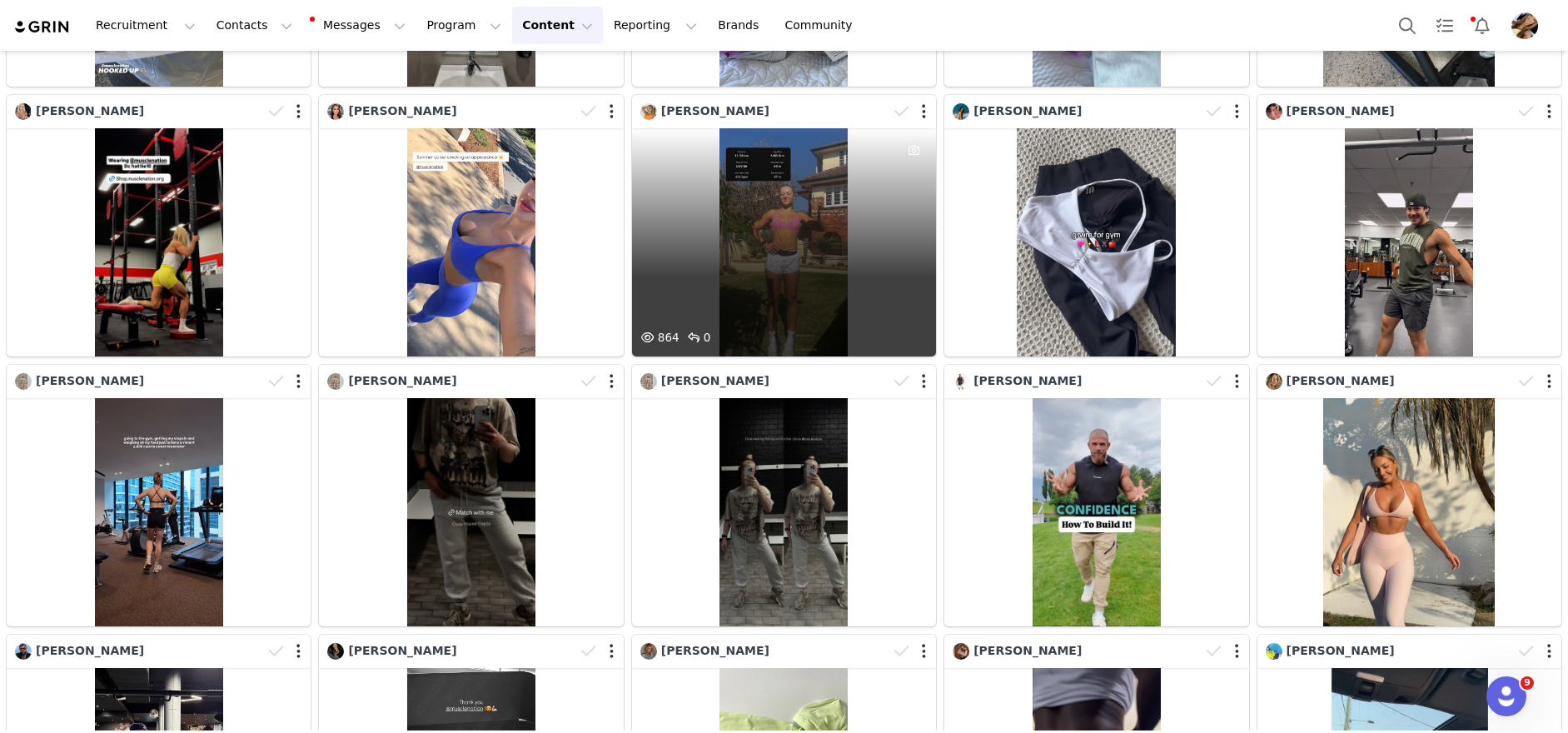
scroll to position [14332, 0]
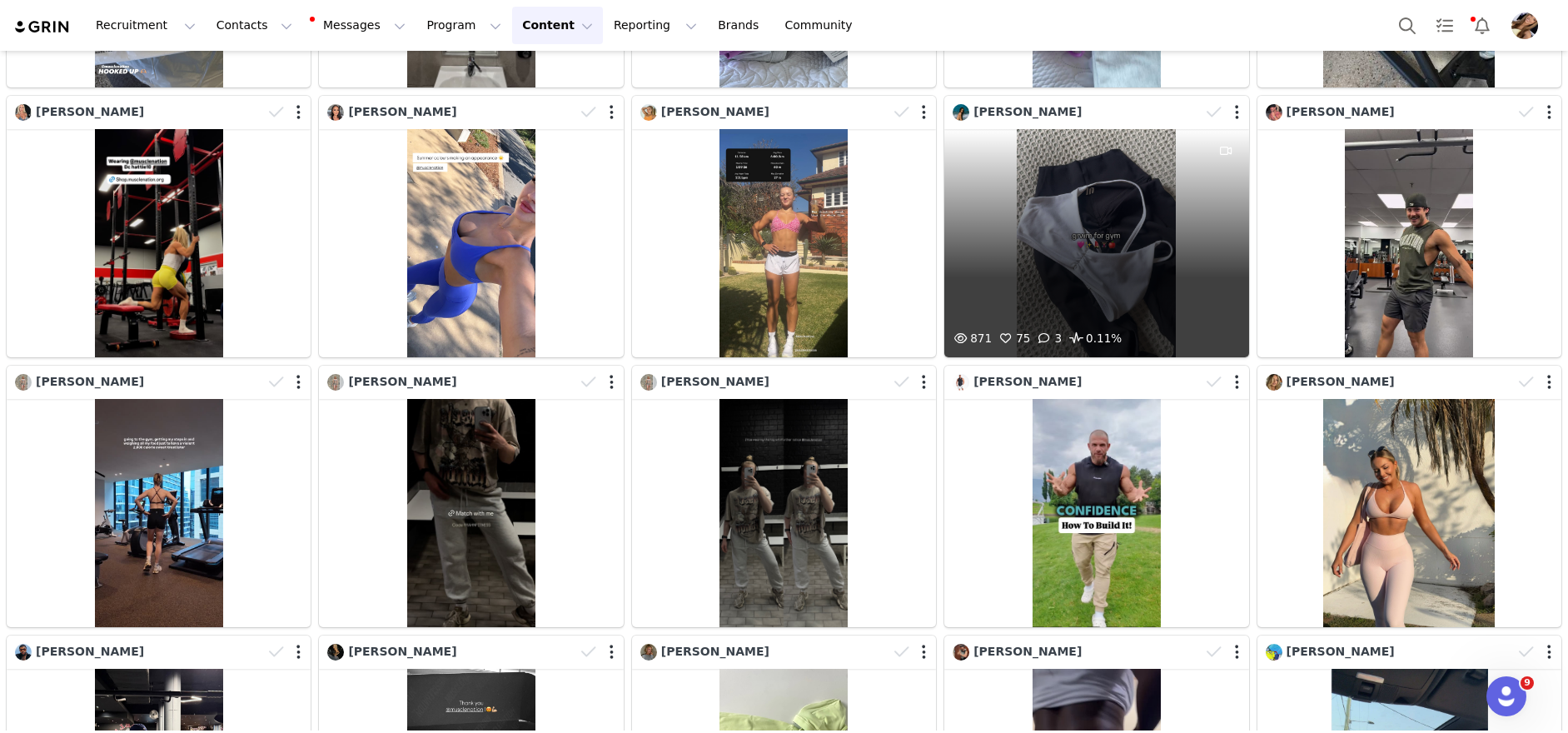
click at [1034, 327] on div "871 75 3 0.11%" at bounding box center [1096, 243] width 304 height 228
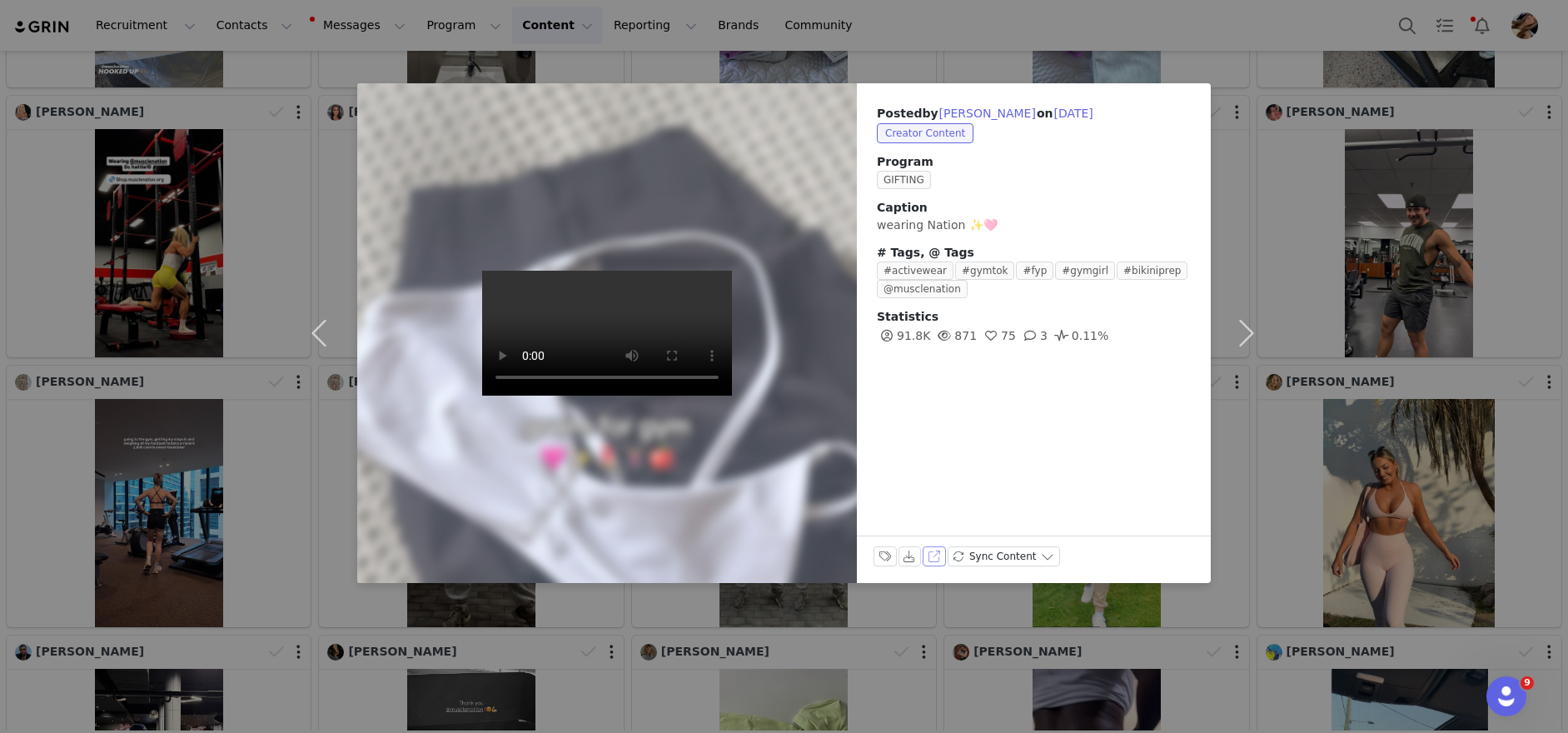
click at [929, 560] on button "View on TikTok" at bounding box center [934, 556] width 24 height 20
click at [1417, 253] on div "Posted by [PERSON_NAME] on [DATE] Creator Content Program GIFTING Caption weari…" at bounding box center [784, 366] width 1568 height 733
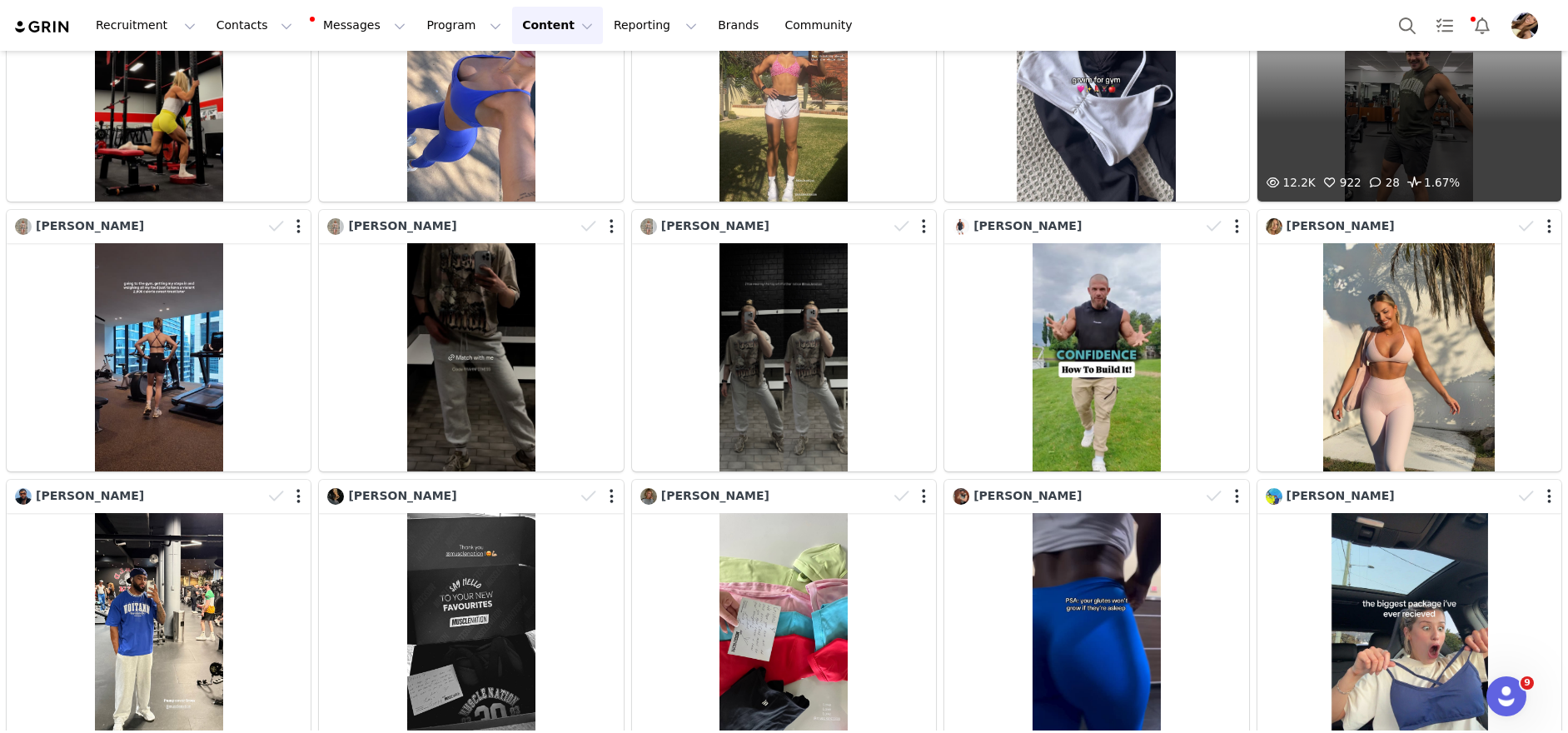
scroll to position [14485, 0]
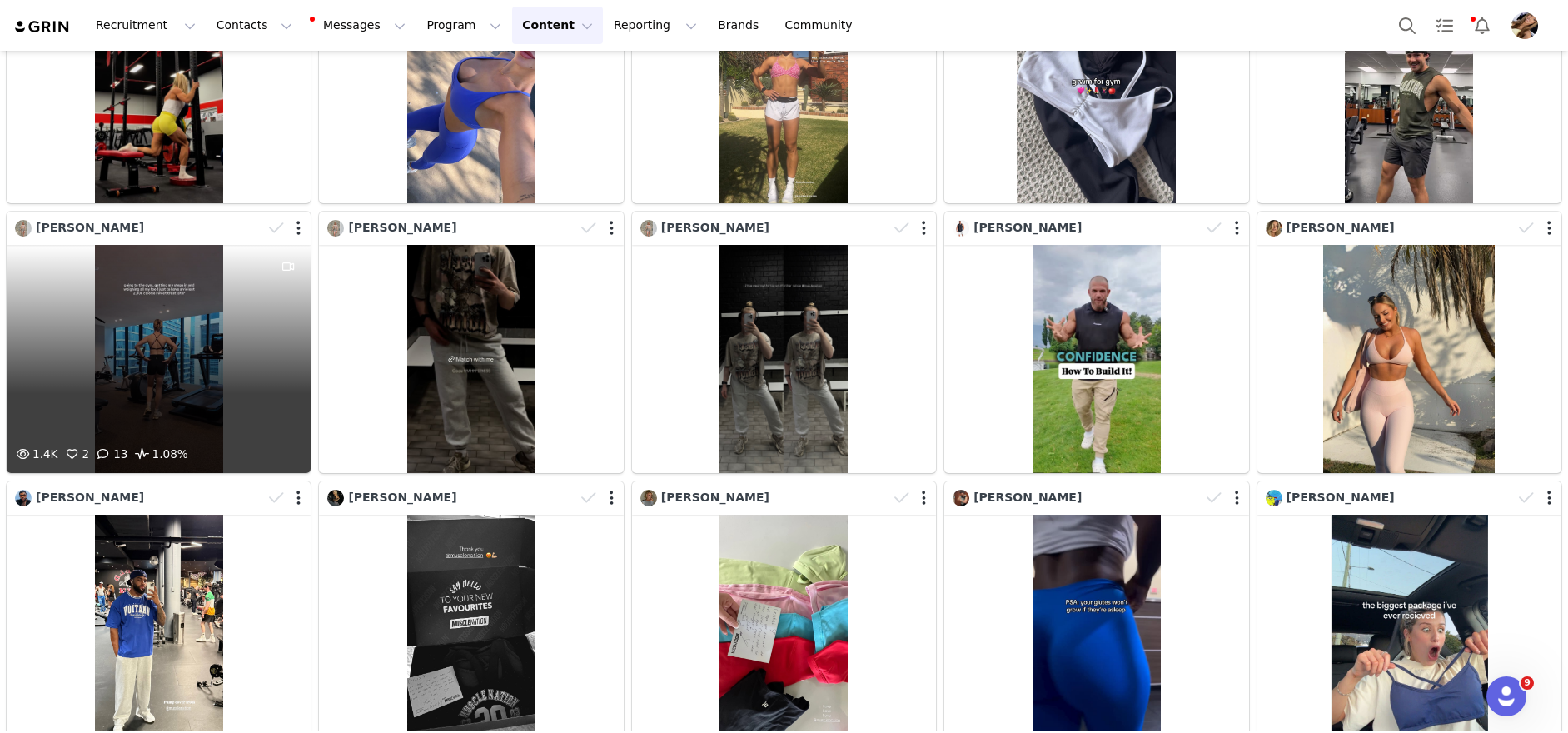
click at [226, 407] on div "1.4K 2 13 1.08%" at bounding box center [159, 358] width 304 height 228
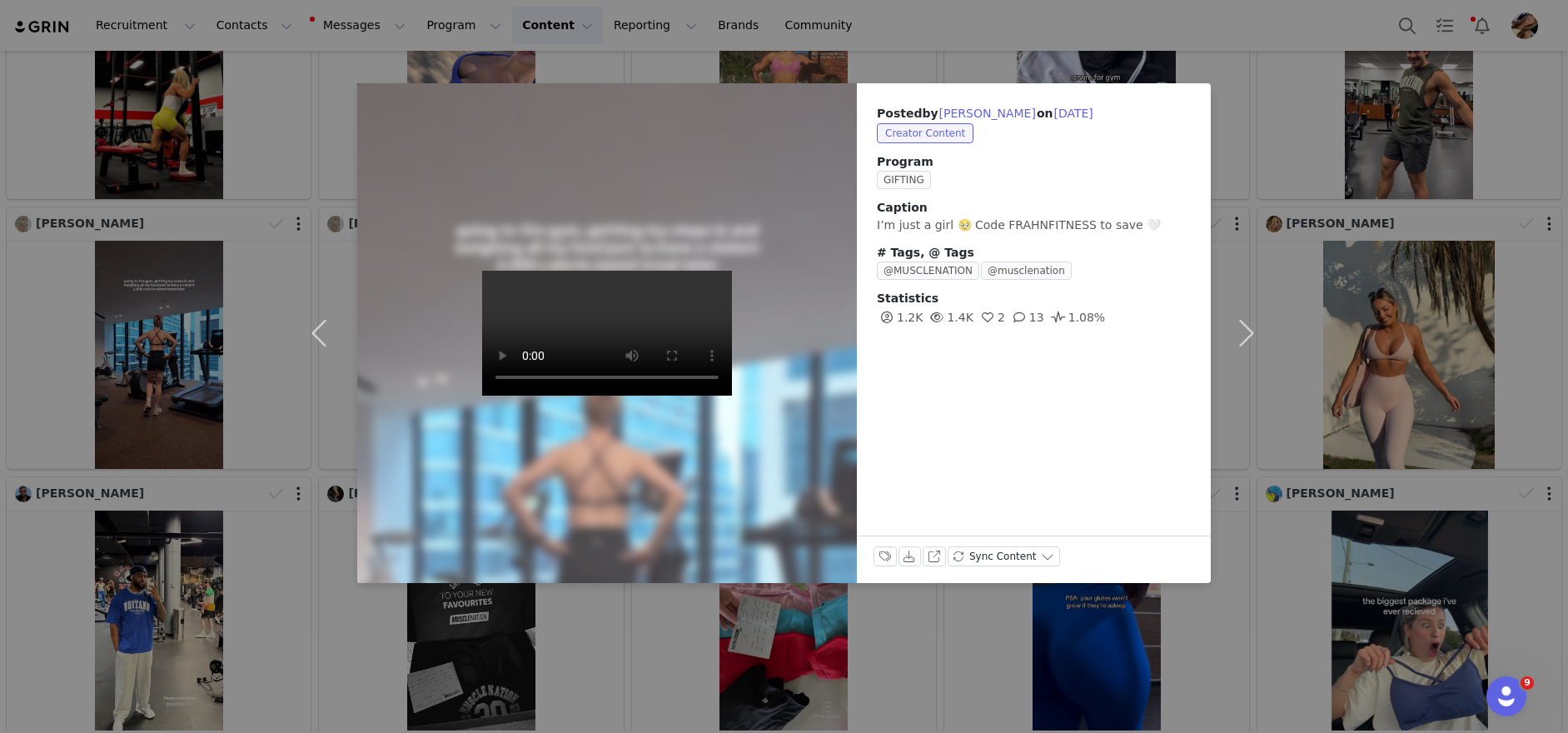
click at [1320, 275] on div "Posted by [PERSON_NAME] on [DATE] Creator Content Program GIFTING Caption I’m j…" at bounding box center [784, 366] width 1568 height 733
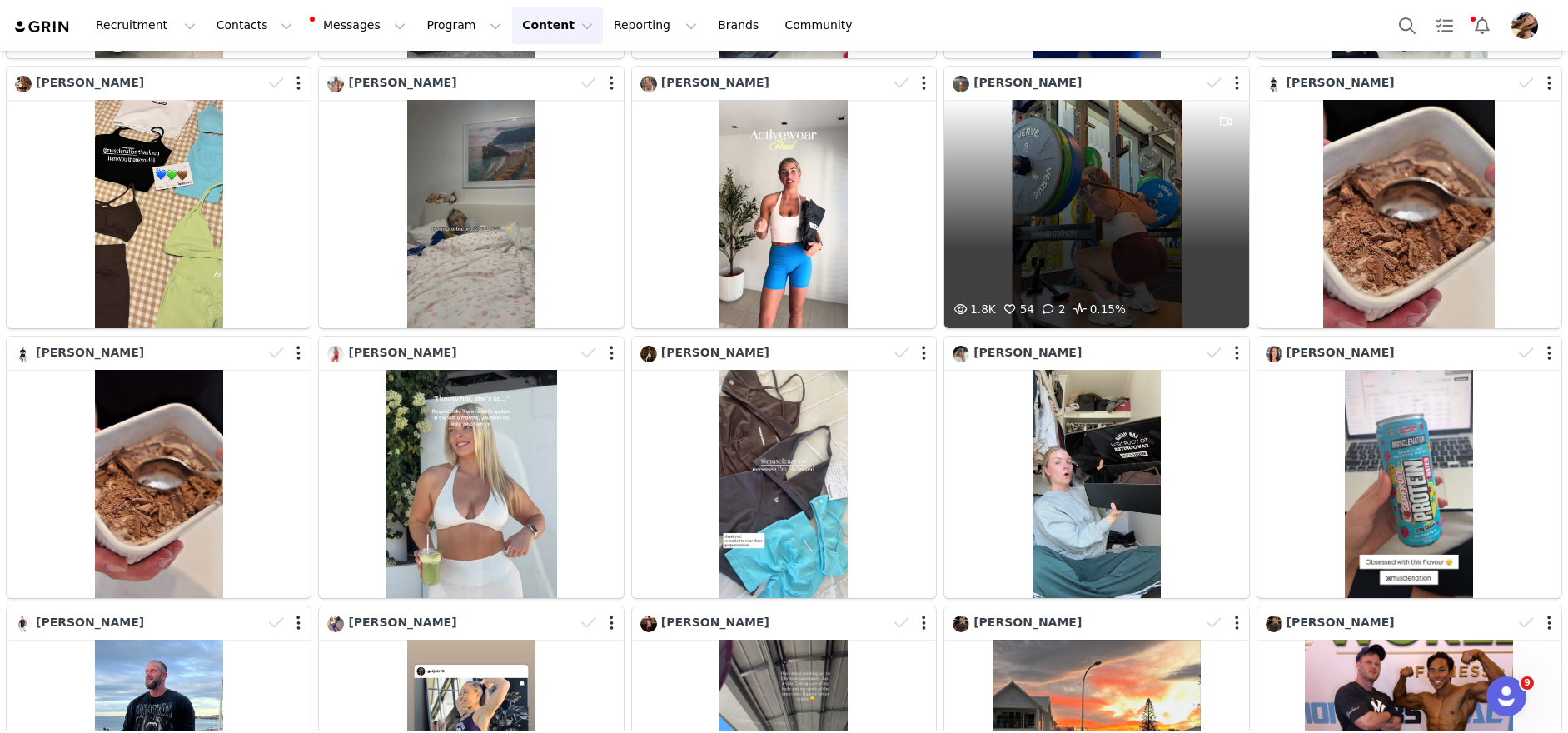
scroll to position [15168, 0]
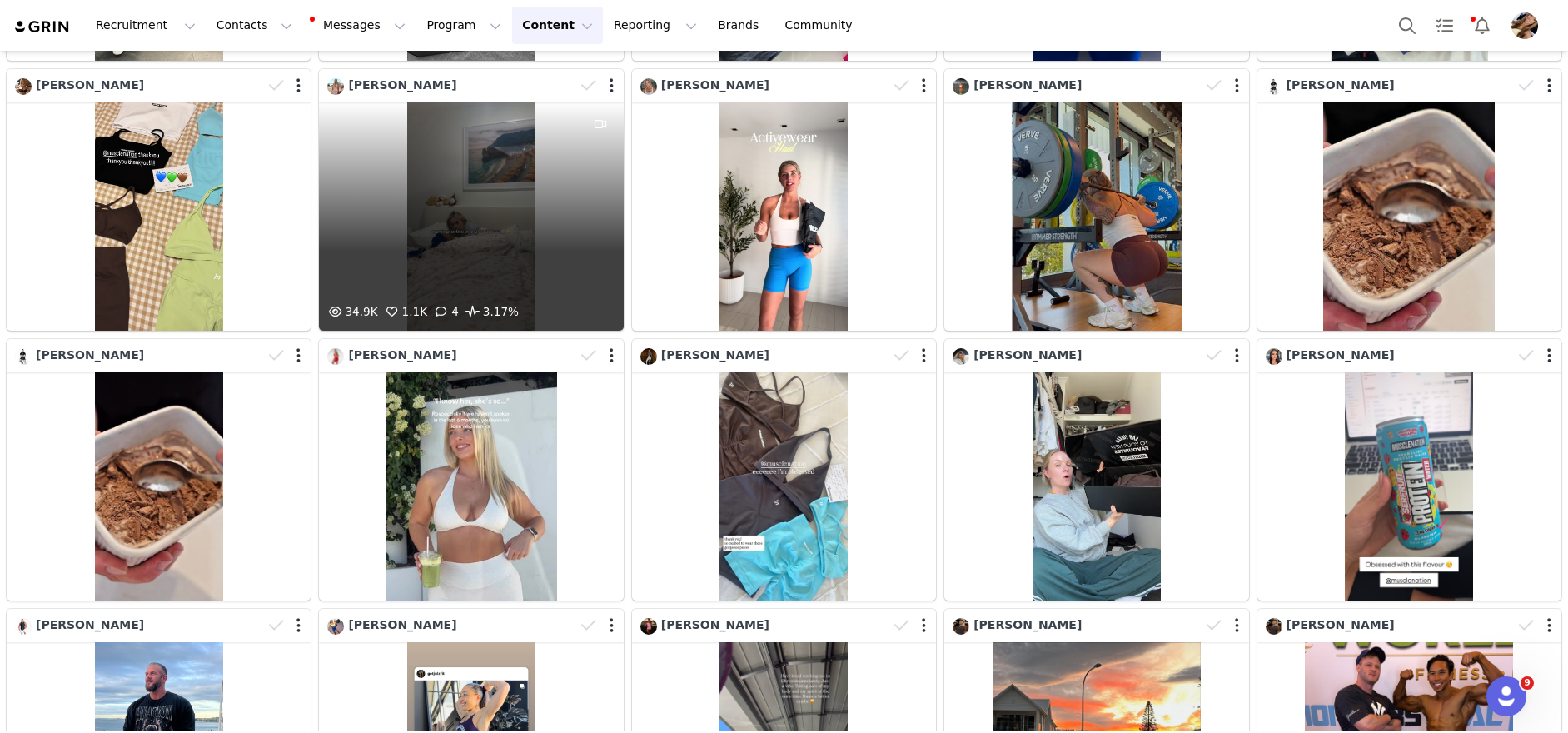
click at [472, 243] on div "34.9K 1.1K 4 3.17%" at bounding box center [471, 216] width 304 height 228
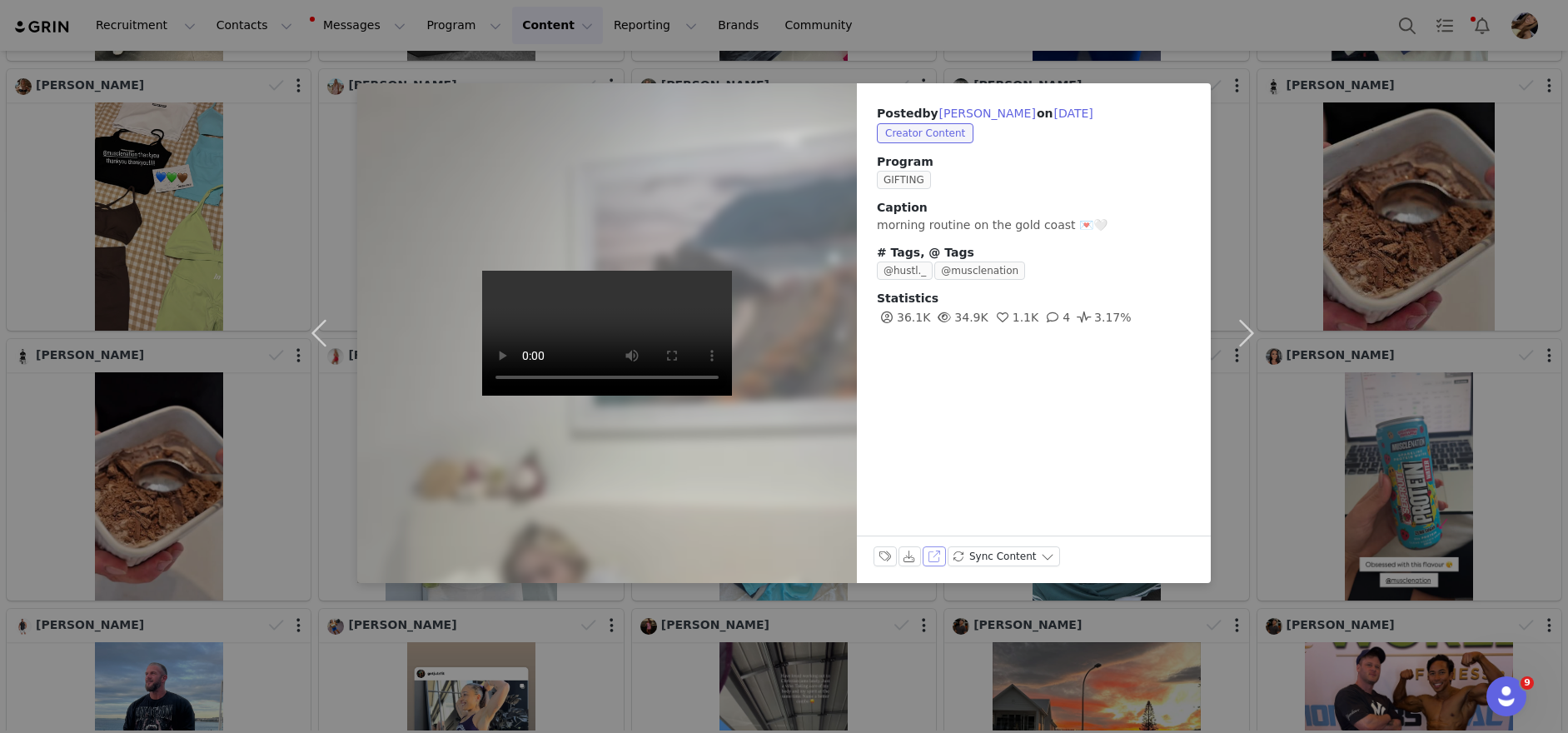
click at [933, 553] on button "View on Instagram" at bounding box center [934, 556] width 24 height 20
click at [1338, 265] on div "Posted by [PERSON_NAME] on [DATE] Creator Content Program GIFTING Caption morni…" at bounding box center [784, 366] width 1568 height 733
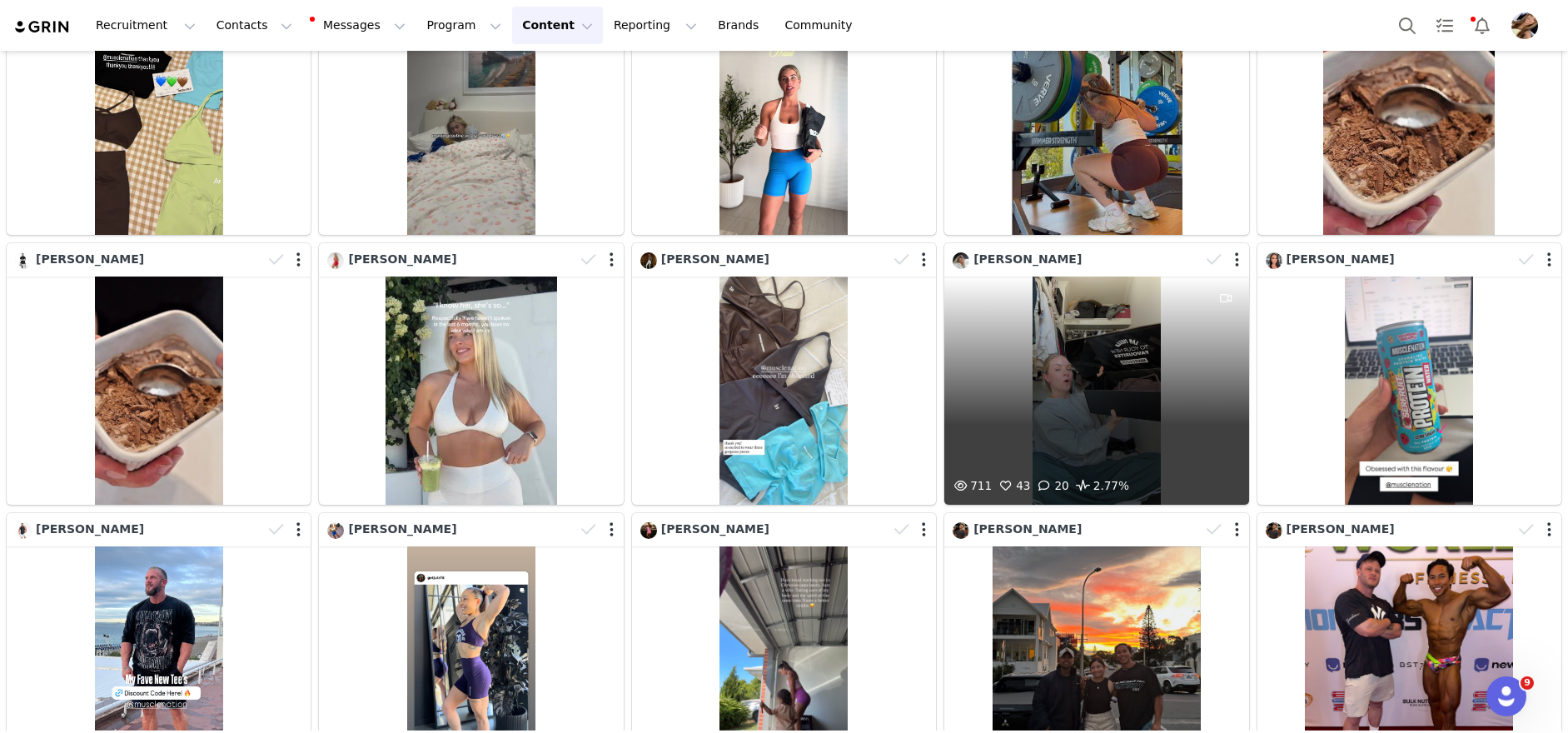
scroll to position [15376, 0]
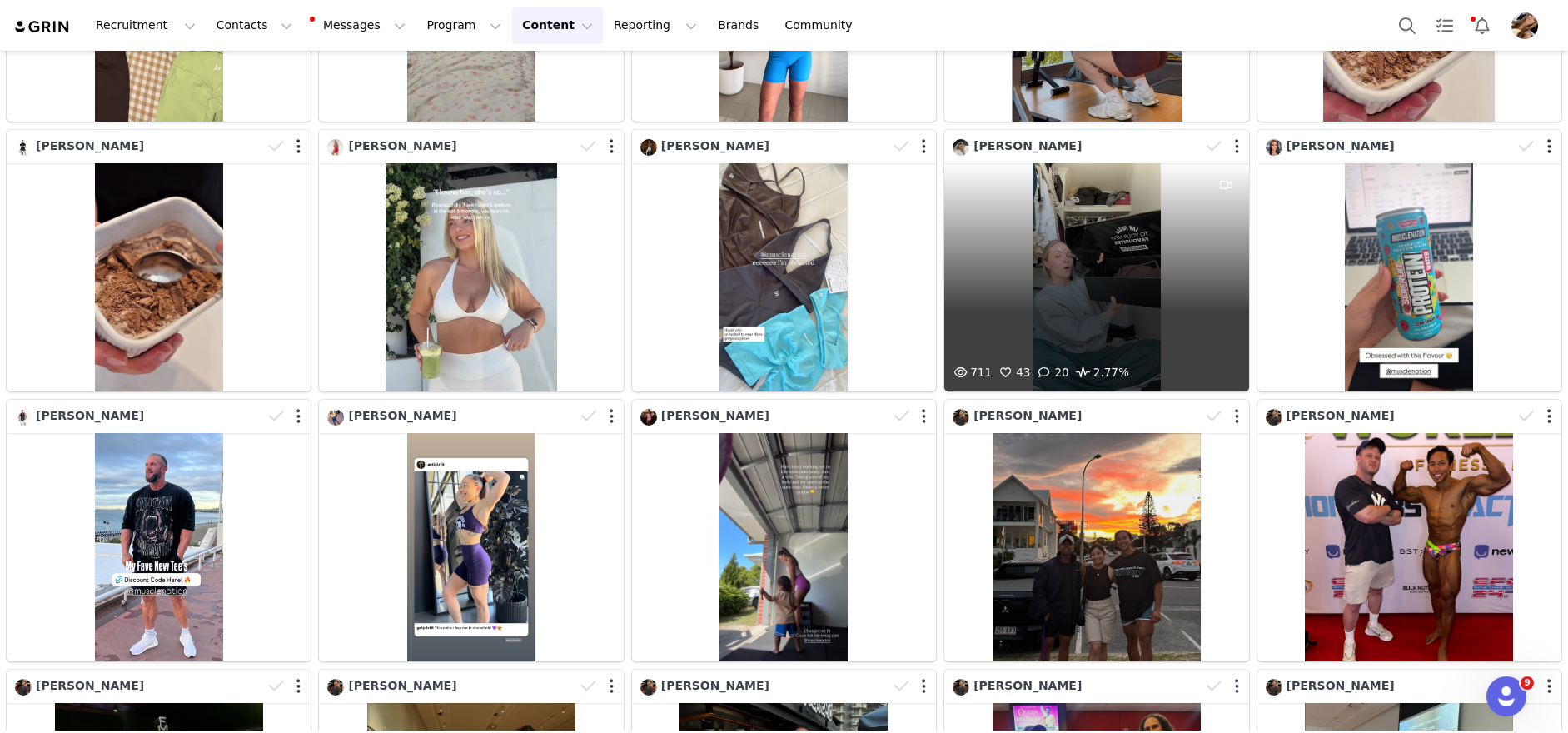
click at [1110, 290] on div "711 43 20 2.77%" at bounding box center [1096, 277] width 304 height 228
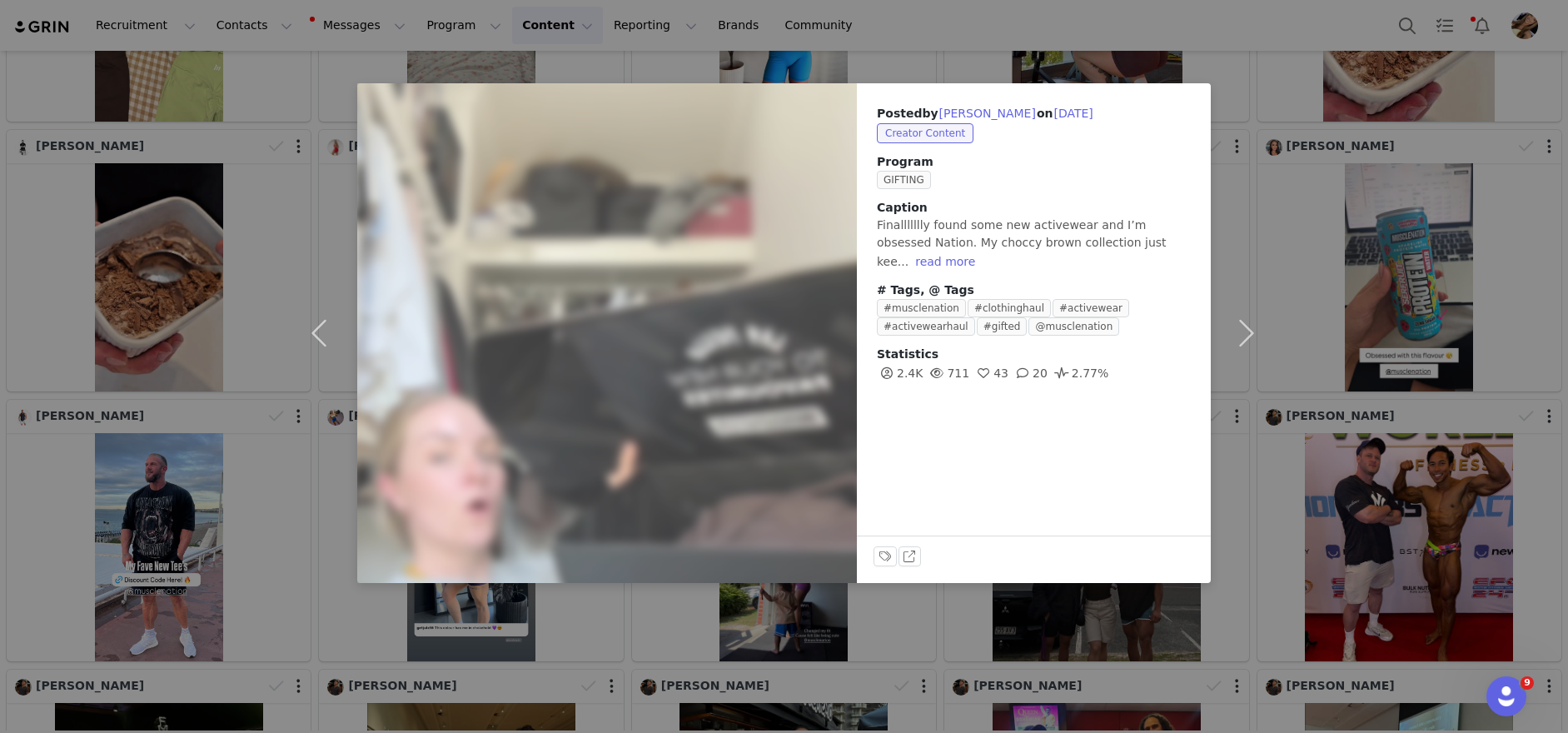
scroll to position [15379, 0]
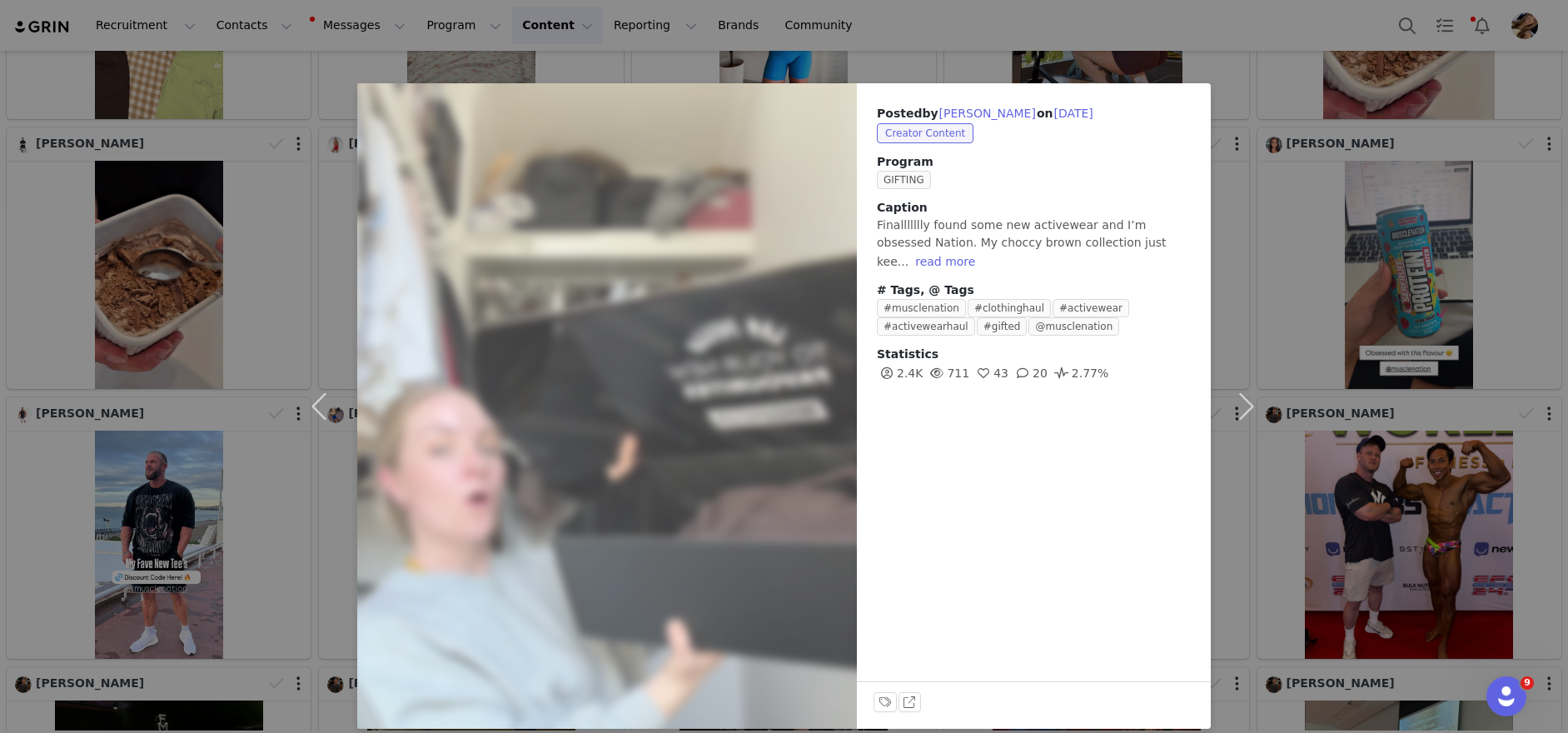
click at [1412, 305] on div "Posted by [PERSON_NAME] on [DATE] Creator Content Program GIFTING Caption Final…" at bounding box center [784, 366] width 1568 height 733
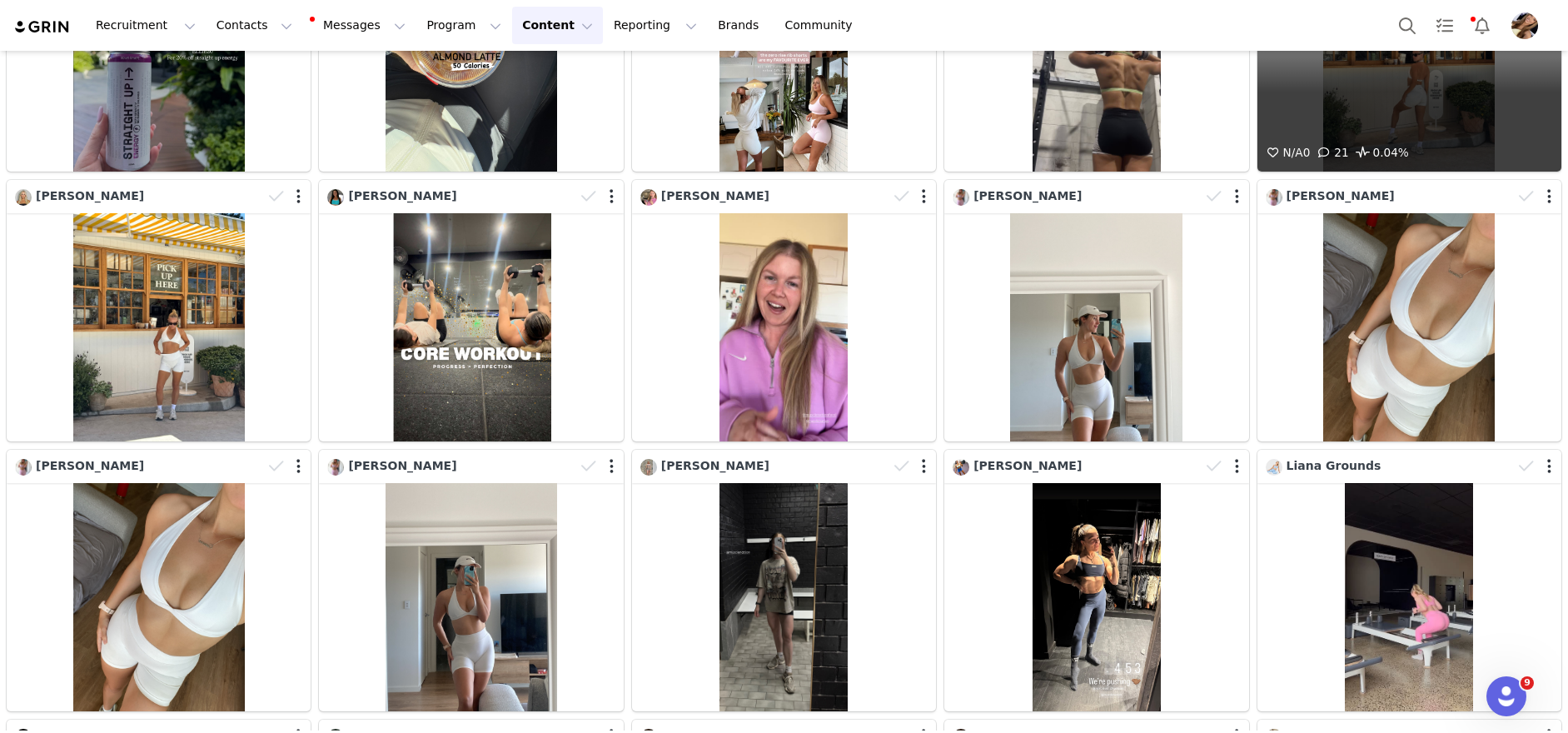
scroll to position [18360, 0]
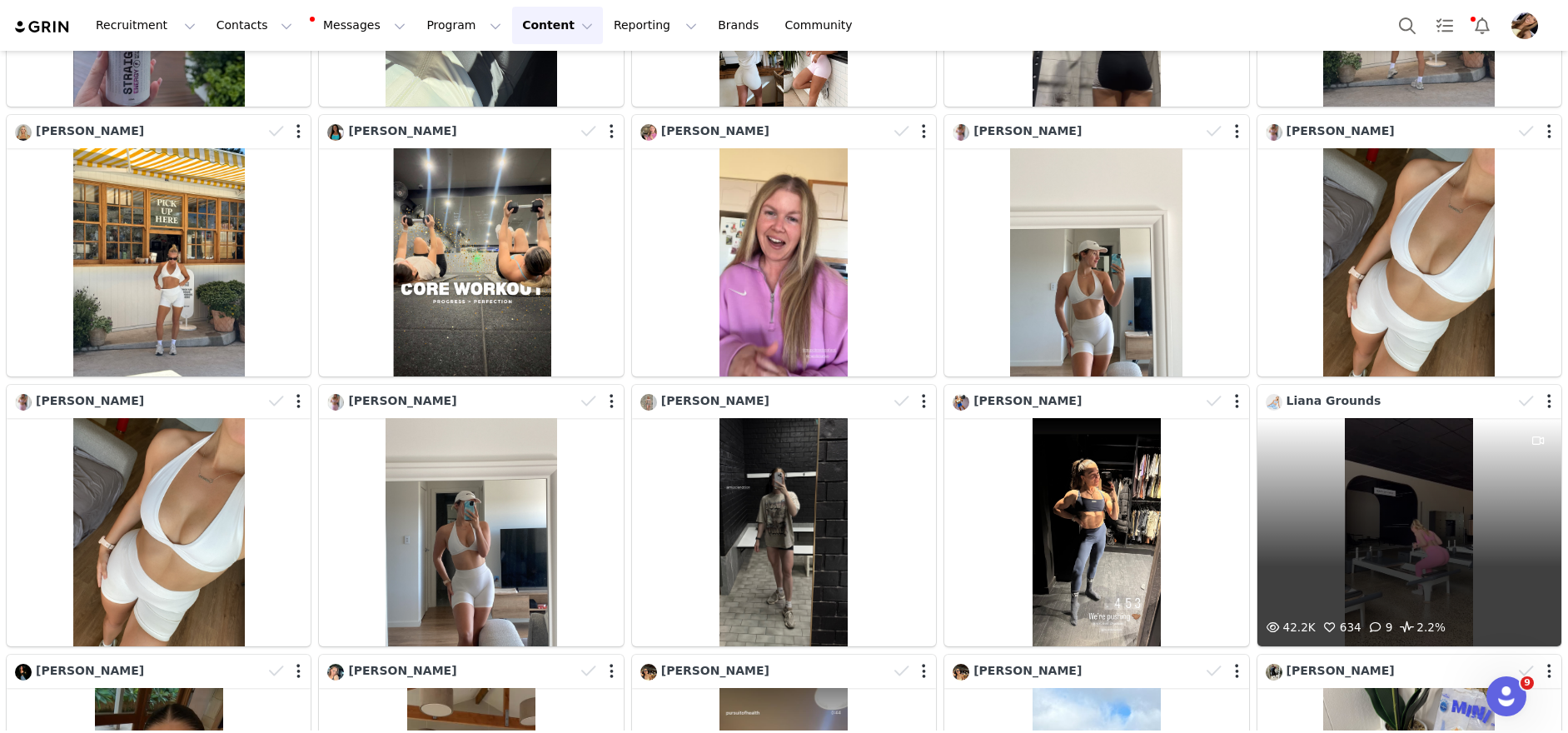
click at [1378, 526] on div "42.2K 634 9 2.2%" at bounding box center [1409, 532] width 304 height 228
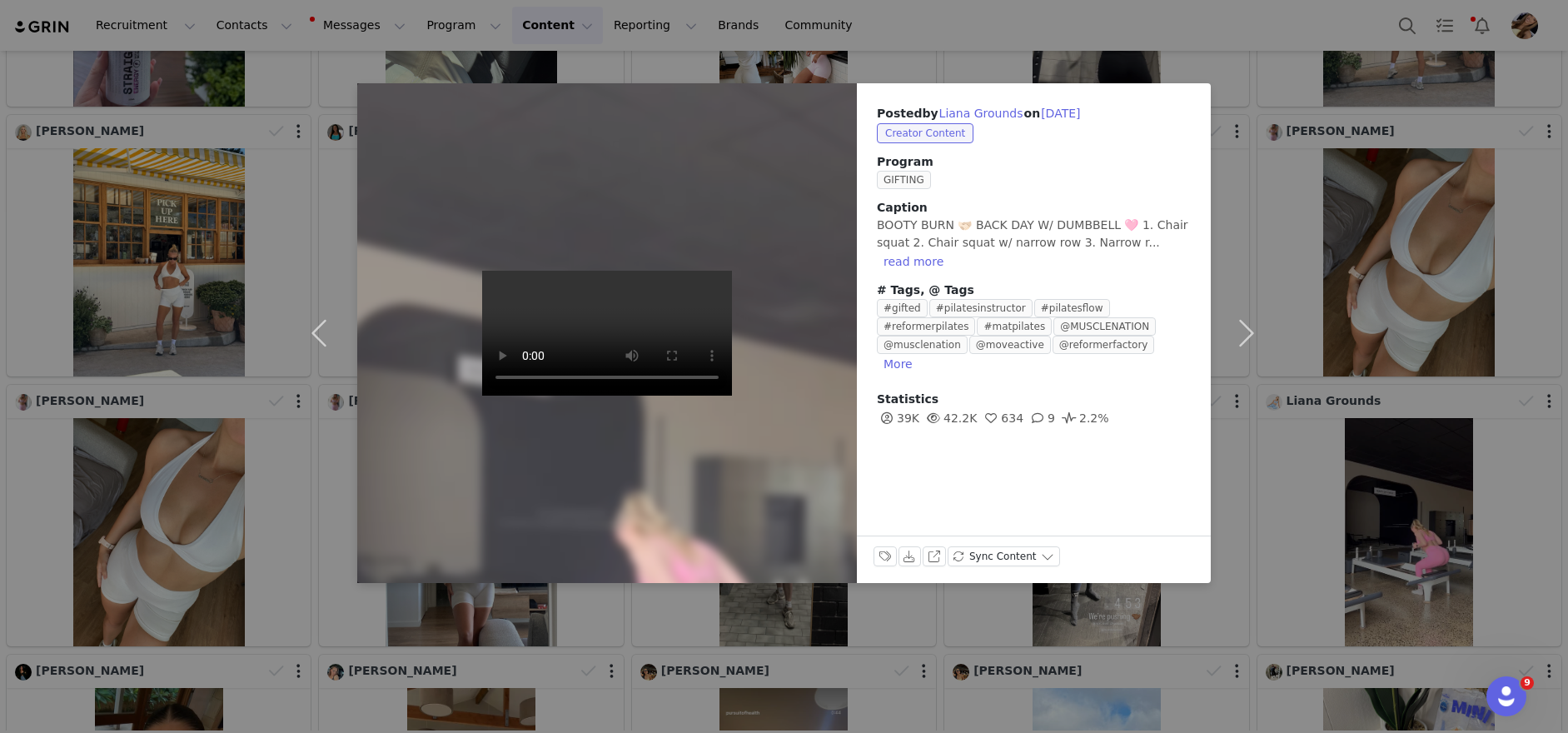
click at [1407, 523] on div "Posted by Liana Grounds on [DATE] Creator Content Program GIFTING Caption BOOTY…" at bounding box center [784, 366] width 1568 height 733
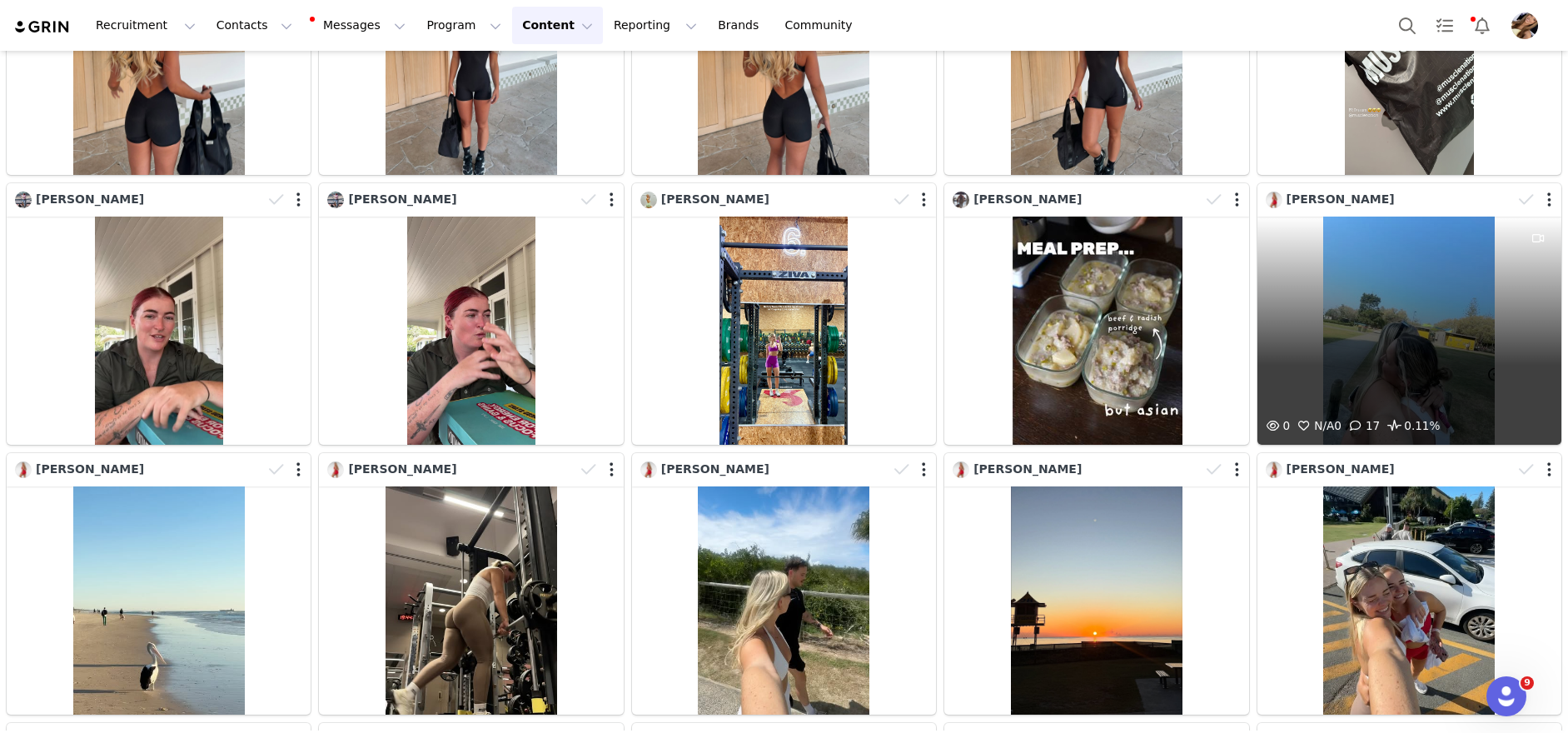
scroll to position [21700, 0]
